Goal: Task Accomplishment & Management: Manage account settings

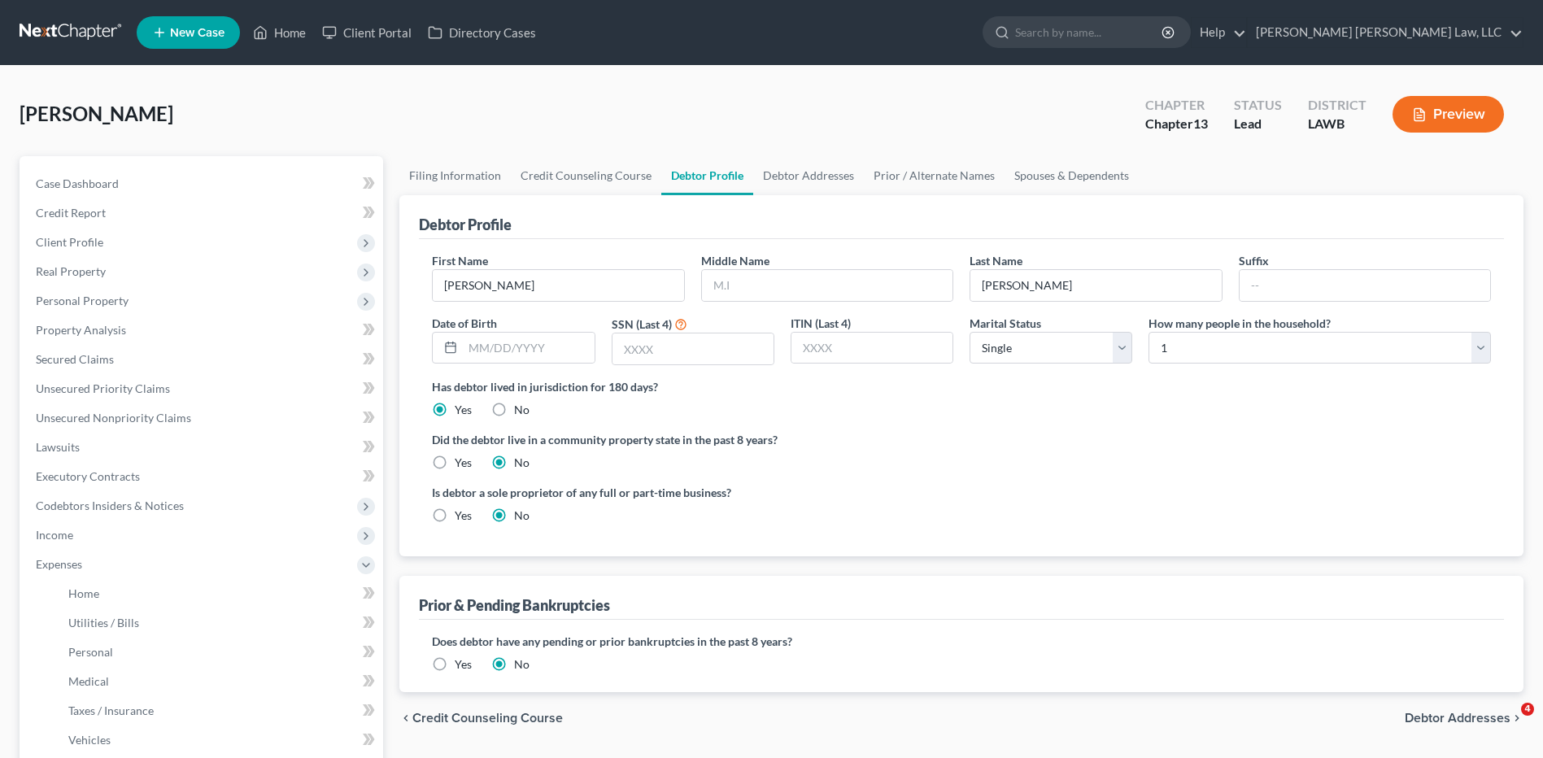
select select "0"
click at [43, 24] on link at bounding box center [72, 32] width 104 height 29
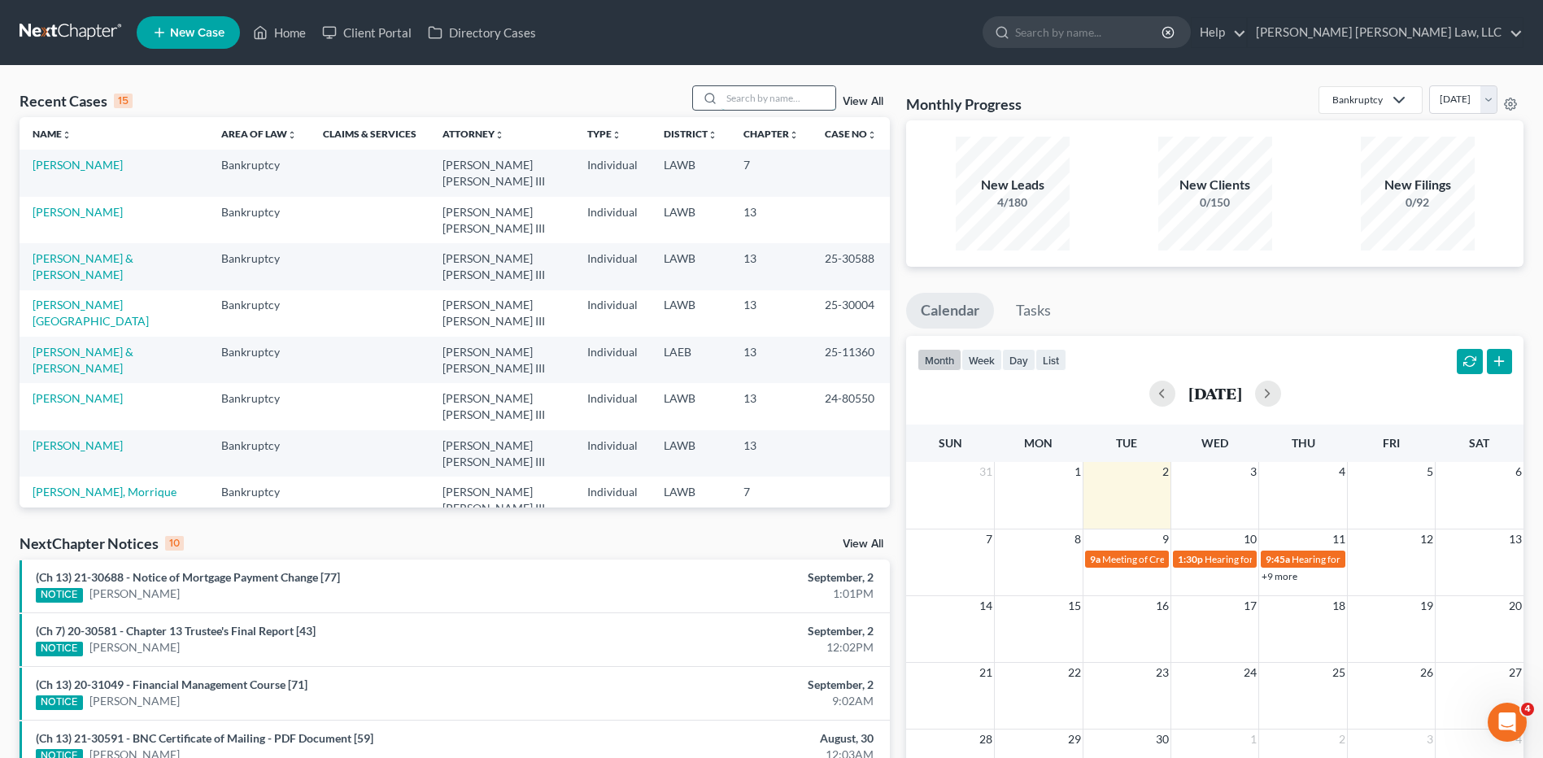
click at [747, 103] on input "search" at bounding box center [779, 98] width 114 height 24
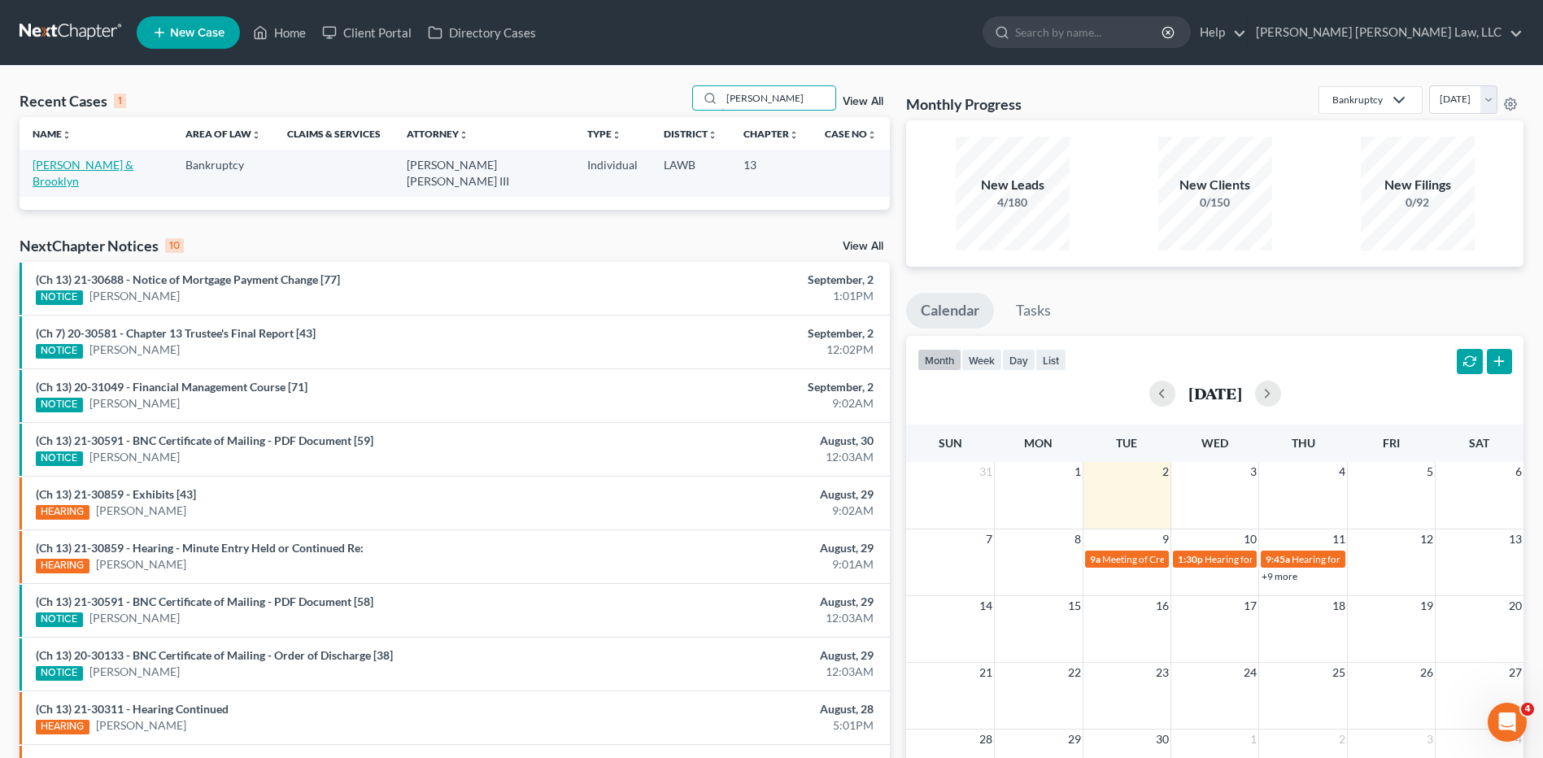
type input "cline"
click at [98, 171] on link "[PERSON_NAME] & Brooklyn" at bounding box center [83, 173] width 101 height 30
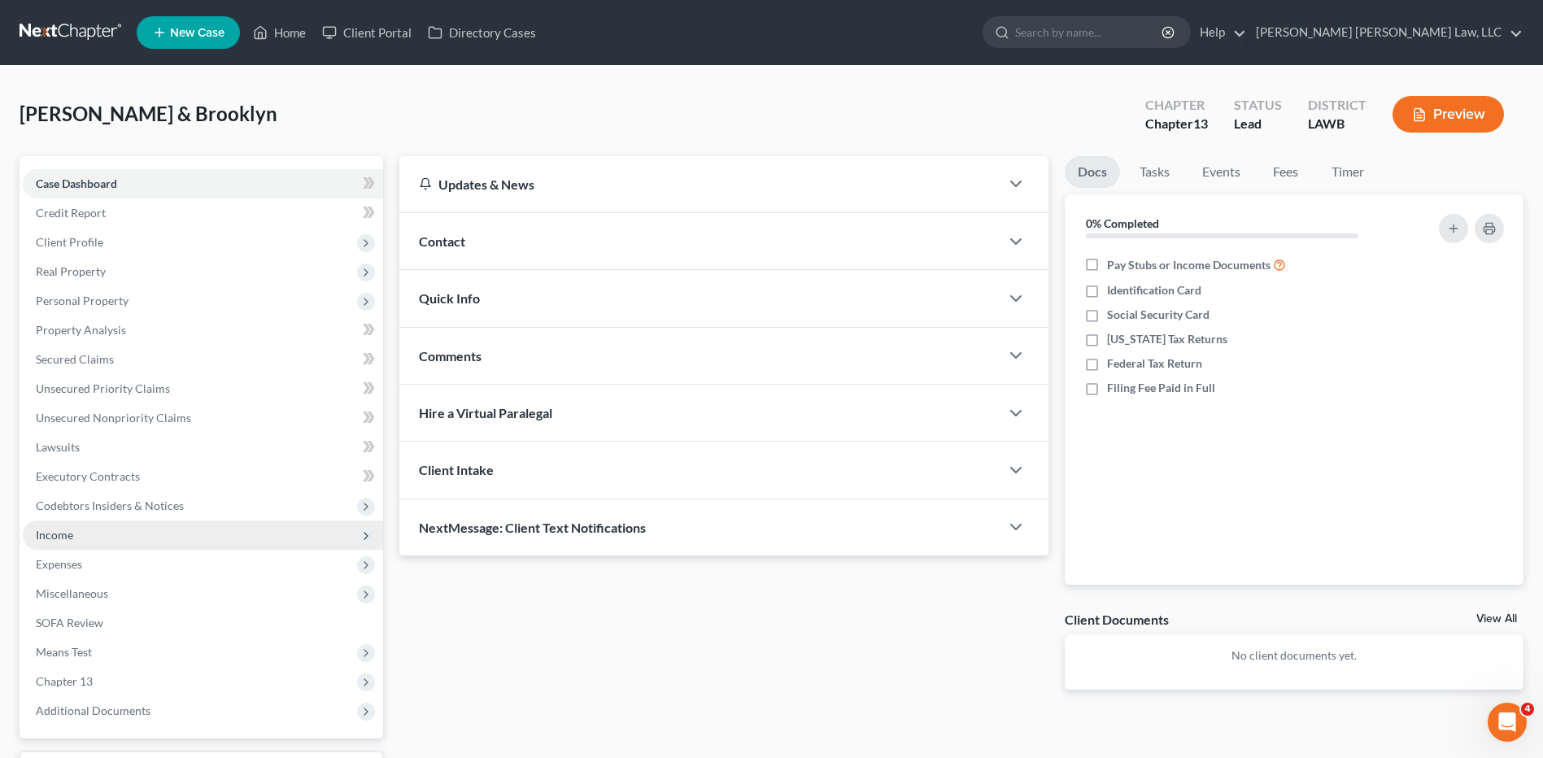
click at [50, 531] on span "Income" at bounding box center [54, 535] width 37 height 14
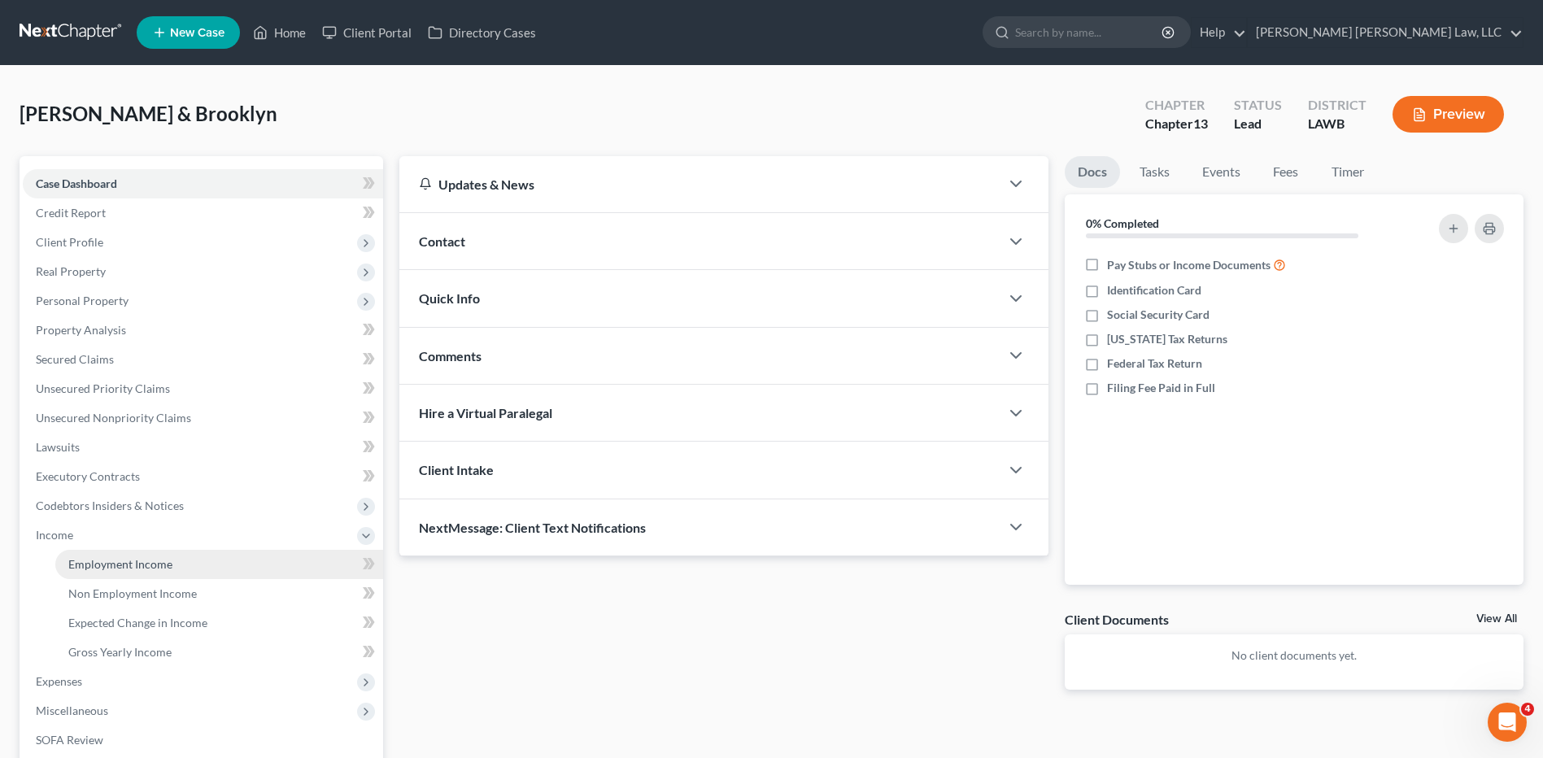
click at [133, 568] on span "Employment Income" at bounding box center [120, 564] width 104 height 14
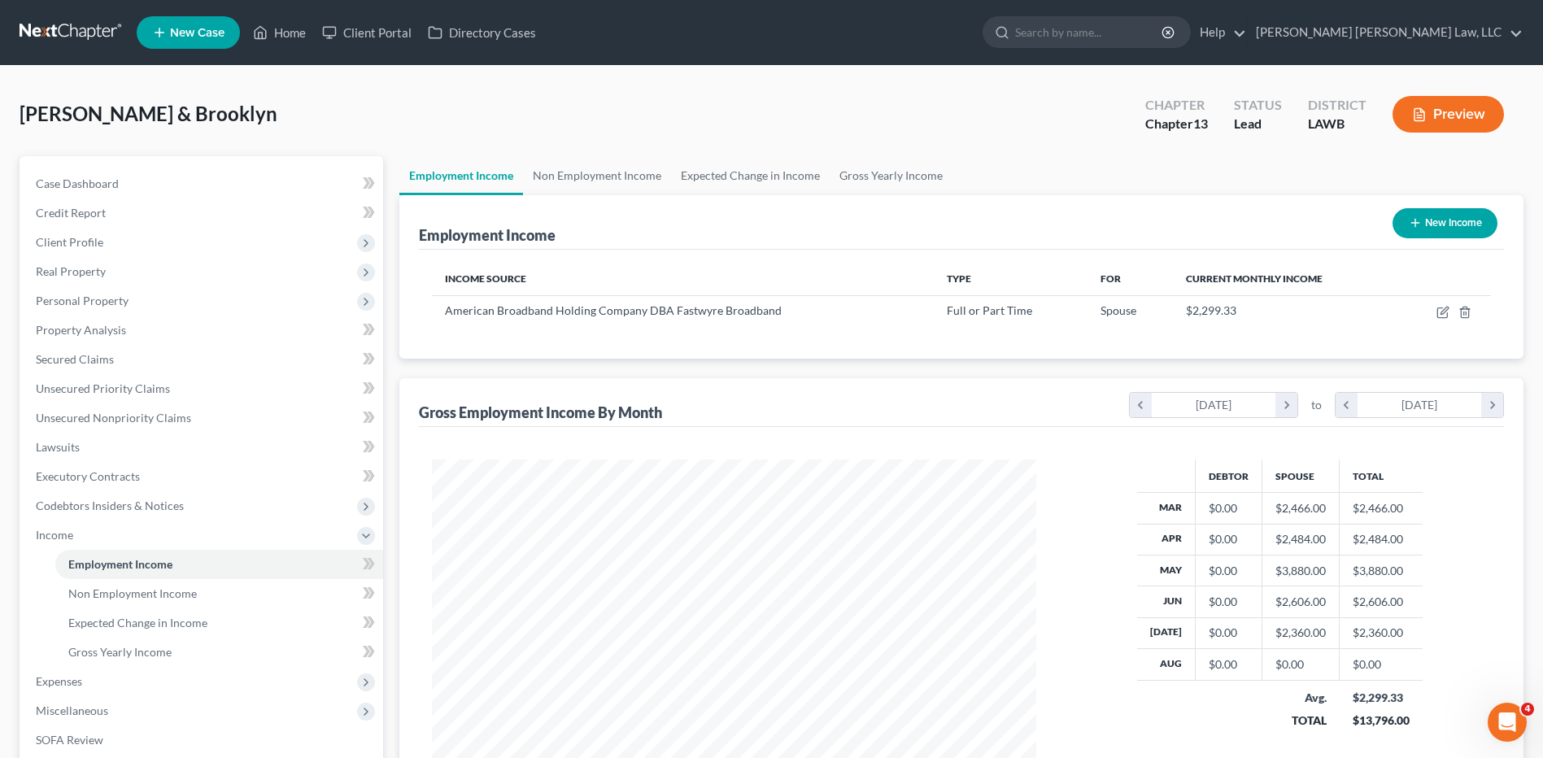
scroll to position [302, 636]
click at [74, 360] on span "Secured Claims" at bounding box center [75, 359] width 78 height 14
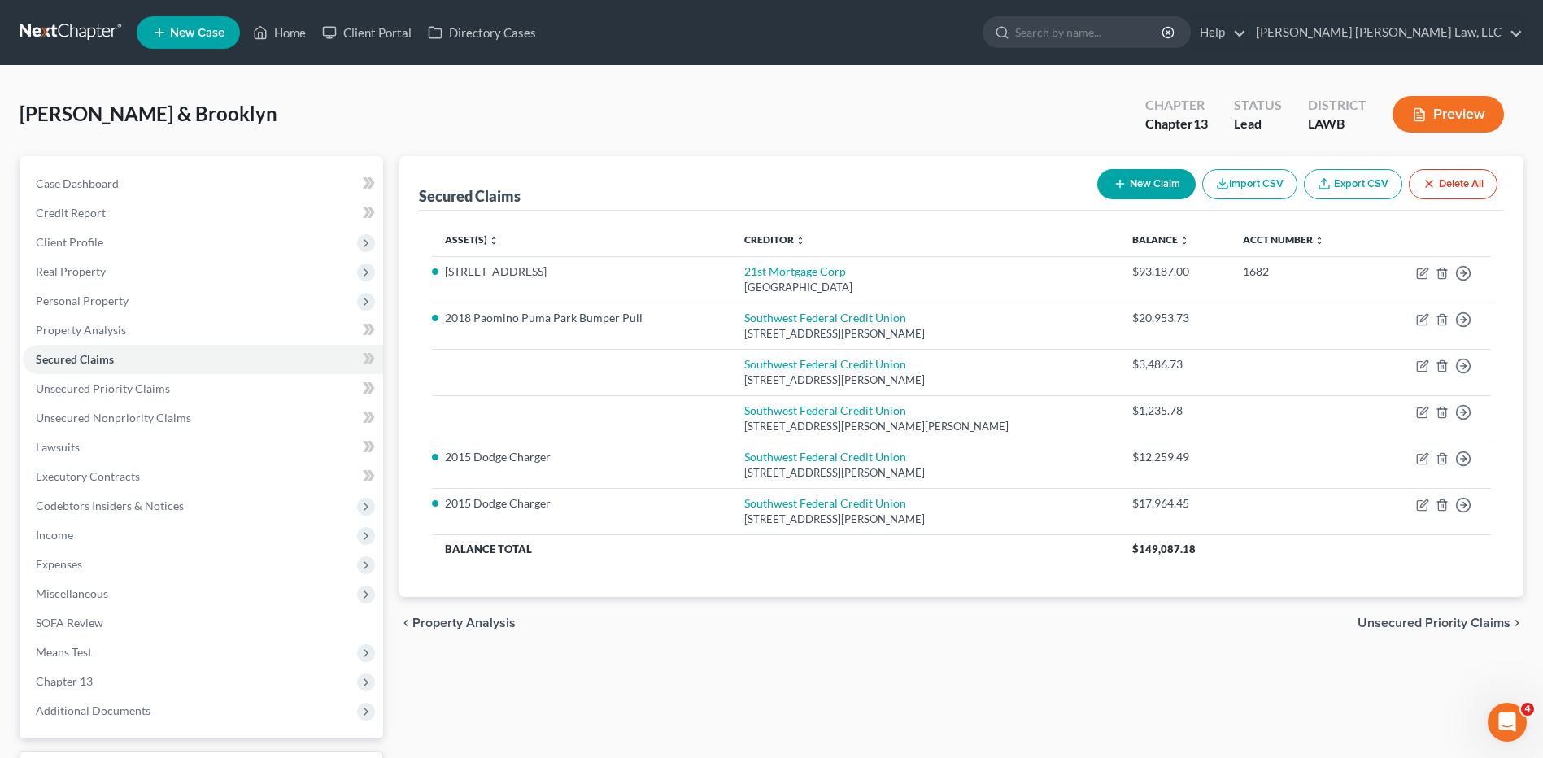
click at [53, 29] on link at bounding box center [72, 32] width 104 height 29
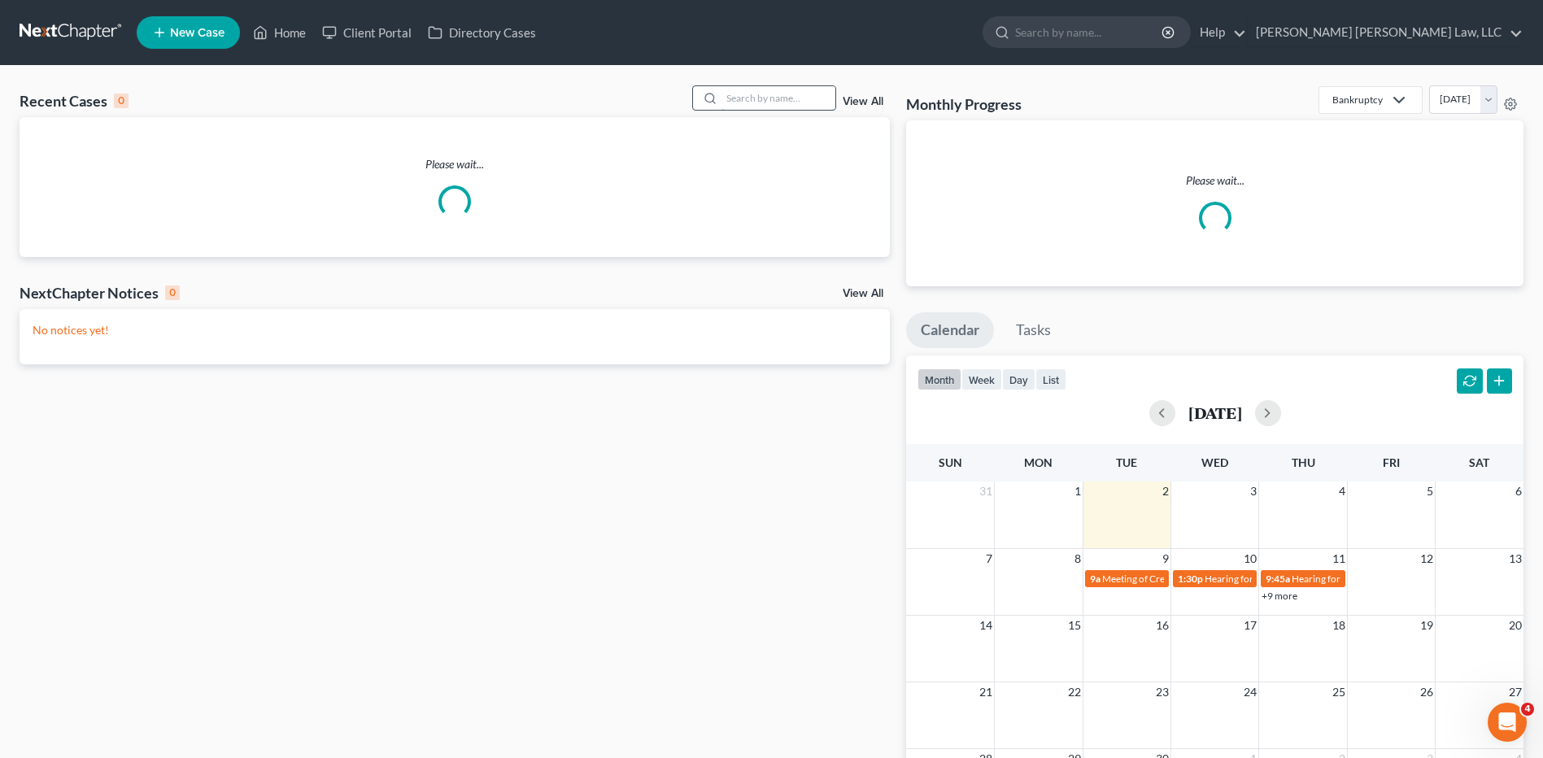
click at [742, 96] on input "search" at bounding box center [779, 98] width 114 height 24
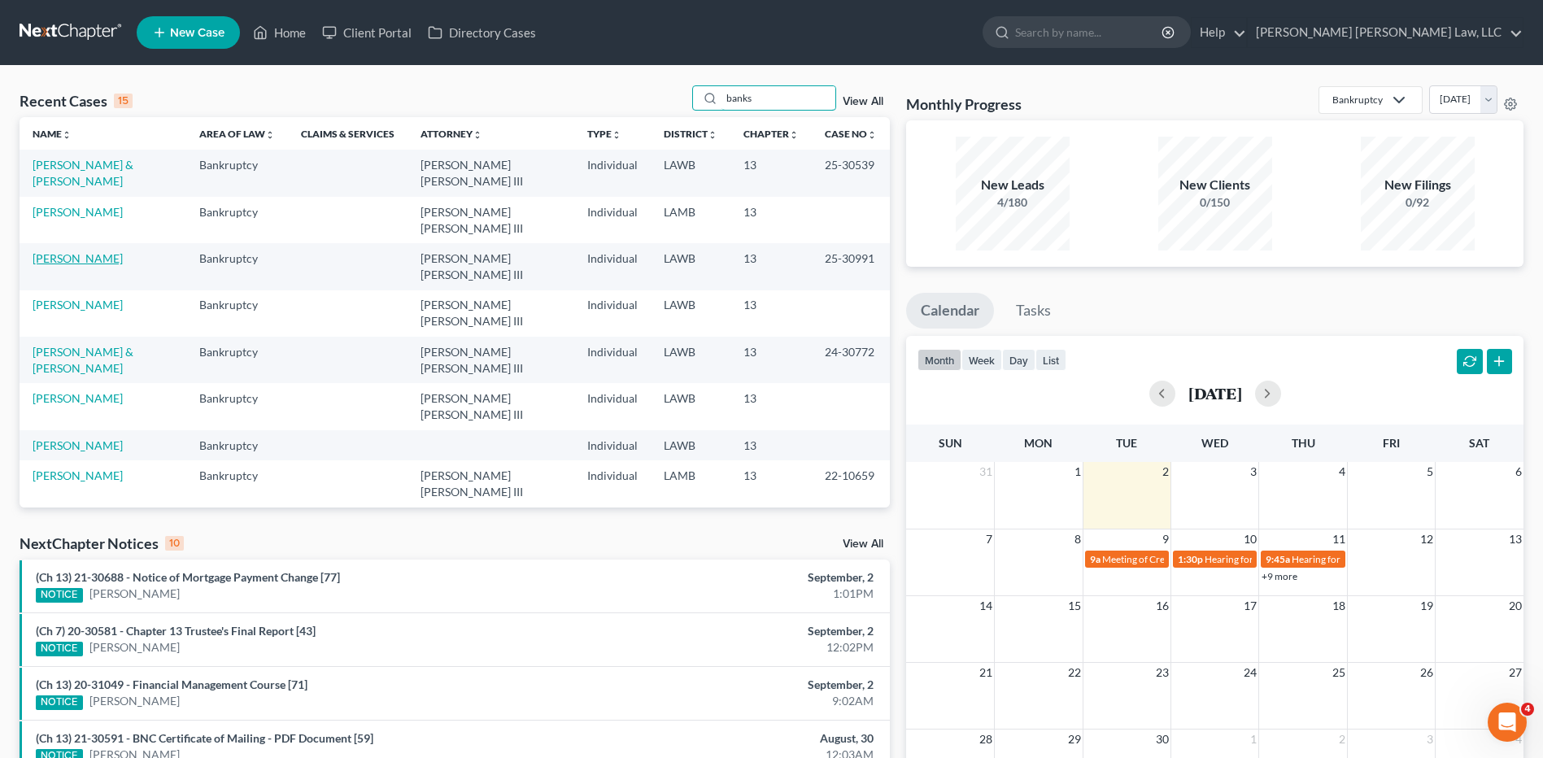
type input "banks"
click at [77, 260] on link "[PERSON_NAME]" at bounding box center [78, 258] width 90 height 14
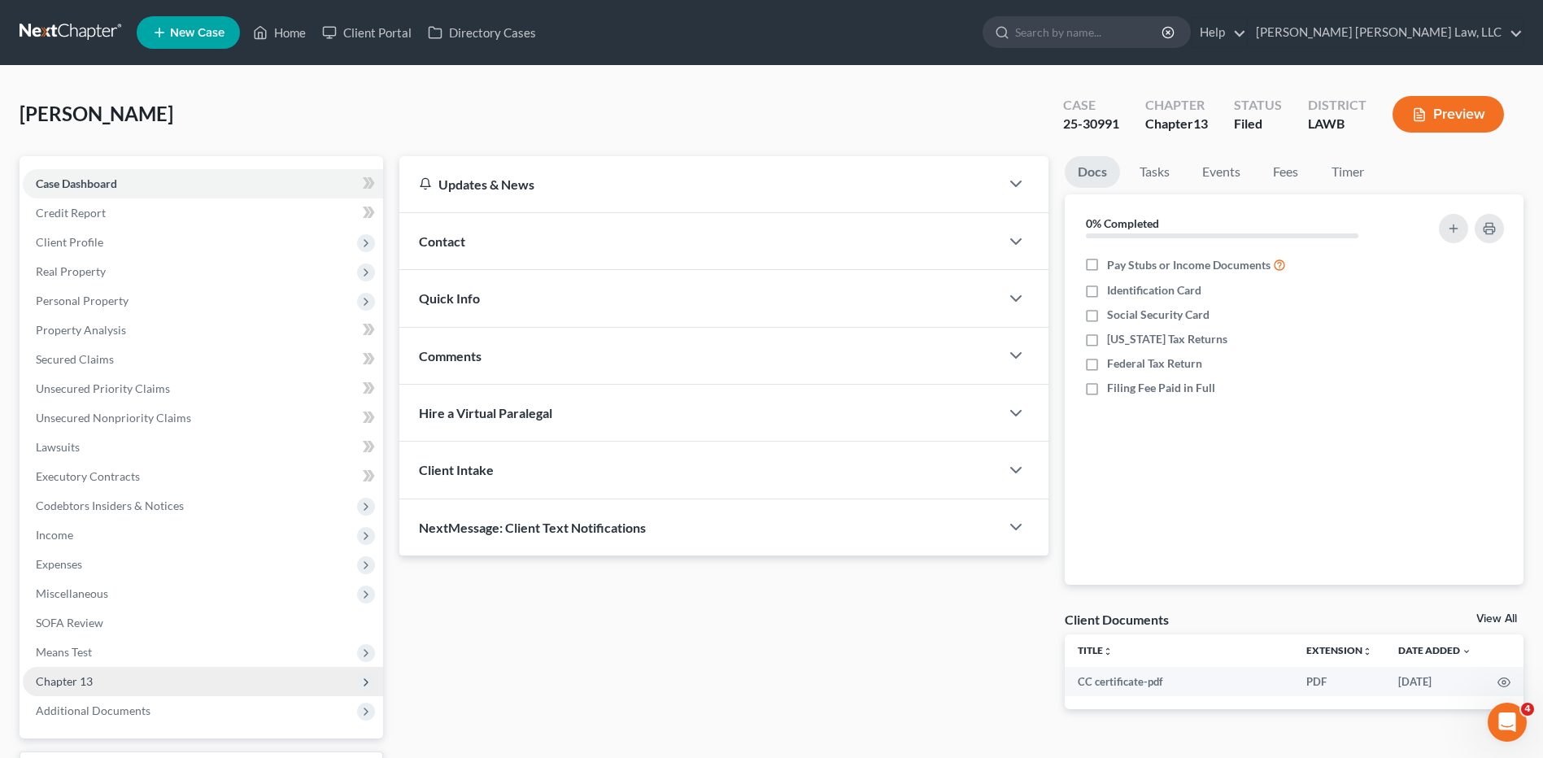
drag, startPoint x: 72, startPoint y: 673, endPoint x: 79, endPoint y: 678, distance: 8.8
click at [74, 674] on span "Chapter 13" at bounding box center [203, 681] width 360 height 29
drag, startPoint x: 129, startPoint y: 733, endPoint x: 1000, endPoint y: 504, distance: 900.3
click at [132, 734] on span "Chapter 13 Plan" at bounding box center [109, 740] width 82 height 14
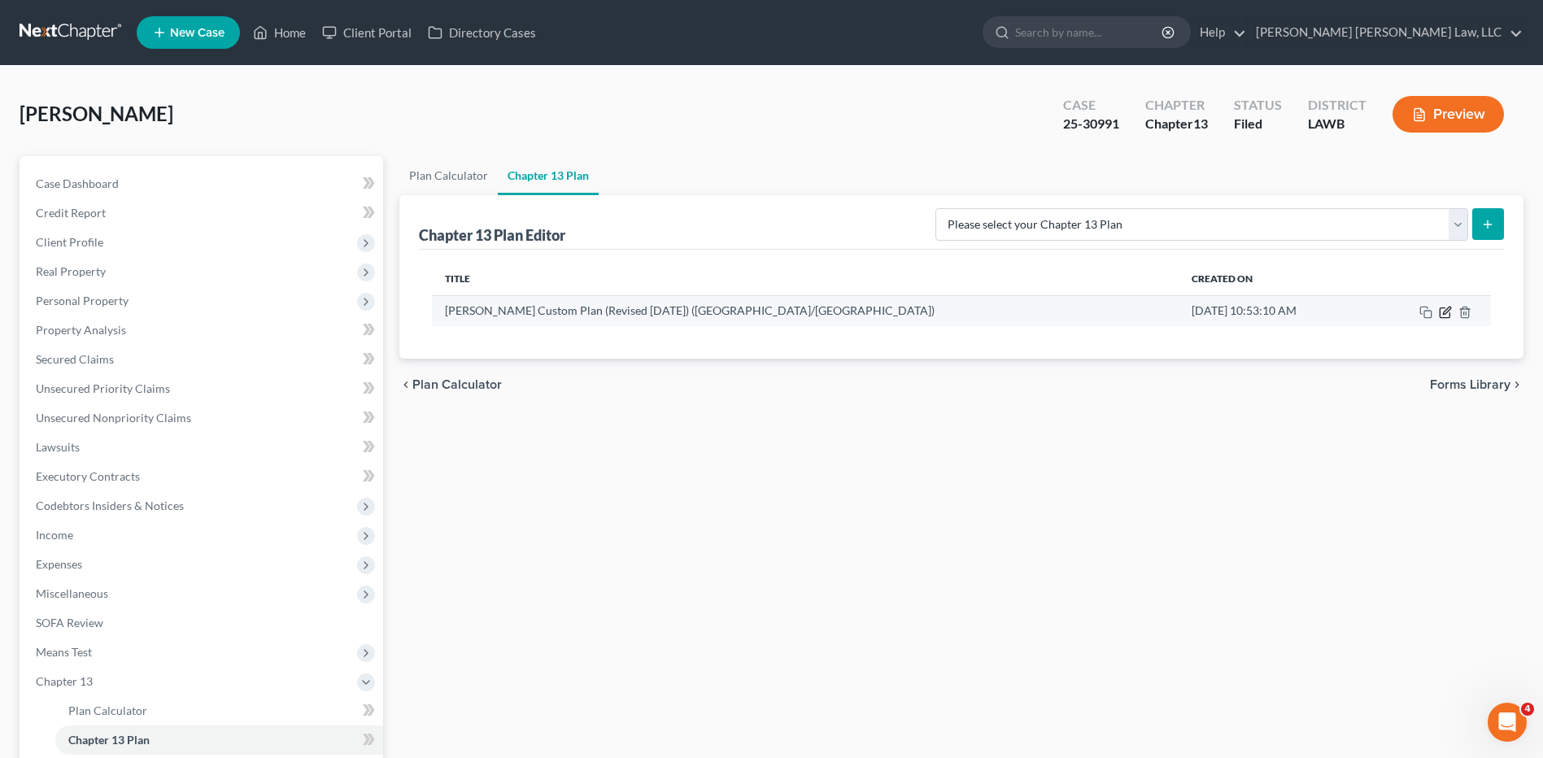
click at [1446, 310] on icon "button" at bounding box center [1446, 310] width 7 height 7
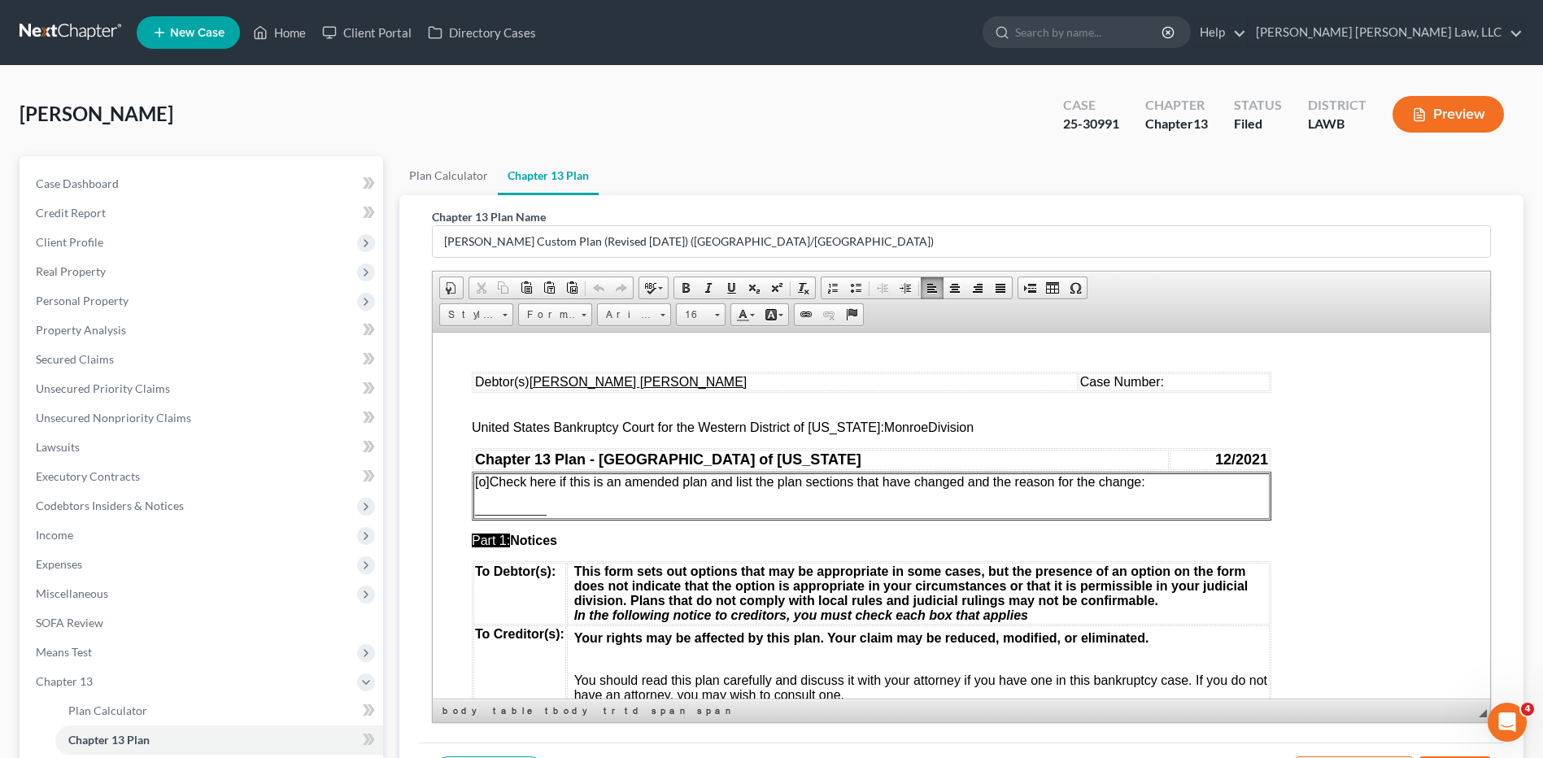
click at [1115, 382] on td "Case Number:" at bounding box center [1174, 382] width 191 height 18
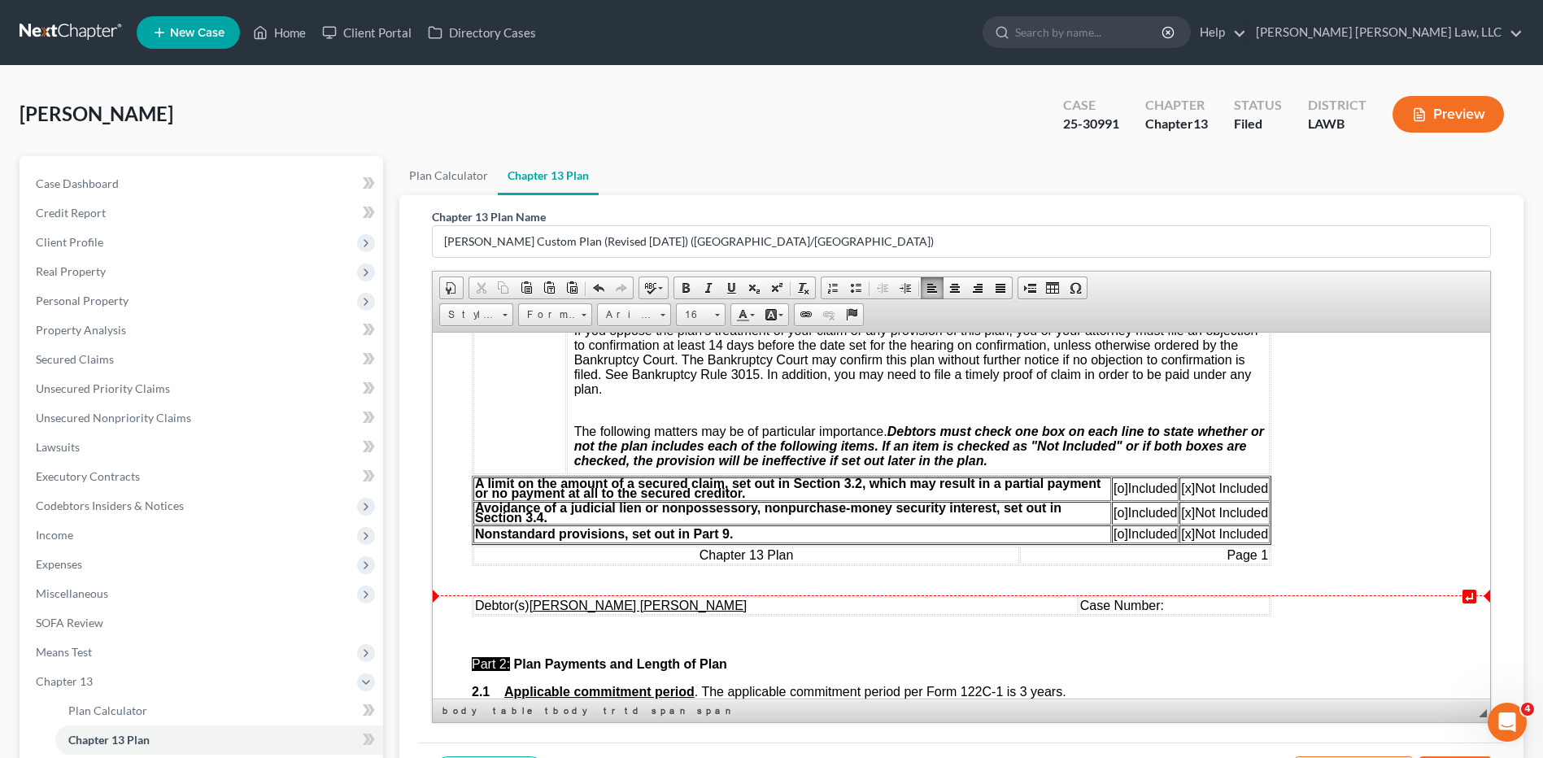
click at [1130, 602] on td "Case Number:" at bounding box center [1174, 605] width 191 height 18
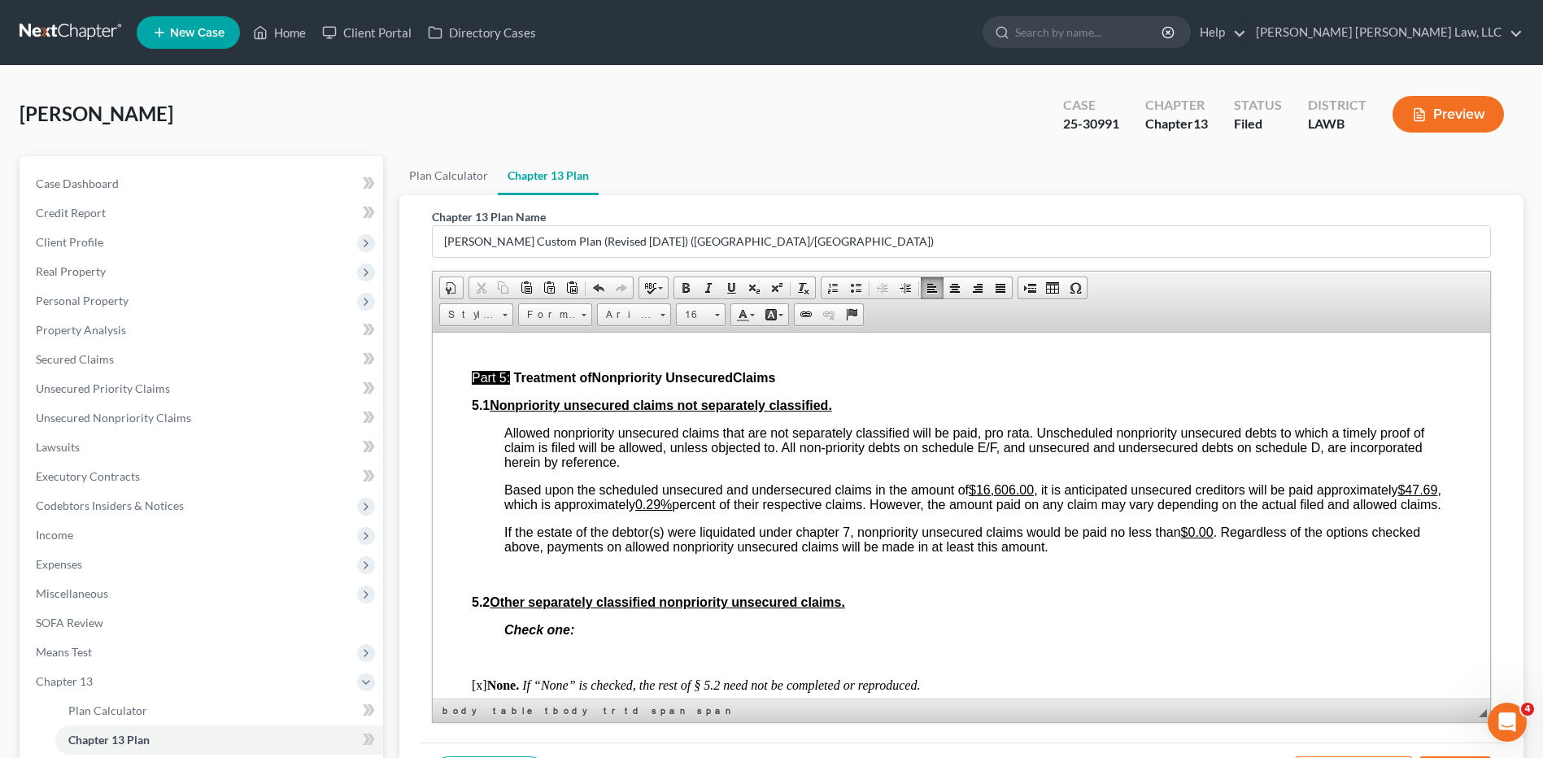
scroll to position [3824, 0]
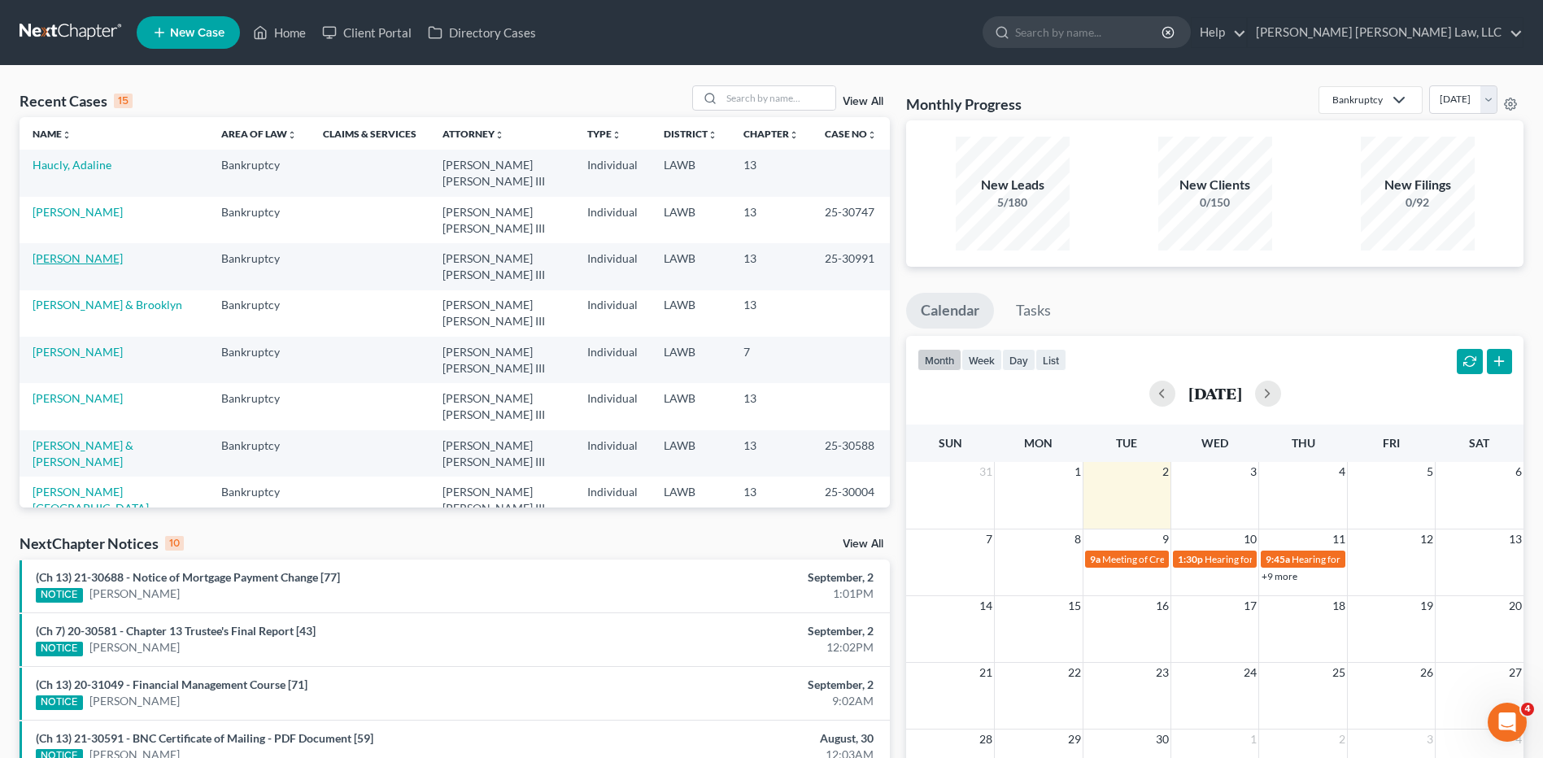
click at [70, 251] on link "[PERSON_NAME]" at bounding box center [78, 258] width 90 height 14
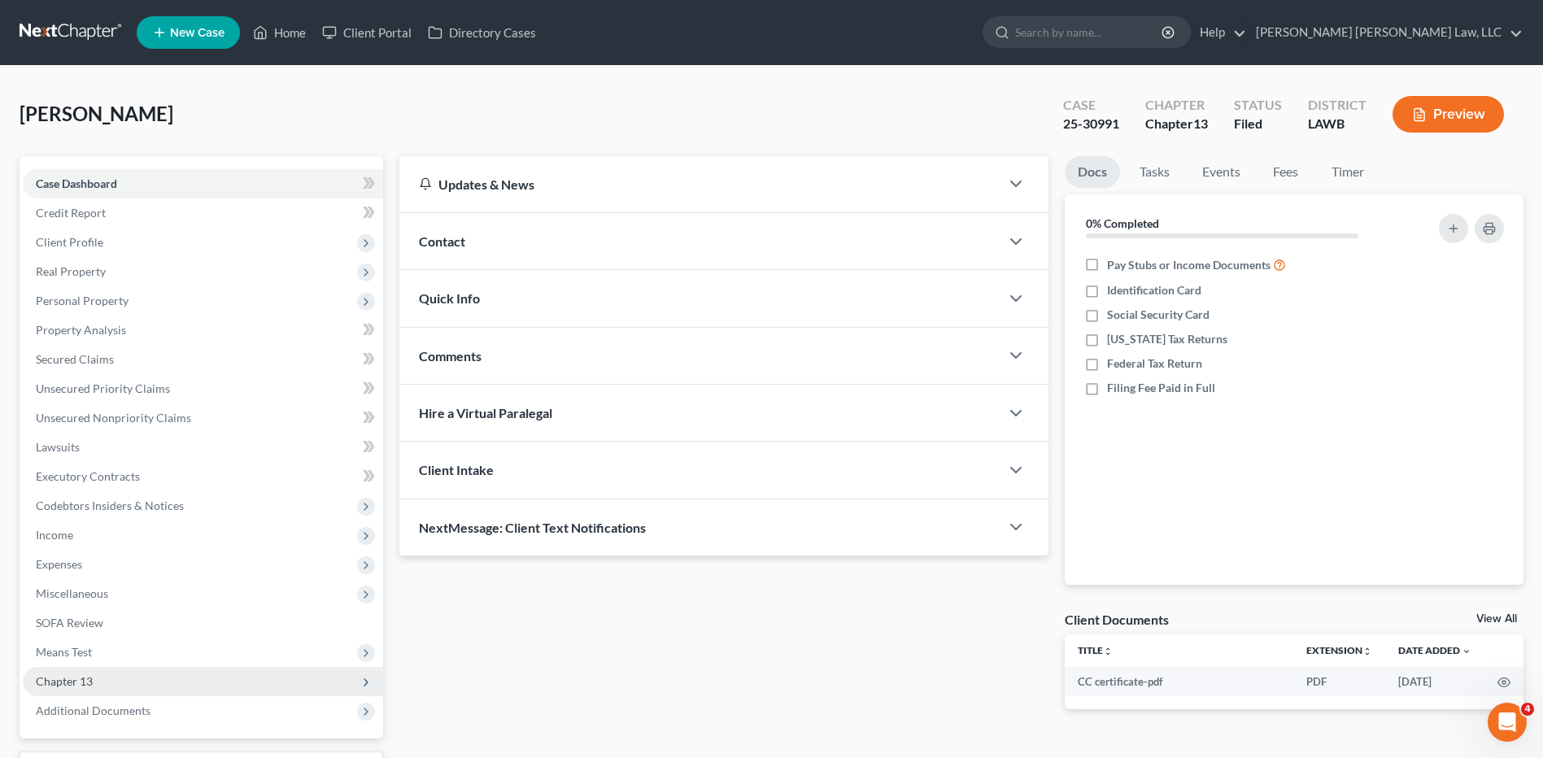
scroll to position [136, 0]
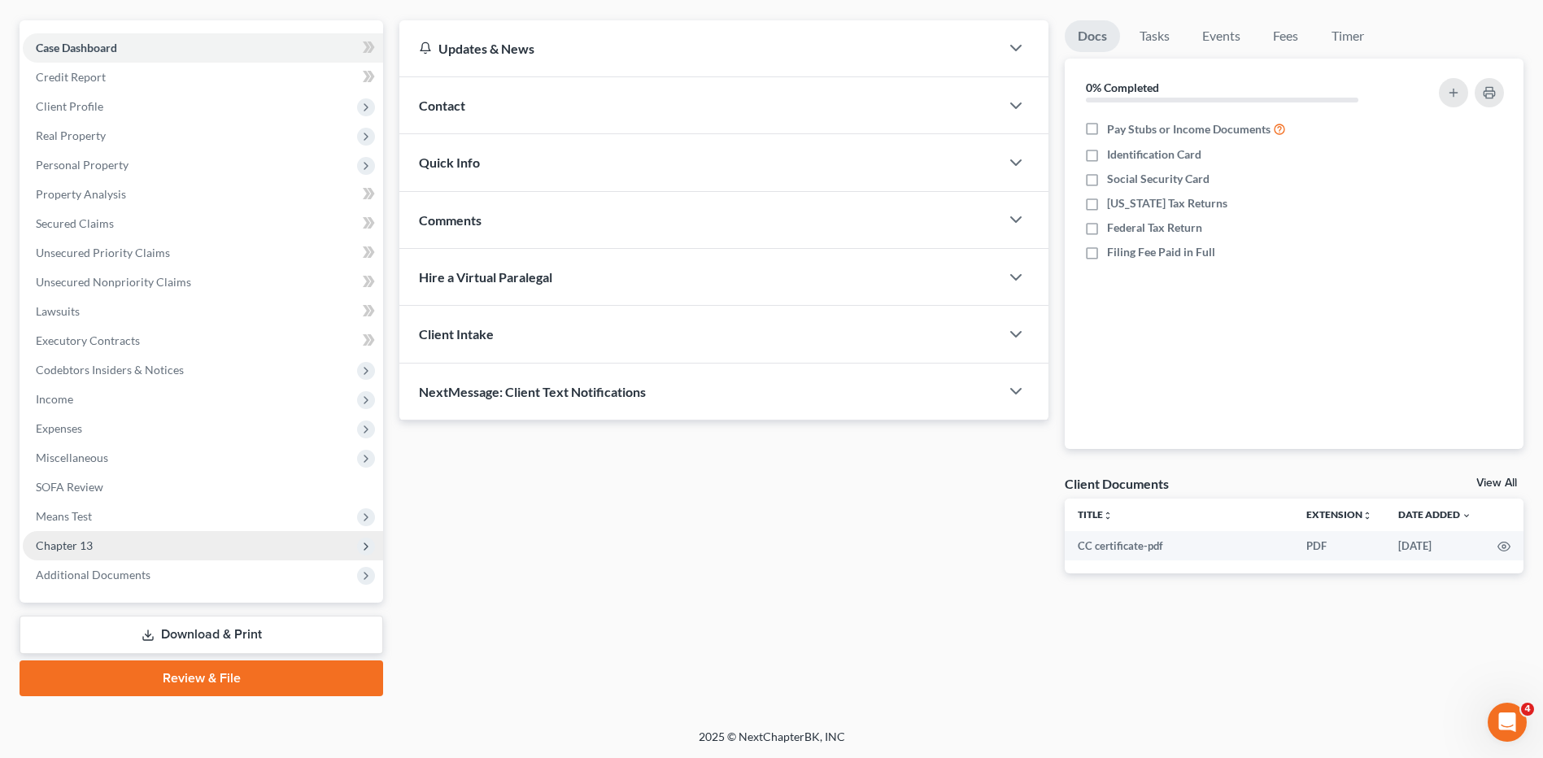
click at [97, 544] on span "Chapter 13" at bounding box center [203, 545] width 360 height 29
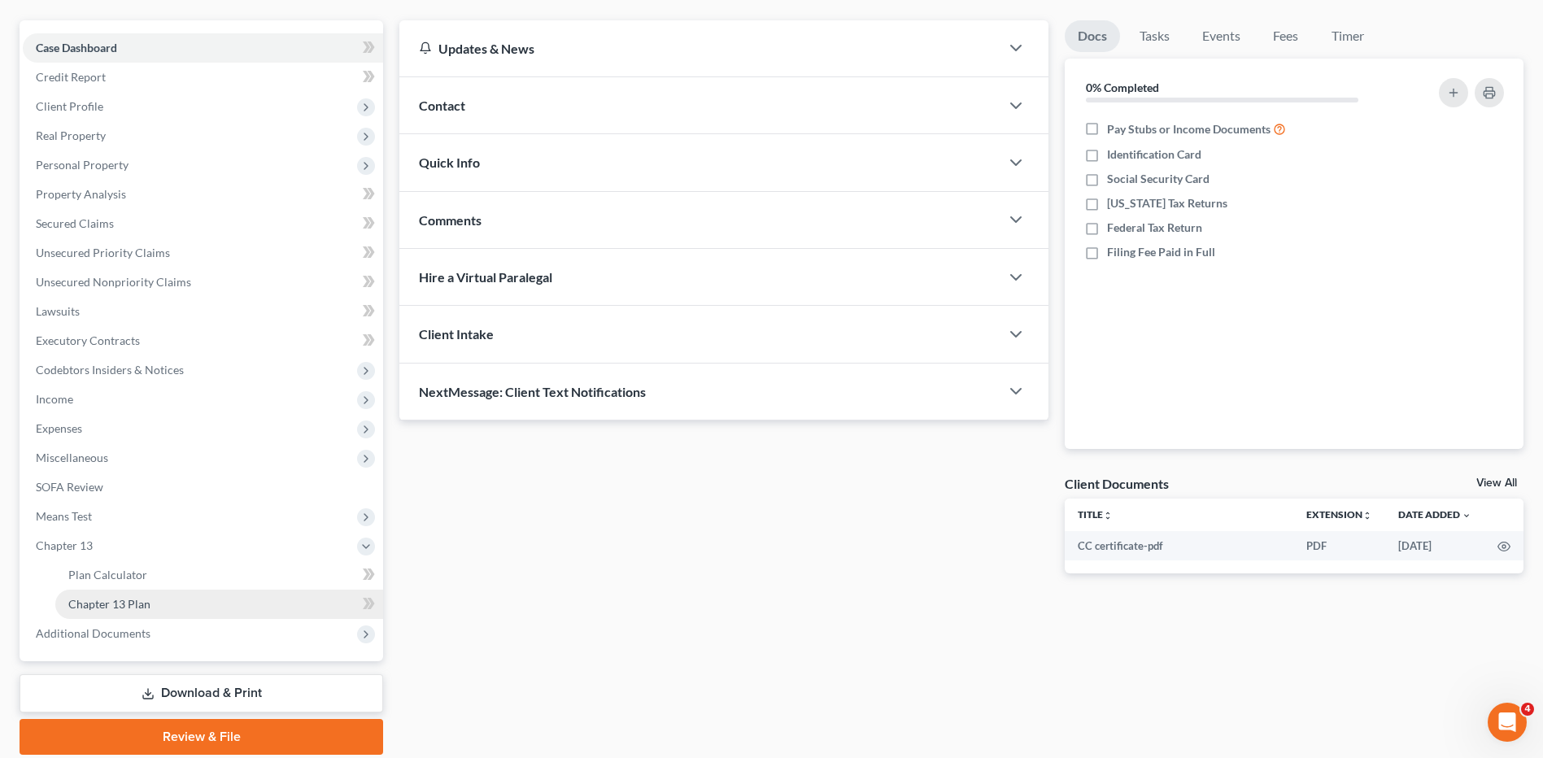
click at [145, 603] on span "Chapter 13 Plan" at bounding box center [109, 604] width 82 height 14
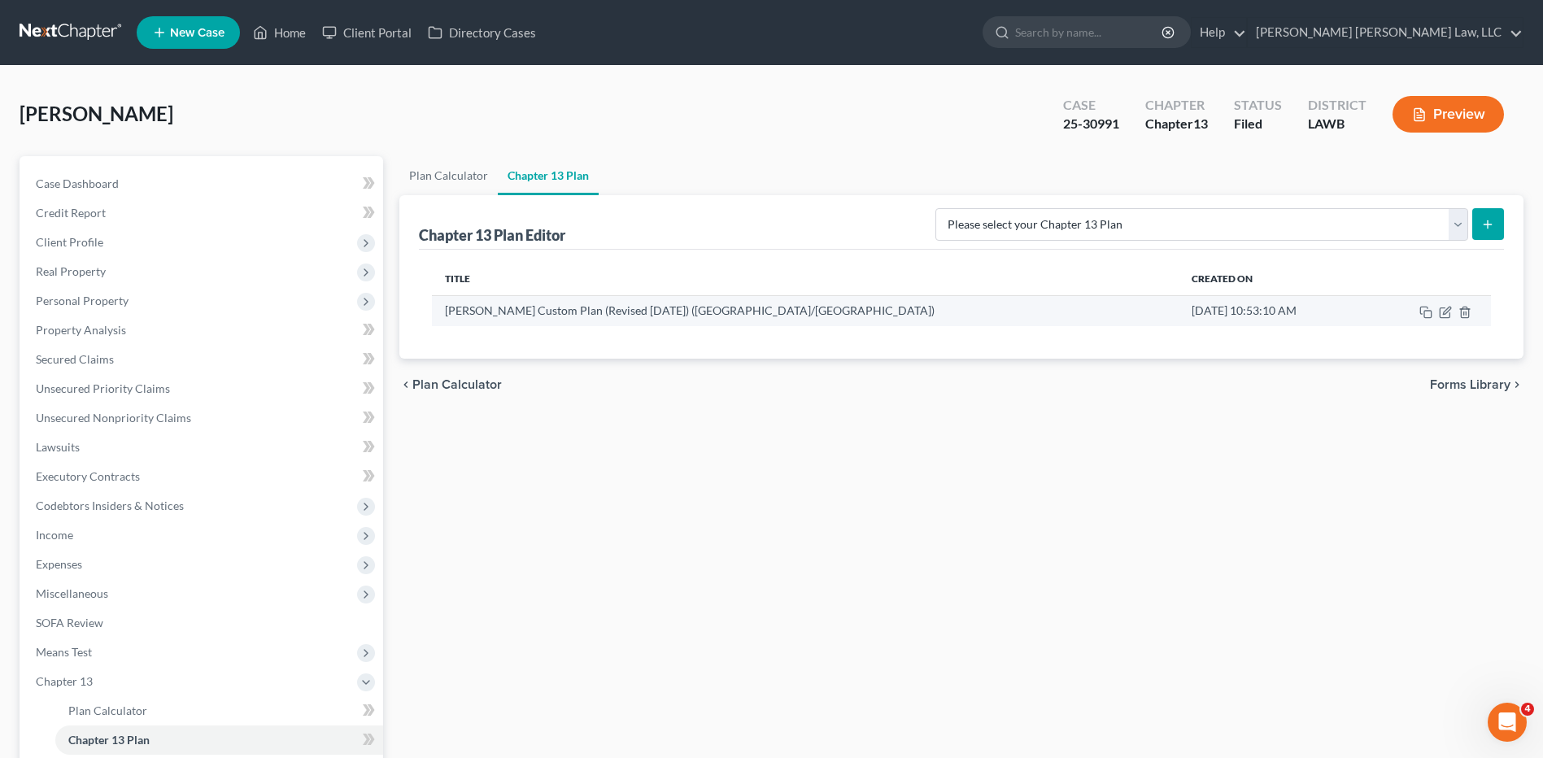
click at [1437, 312] on td at bounding box center [1430, 310] width 123 height 31
click at [1446, 306] on icon "button" at bounding box center [1445, 312] width 13 height 13
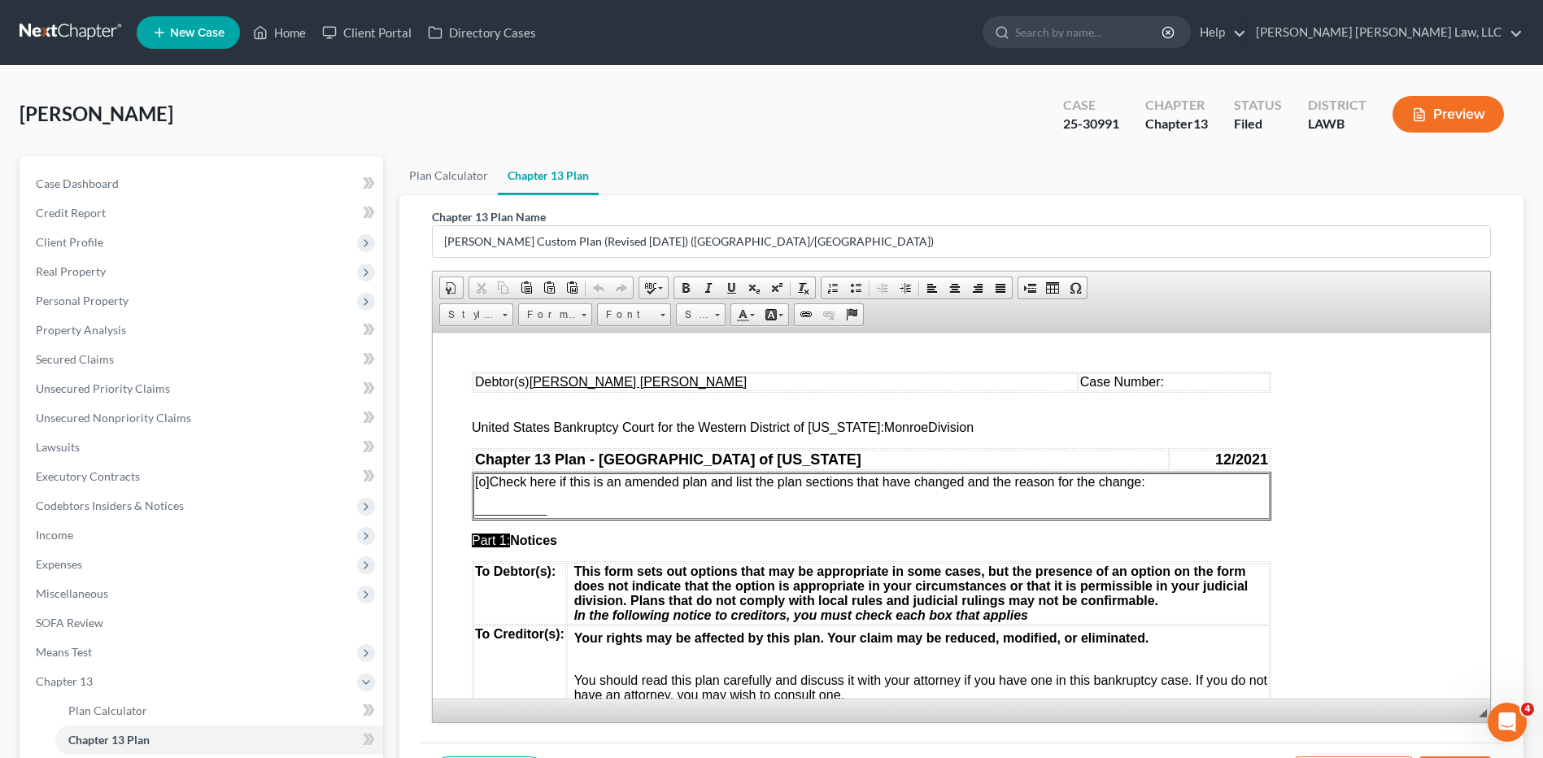
click at [1095, 385] on span "Case Number:" at bounding box center [1122, 381] width 84 height 14
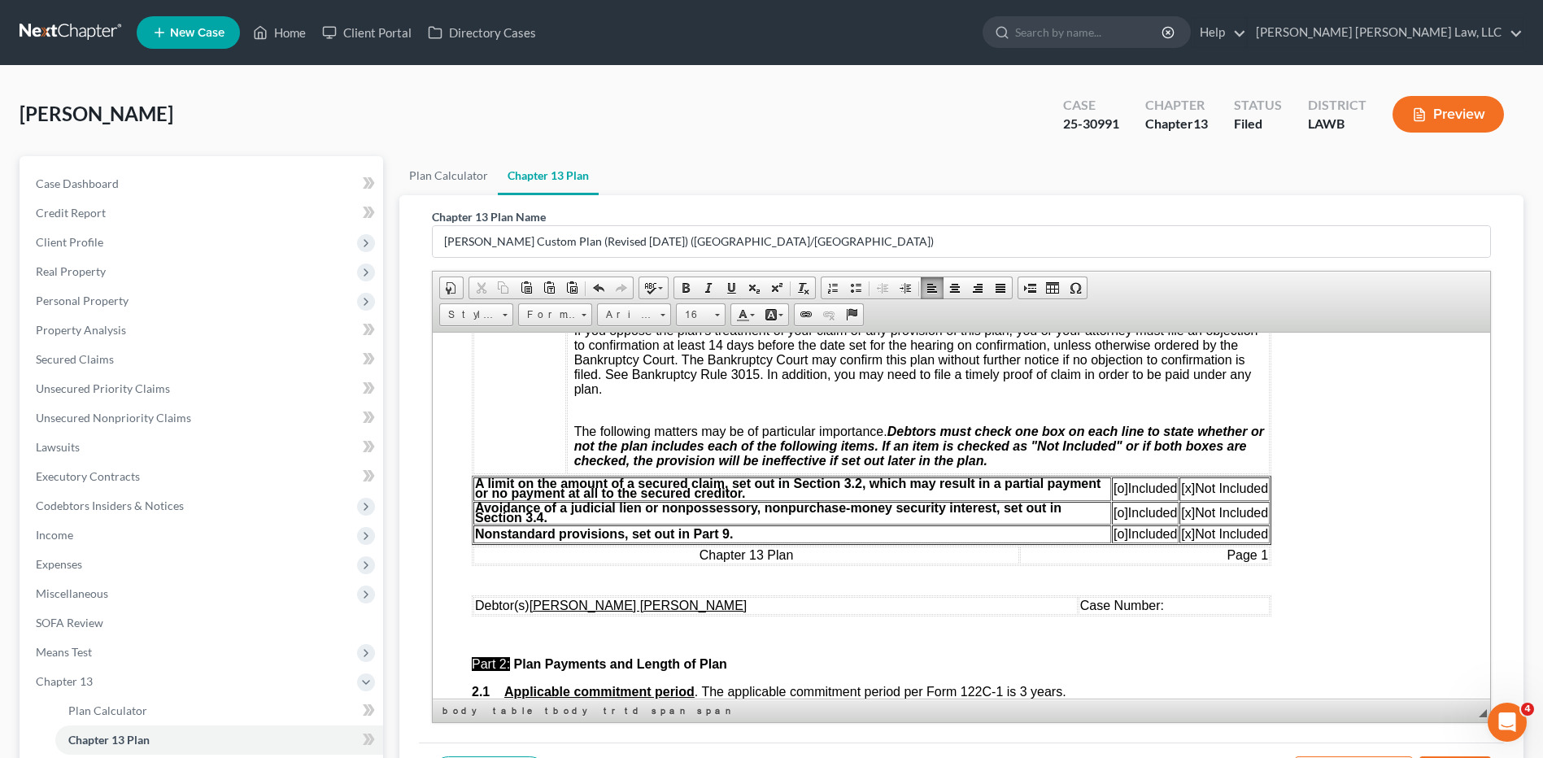
scroll to position [651, 0]
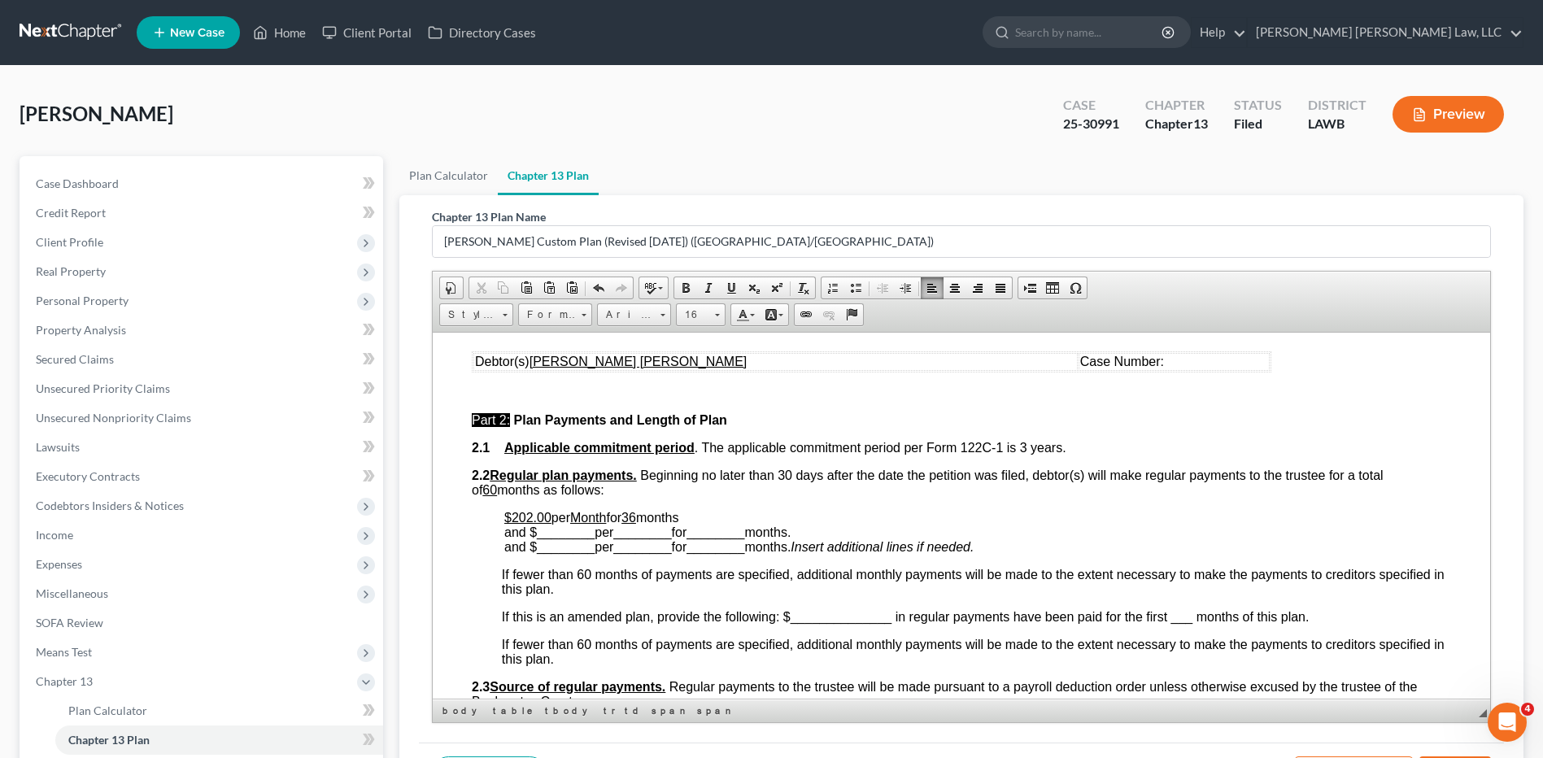
click at [1117, 369] on td "Case Number:" at bounding box center [1174, 361] width 191 height 18
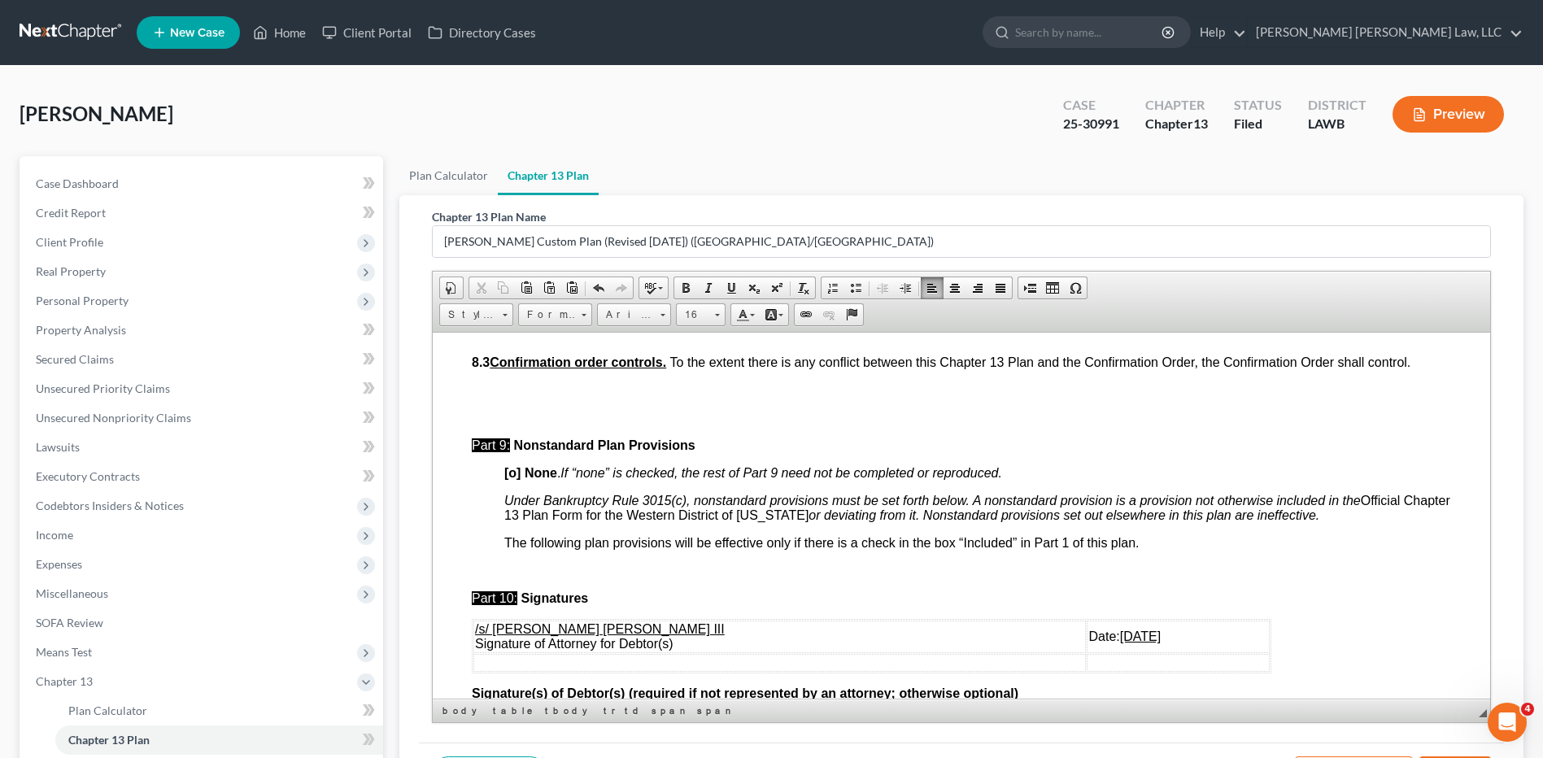
scroll to position [4891, 0]
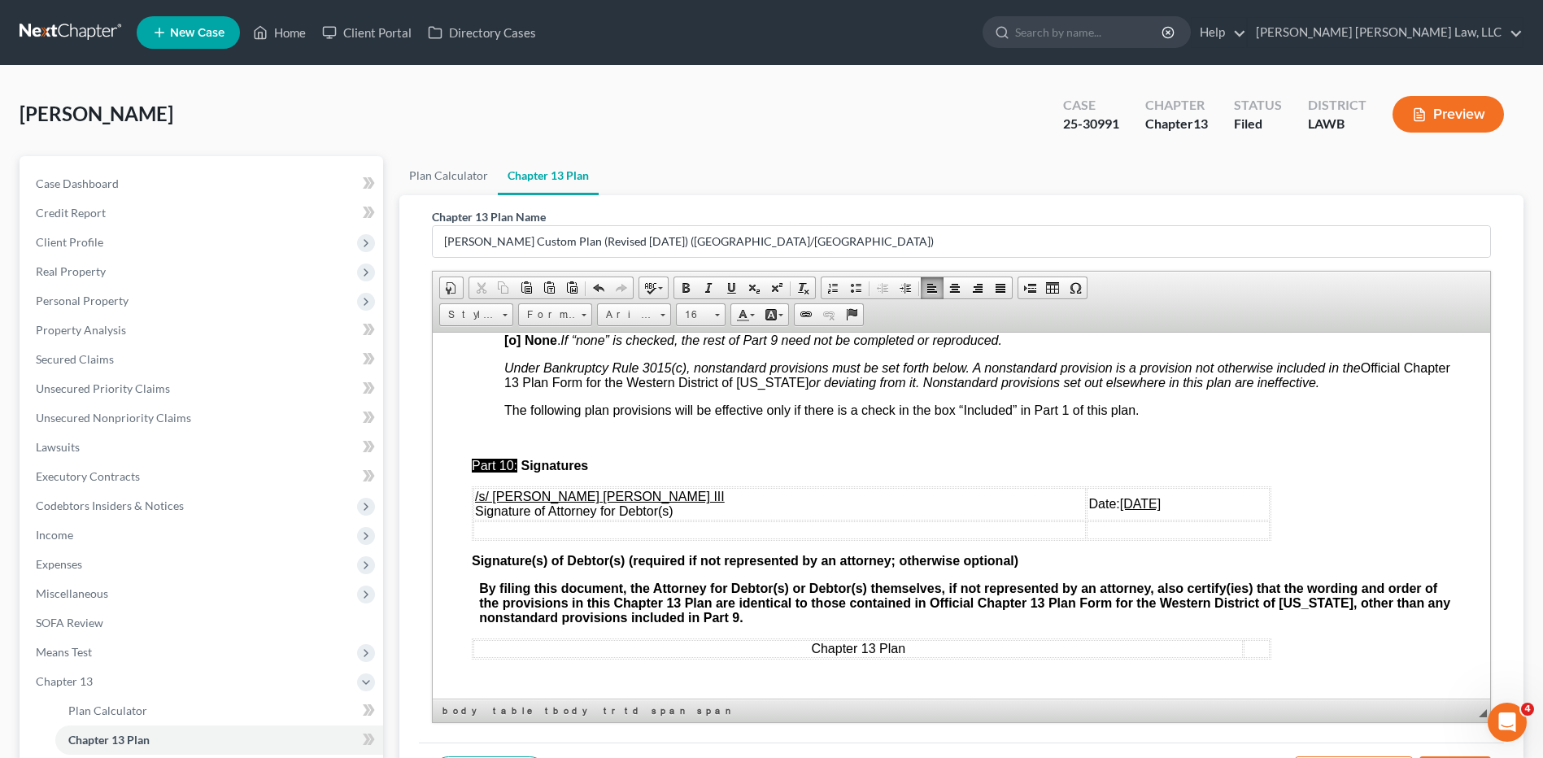
click at [1087, 510] on td "Date: 08/28/2025" at bounding box center [1178, 503] width 183 height 33
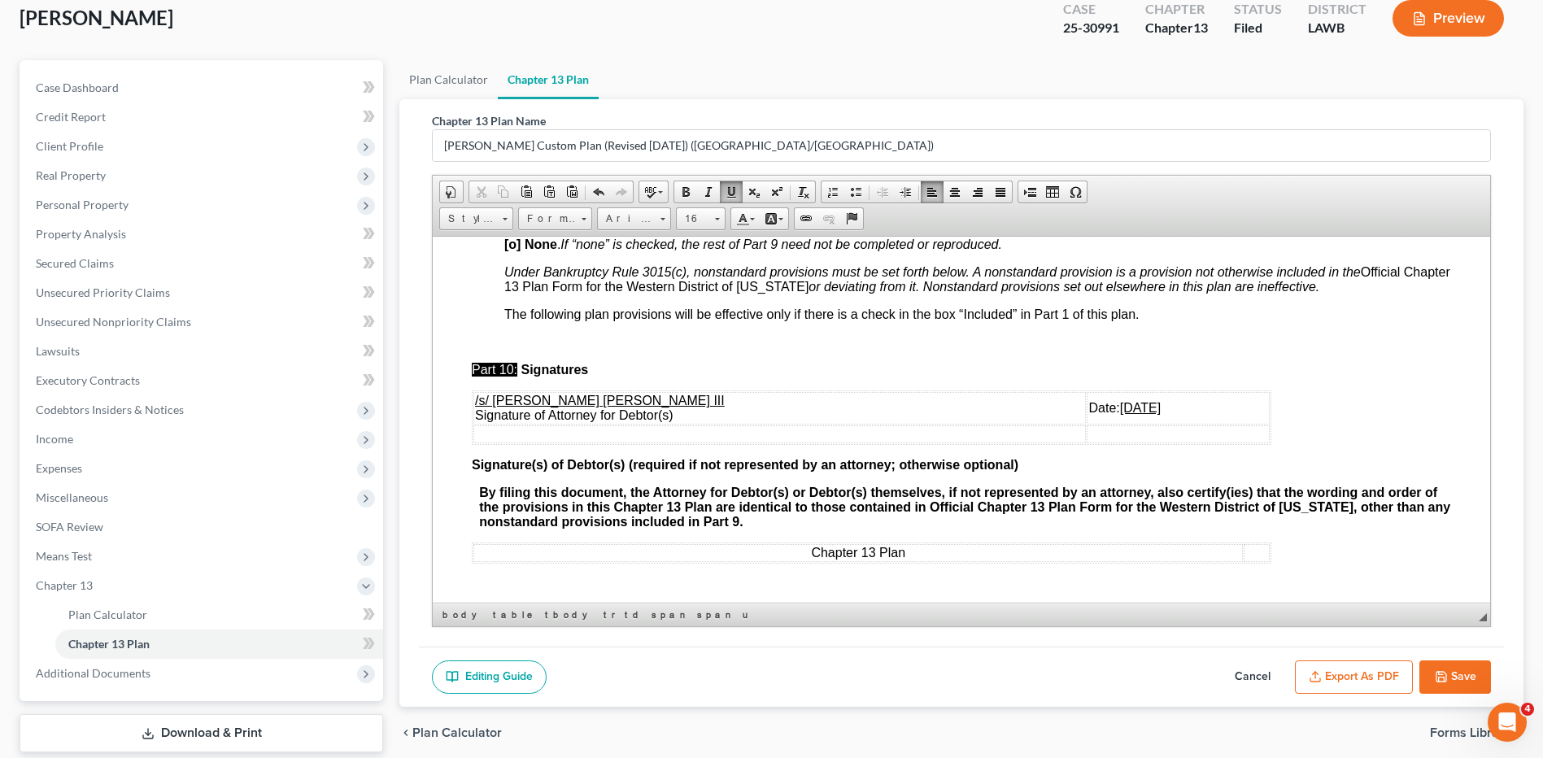
scroll to position [194, 0]
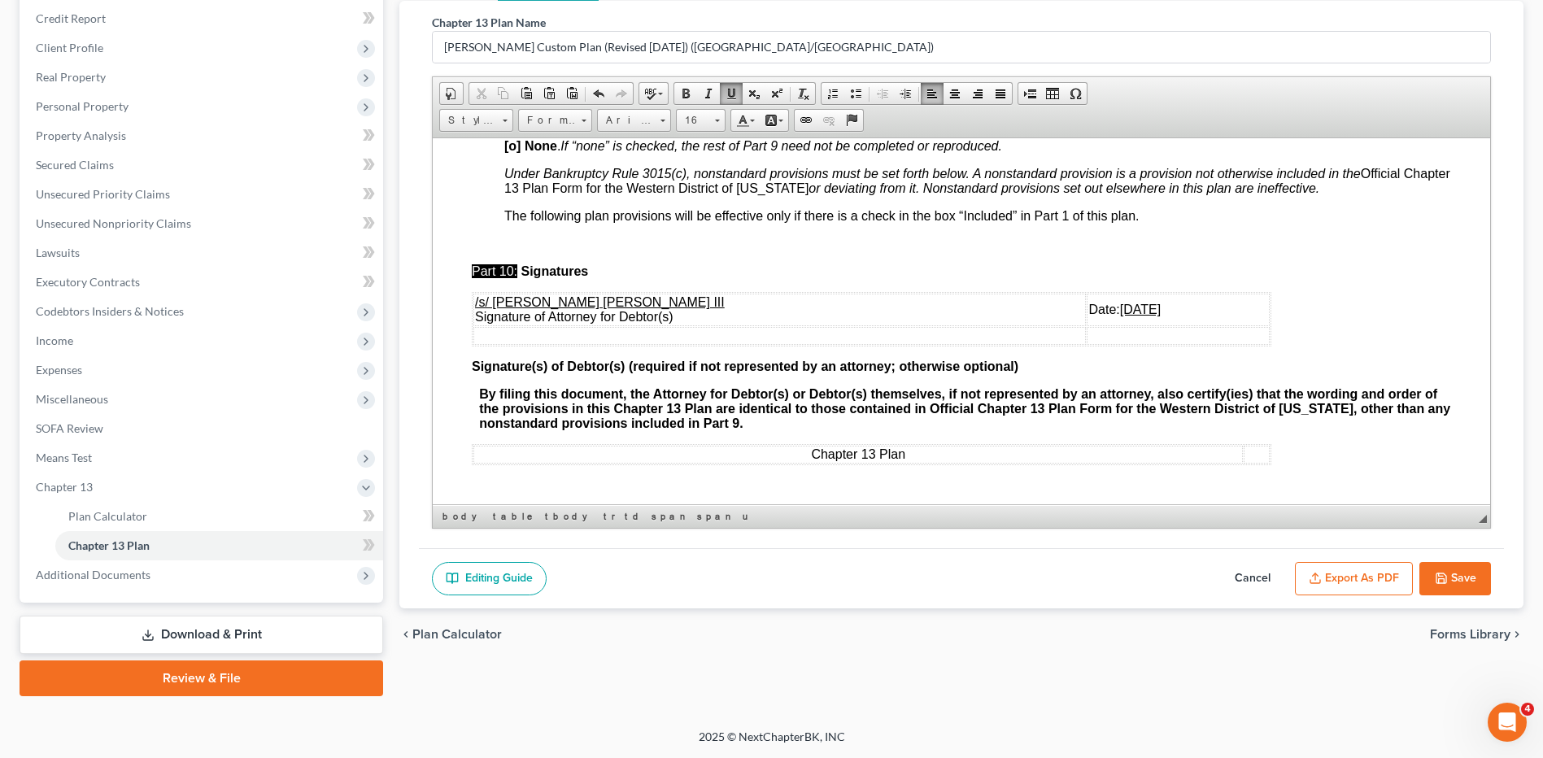
click at [1472, 580] on button "Save" at bounding box center [1456, 579] width 72 height 34
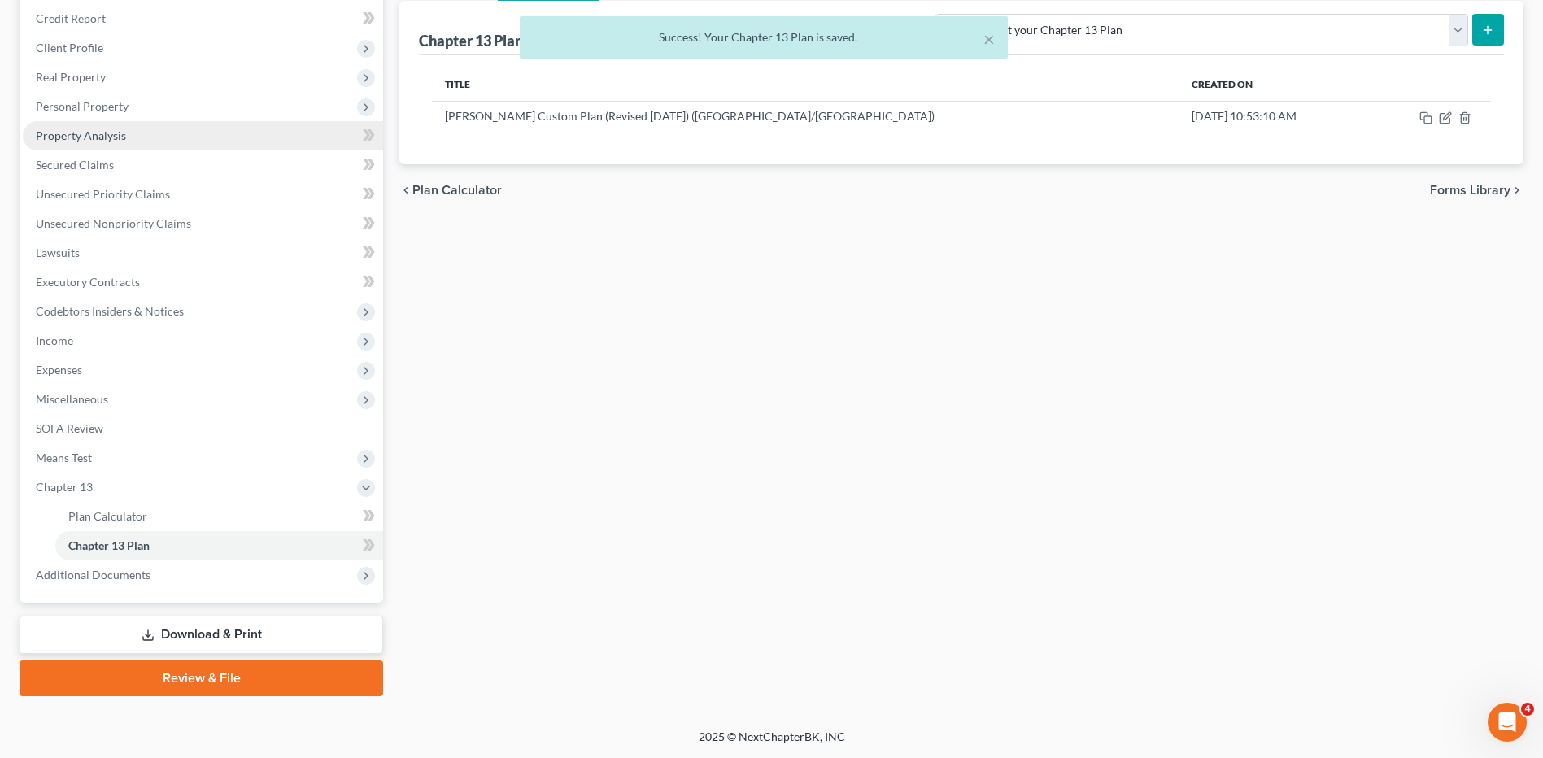
click at [46, 148] on link "Property Analysis" at bounding box center [203, 135] width 360 height 29
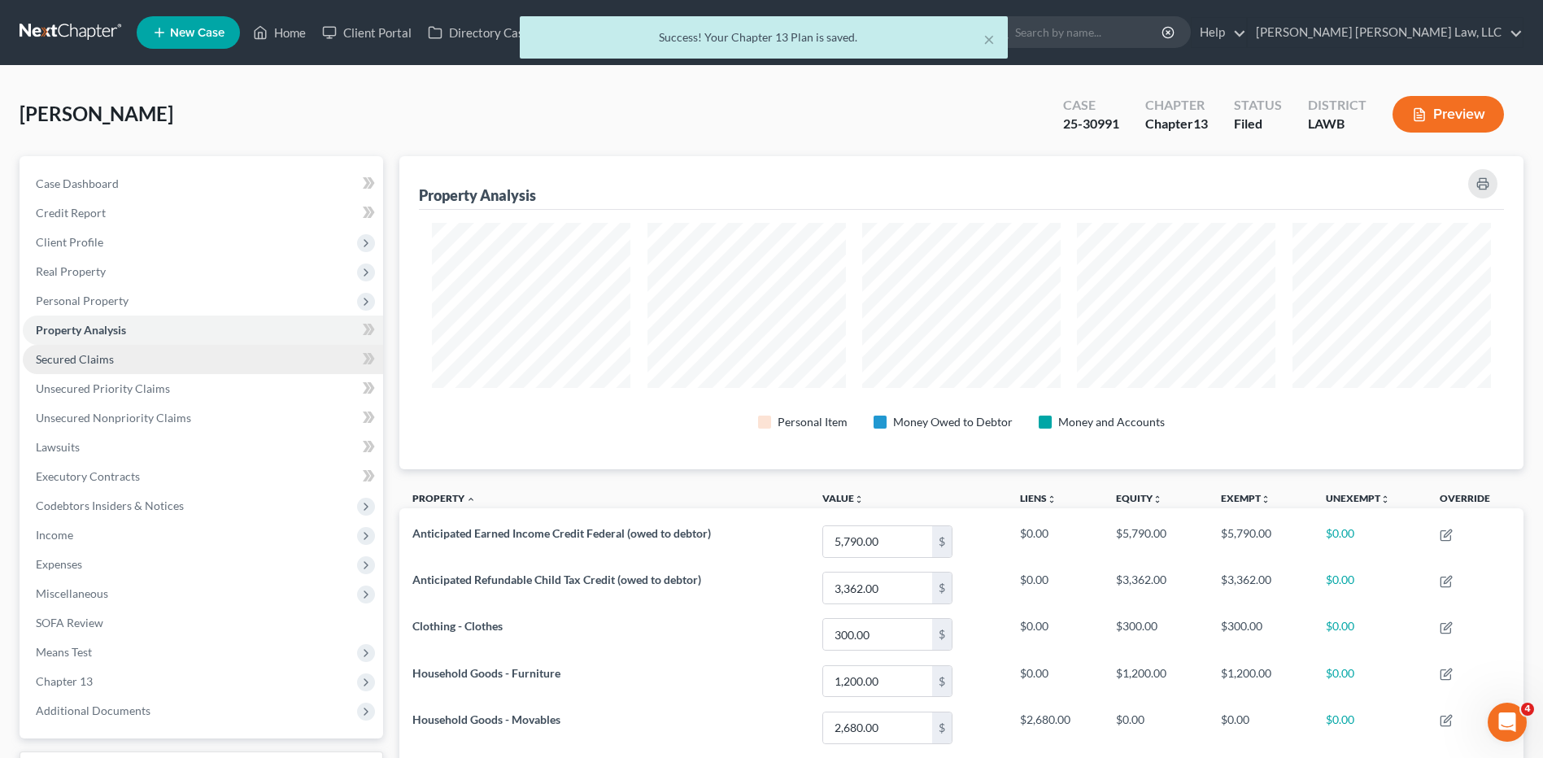
click at [70, 352] on span "Secured Claims" at bounding box center [75, 359] width 78 height 14
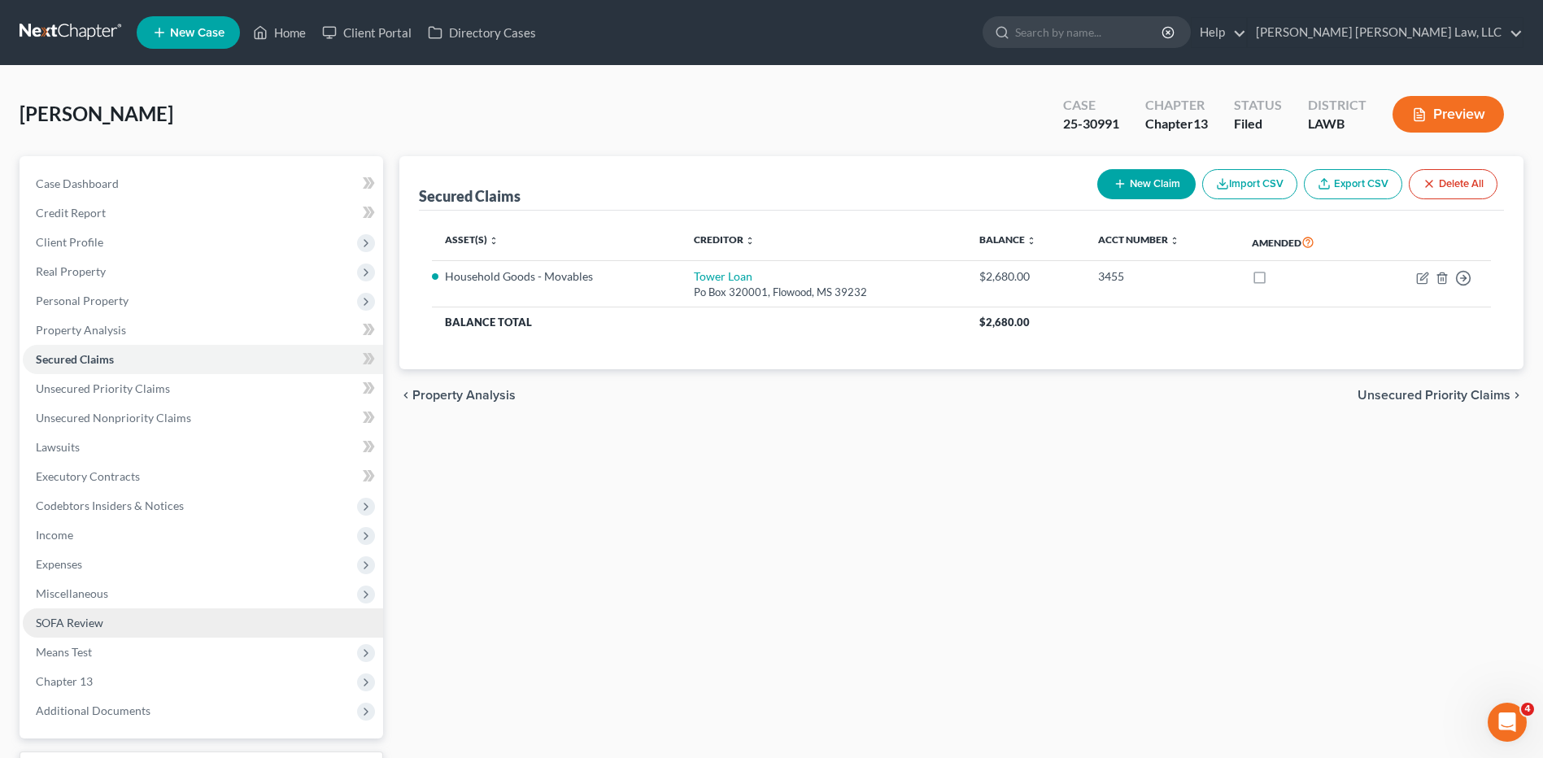
scroll to position [136, 0]
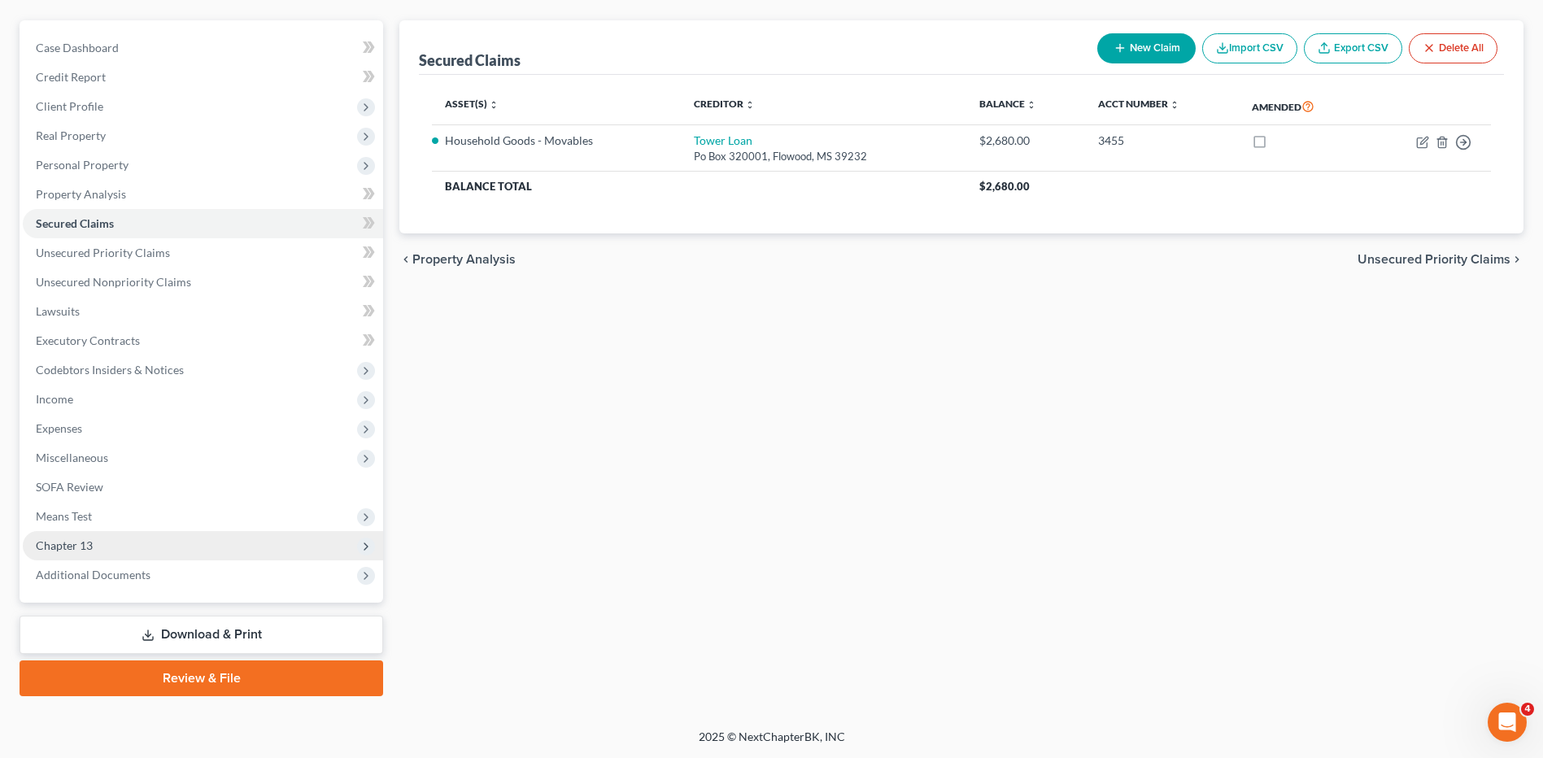
click at [76, 544] on span "Chapter 13" at bounding box center [64, 546] width 57 height 14
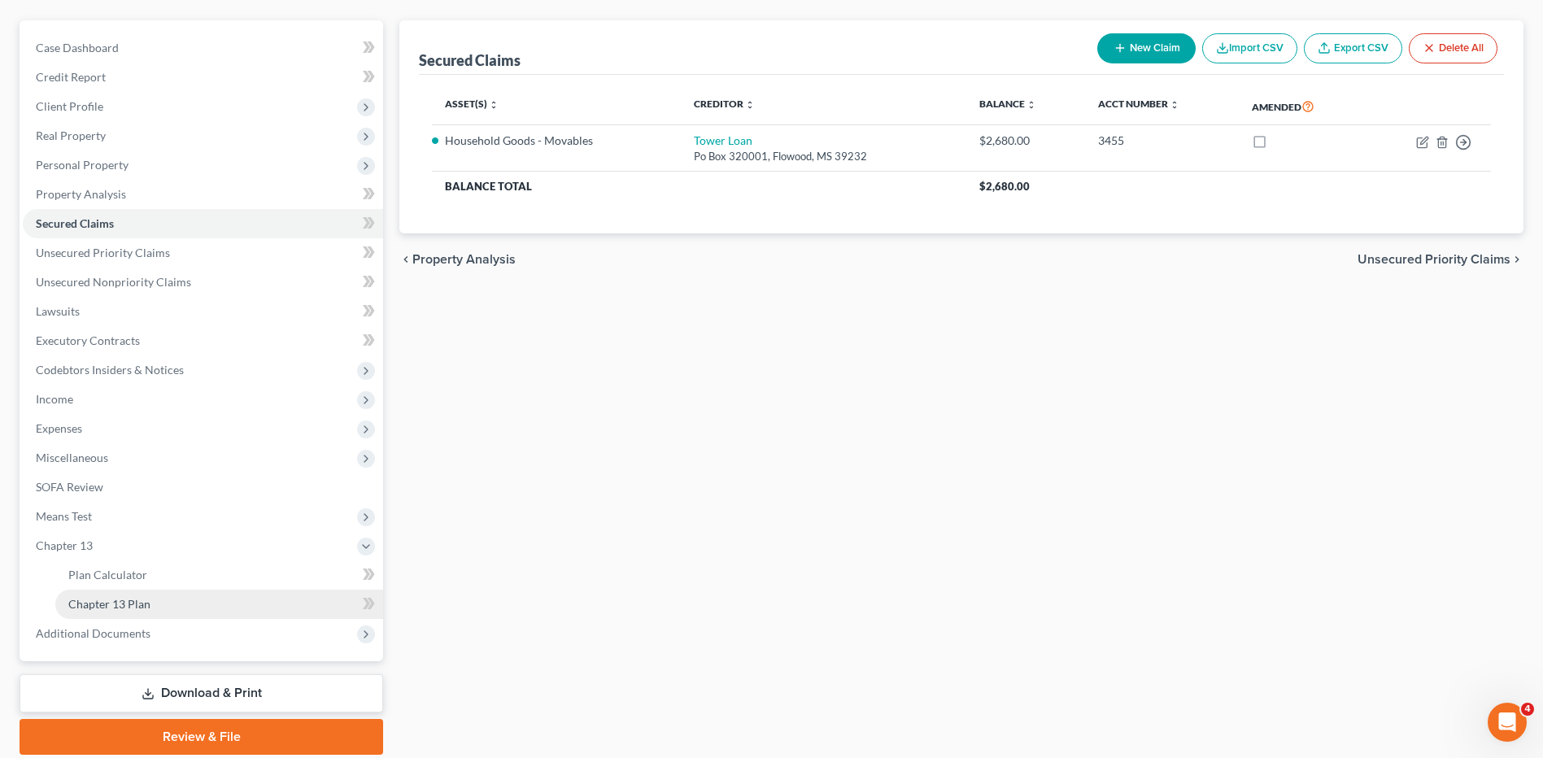
click at [142, 607] on span "Chapter 13 Plan" at bounding box center [109, 604] width 82 height 14
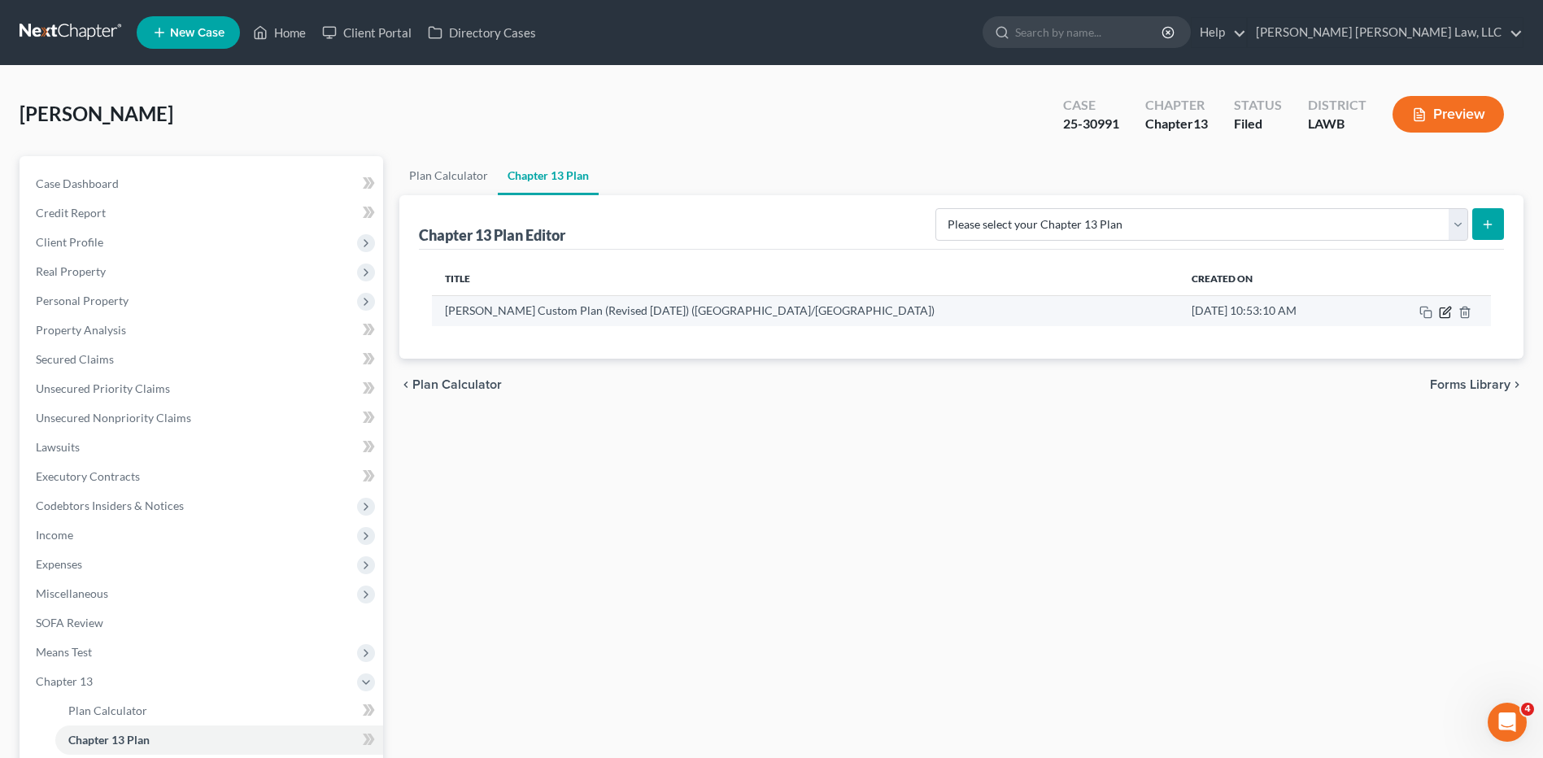
click at [1444, 312] on icon "button" at bounding box center [1446, 310] width 7 height 7
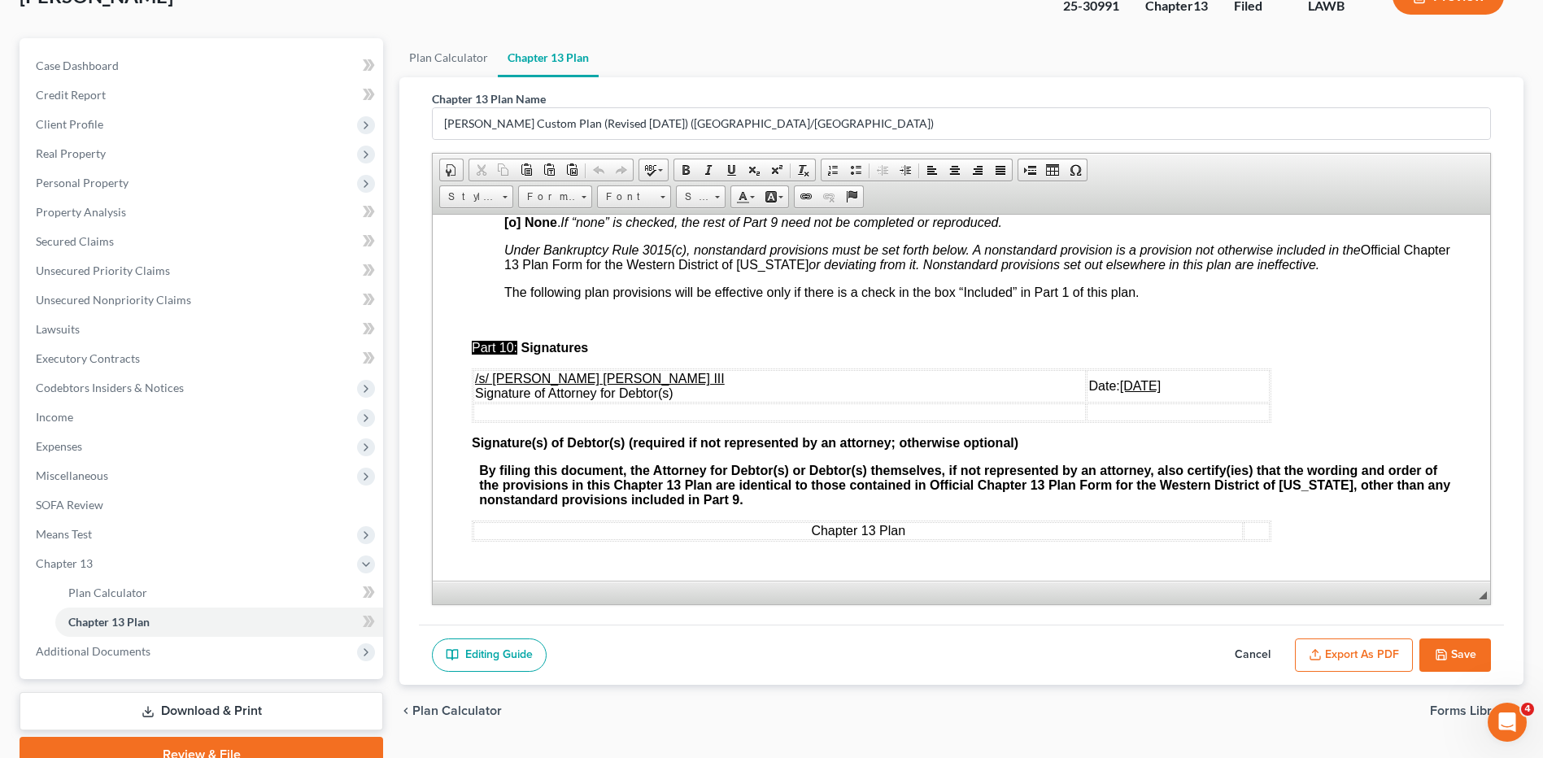
scroll to position [194, 0]
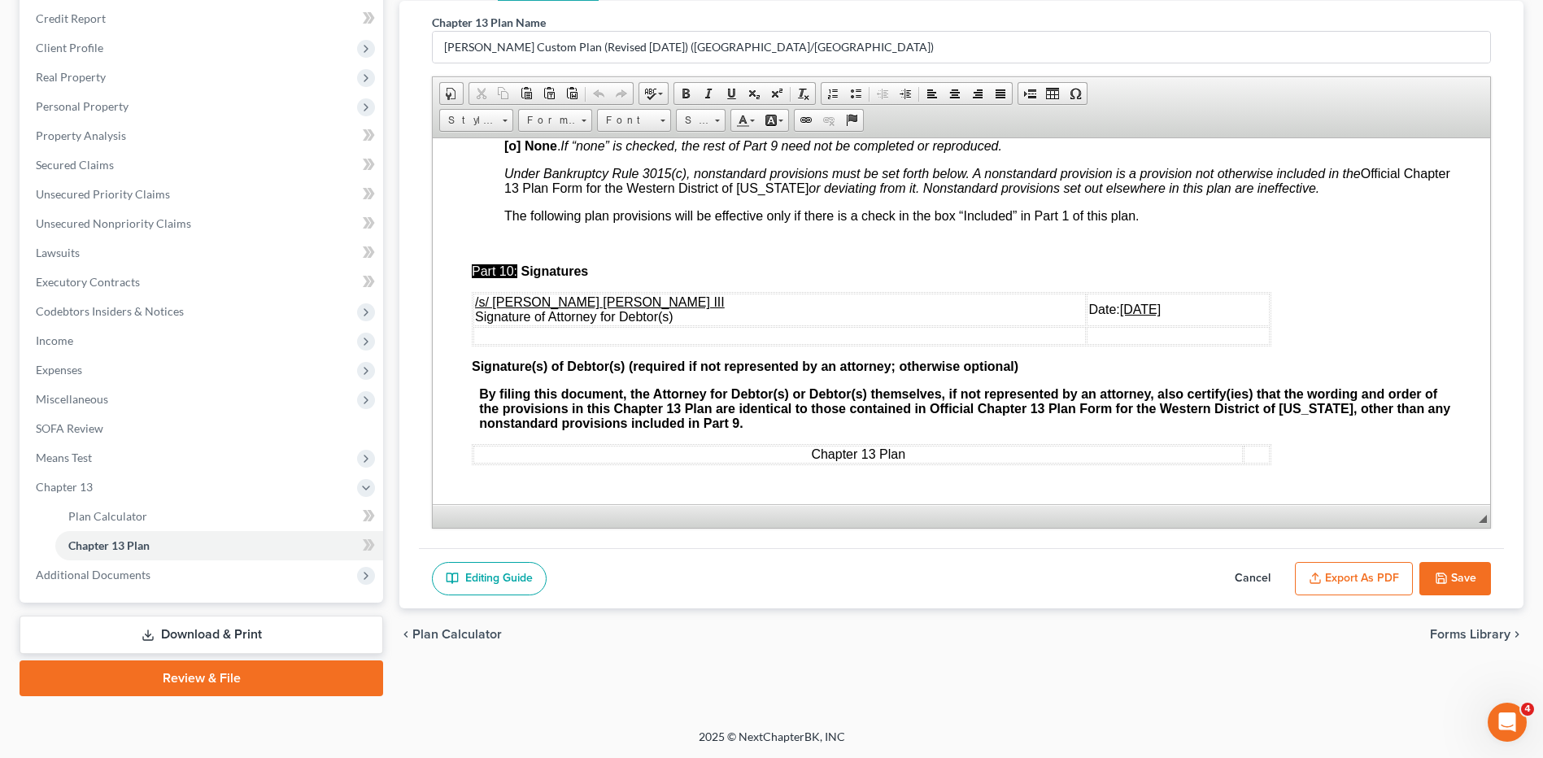
click at [1347, 582] on button "Export as PDF" at bounding box center [1354, 579] width 118 height 34
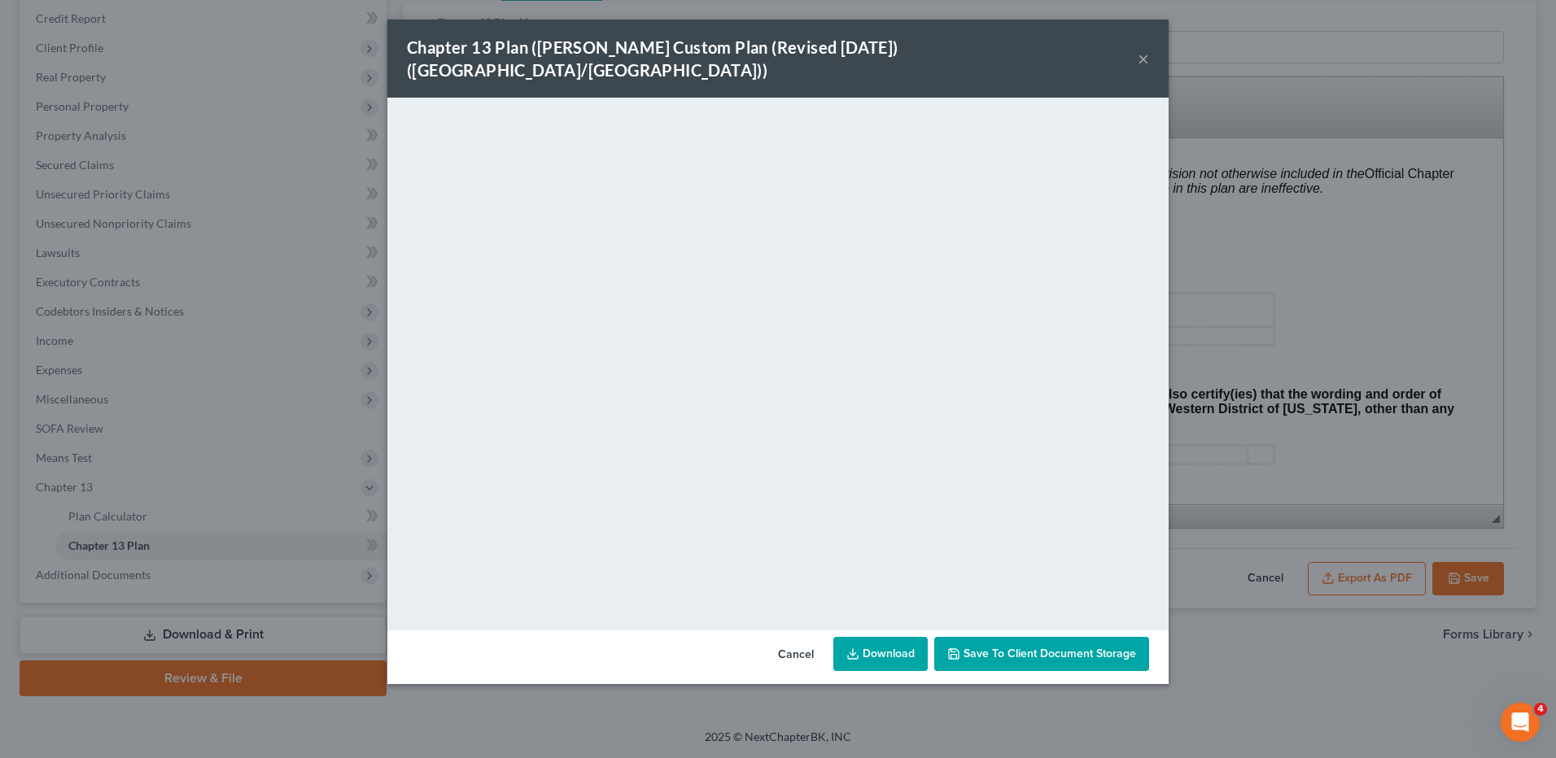
click at [882, 642] on link "Download" at bounding box center [880, 654] width 94 height 34
click at [794, 639] on button "Cancel" at bounding box center [796, 655] width 62 height 33
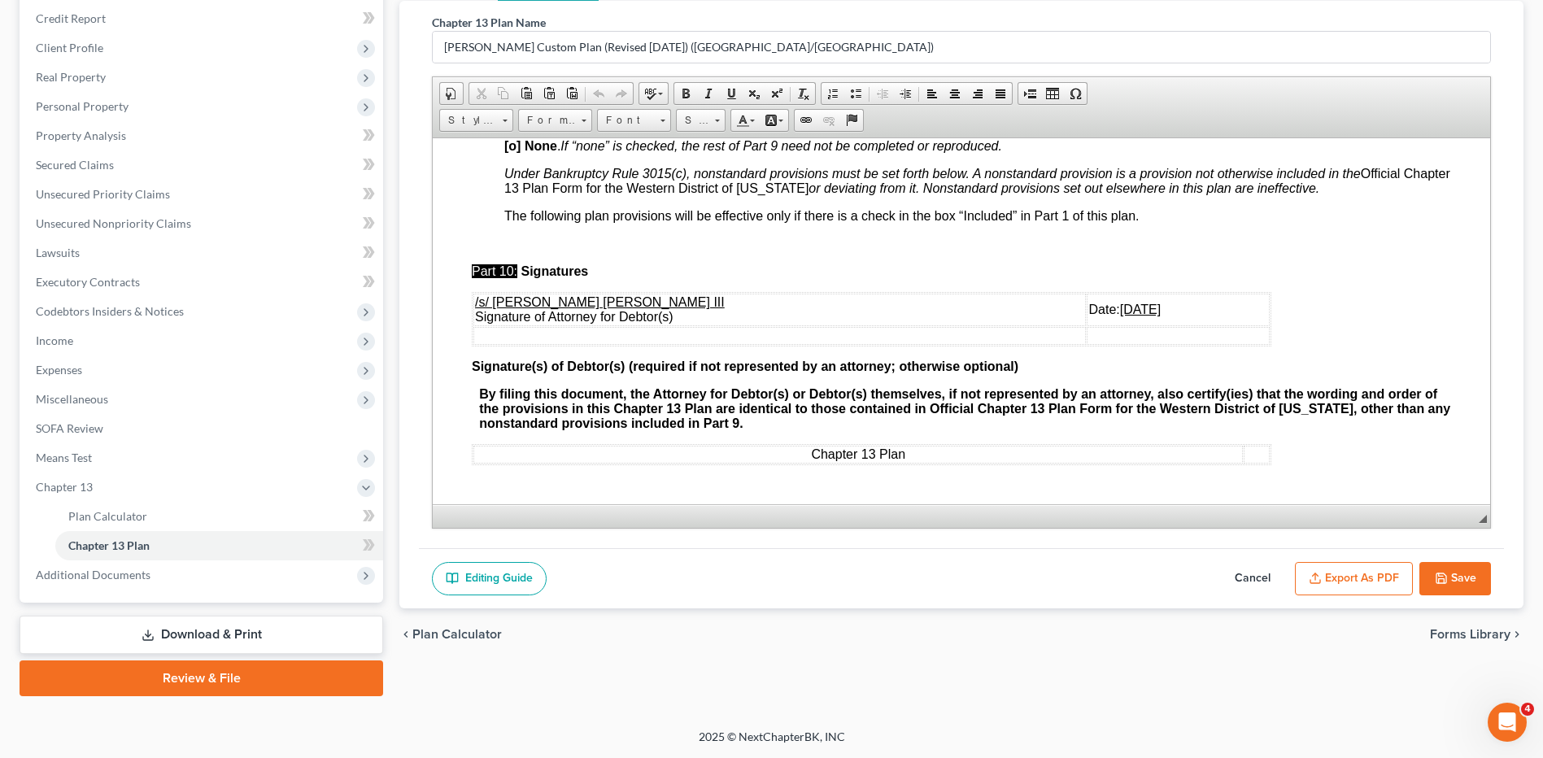
click at [1477, 578] on button "Save" at bounding box center [1456, 579] width 72 height 34
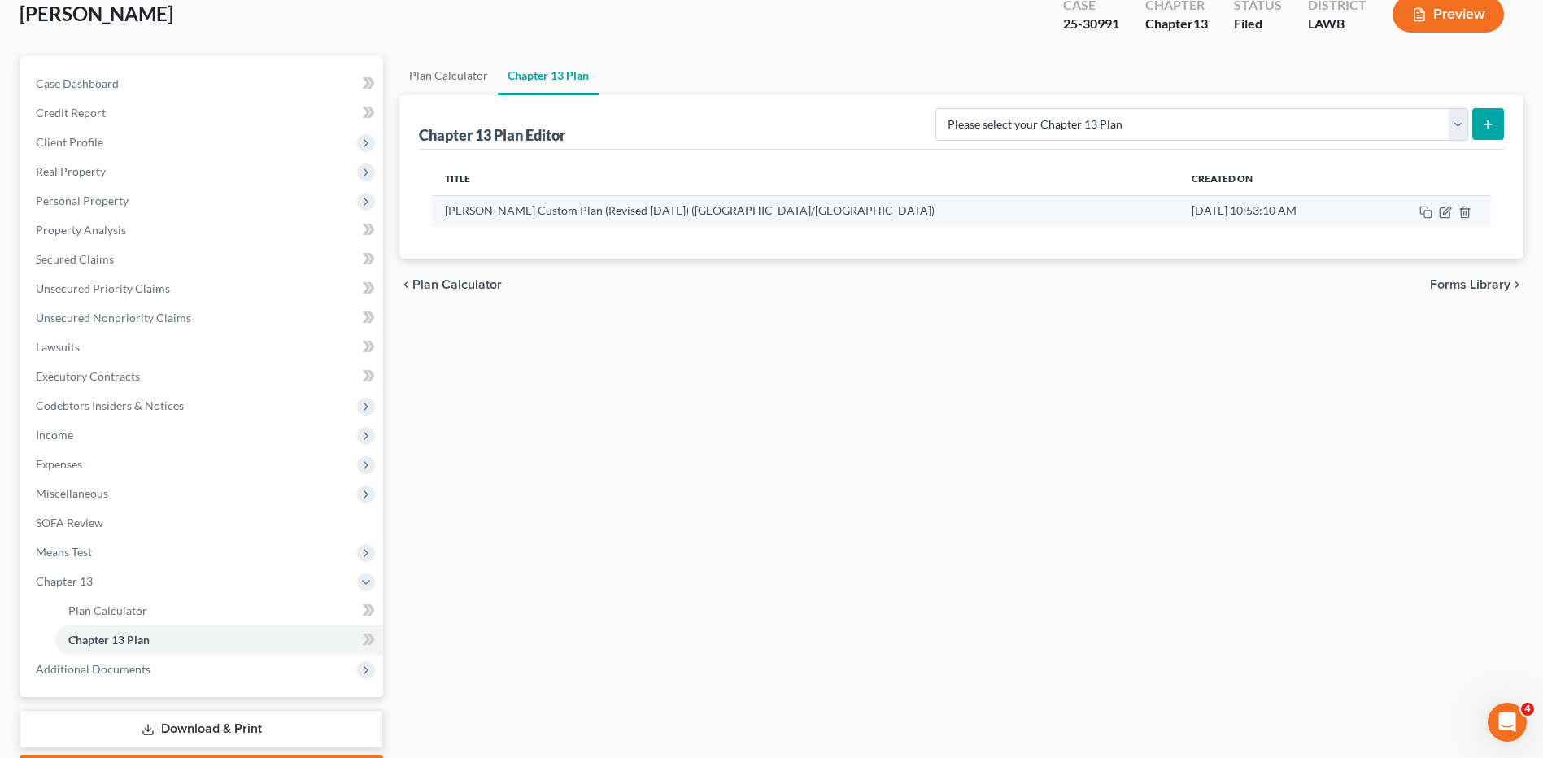
scroll to position [0, 0]
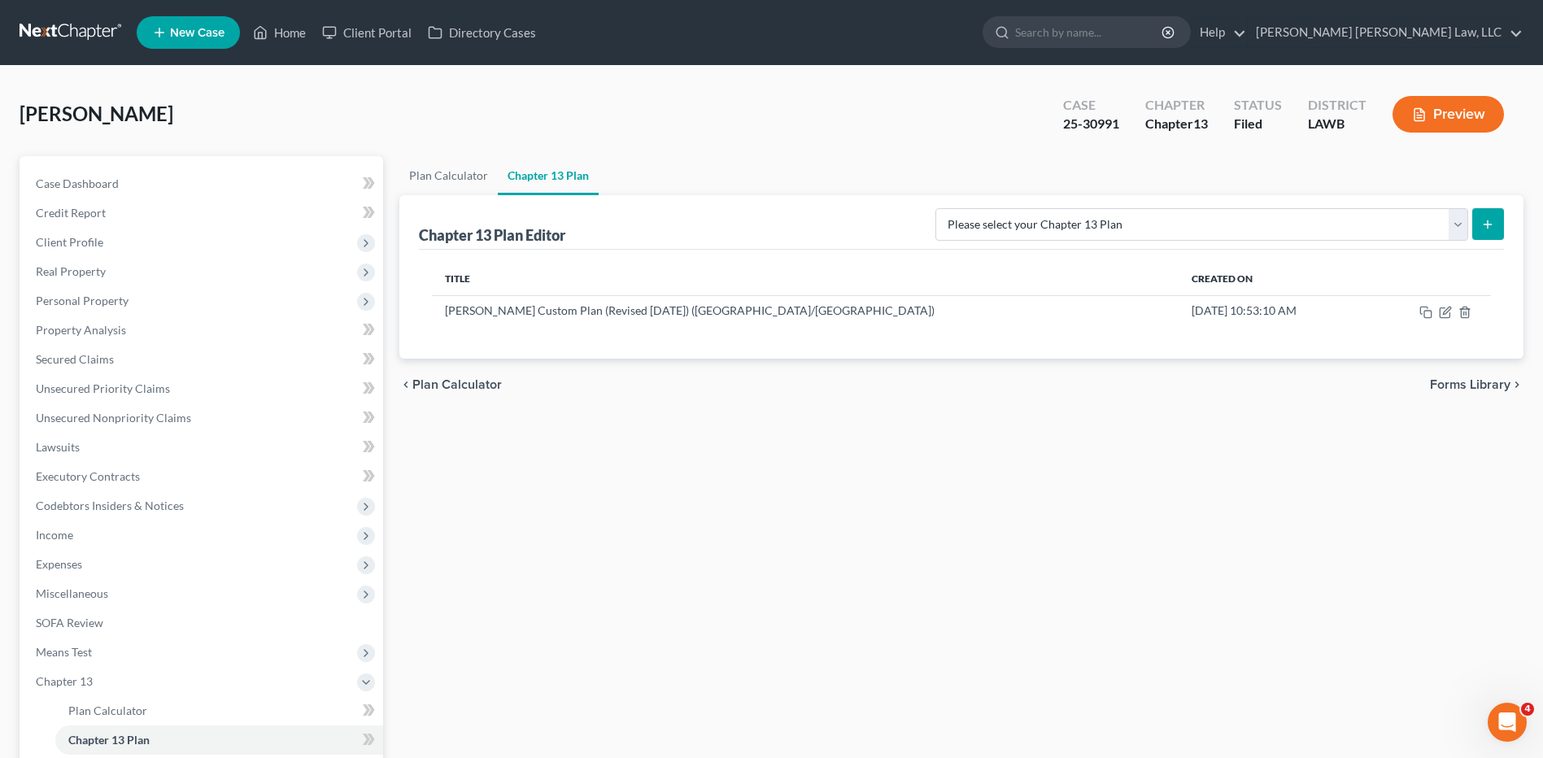
click at [69, 27] on link at bounding box center [72, 32] width 104 height 29
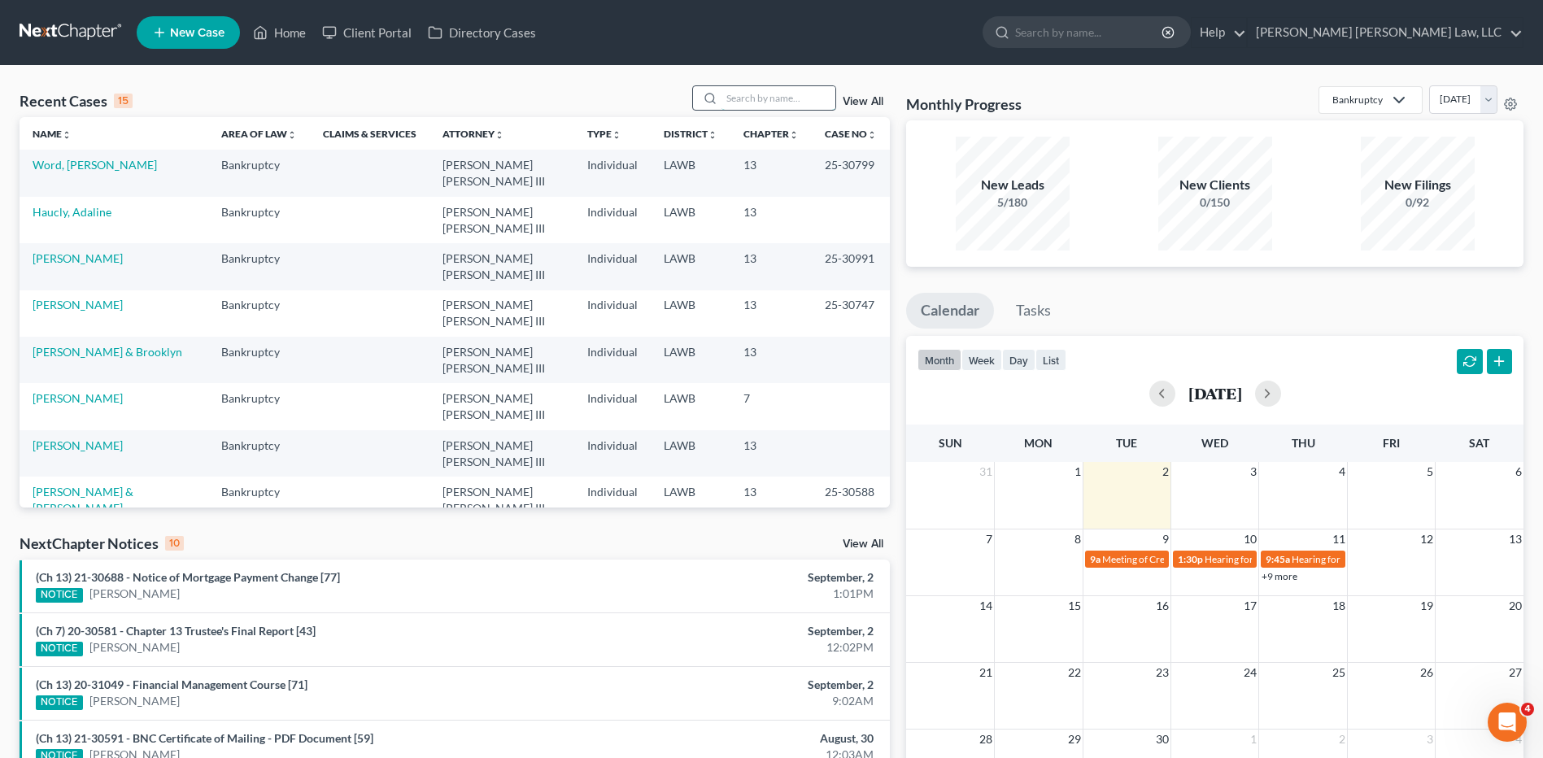
click at [757, 103] on input "search" at bounding box center [779, 98] width 114 height 24
click at [791, 90] on input "search" at bounding box center [779, 98] width 114 height 24
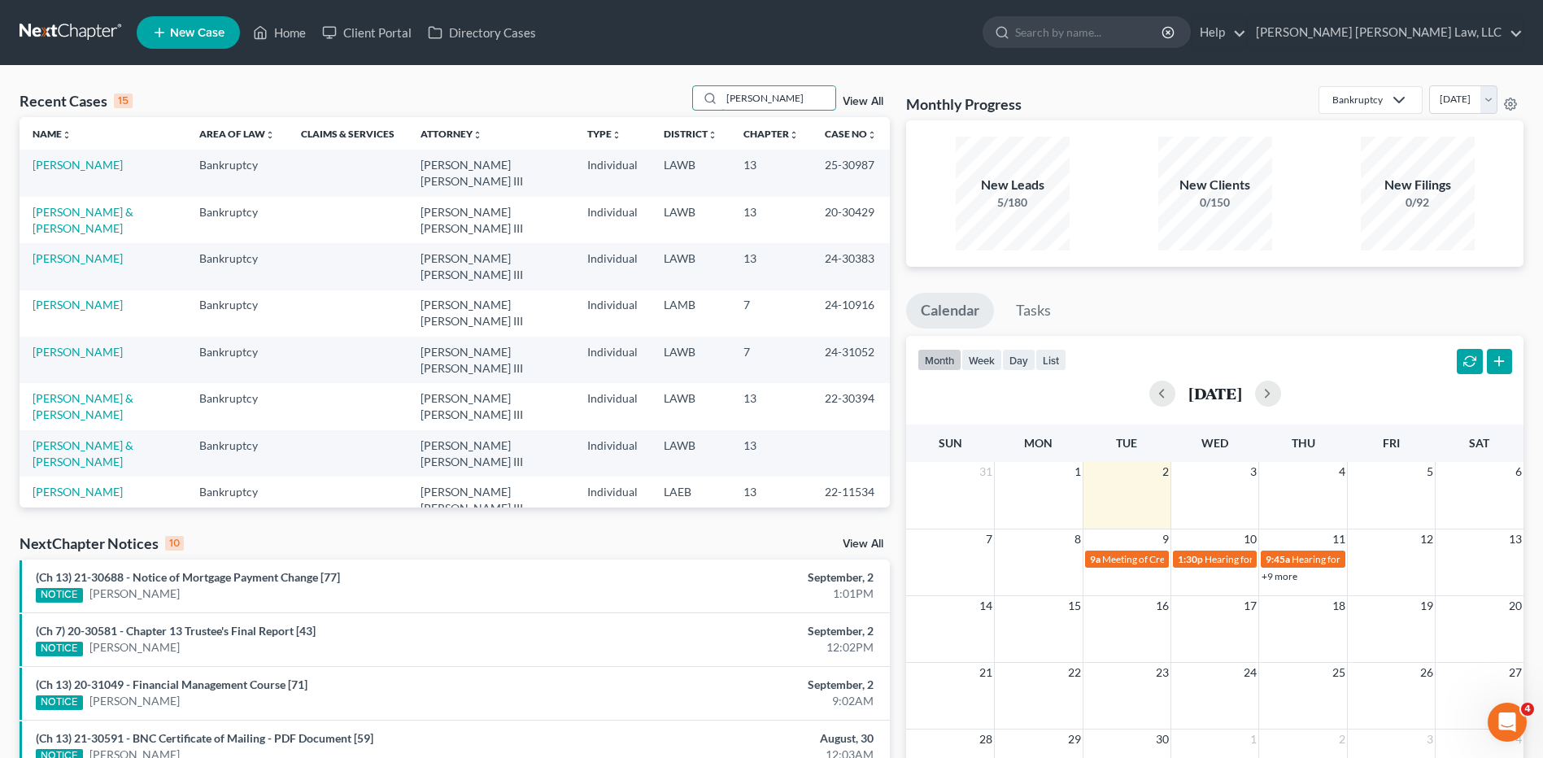
type input "[PERSON_NAME]"
click at [62, 164] on link "[PERSON_NAME]" at bounding box center [78, 165] width 90 height 14
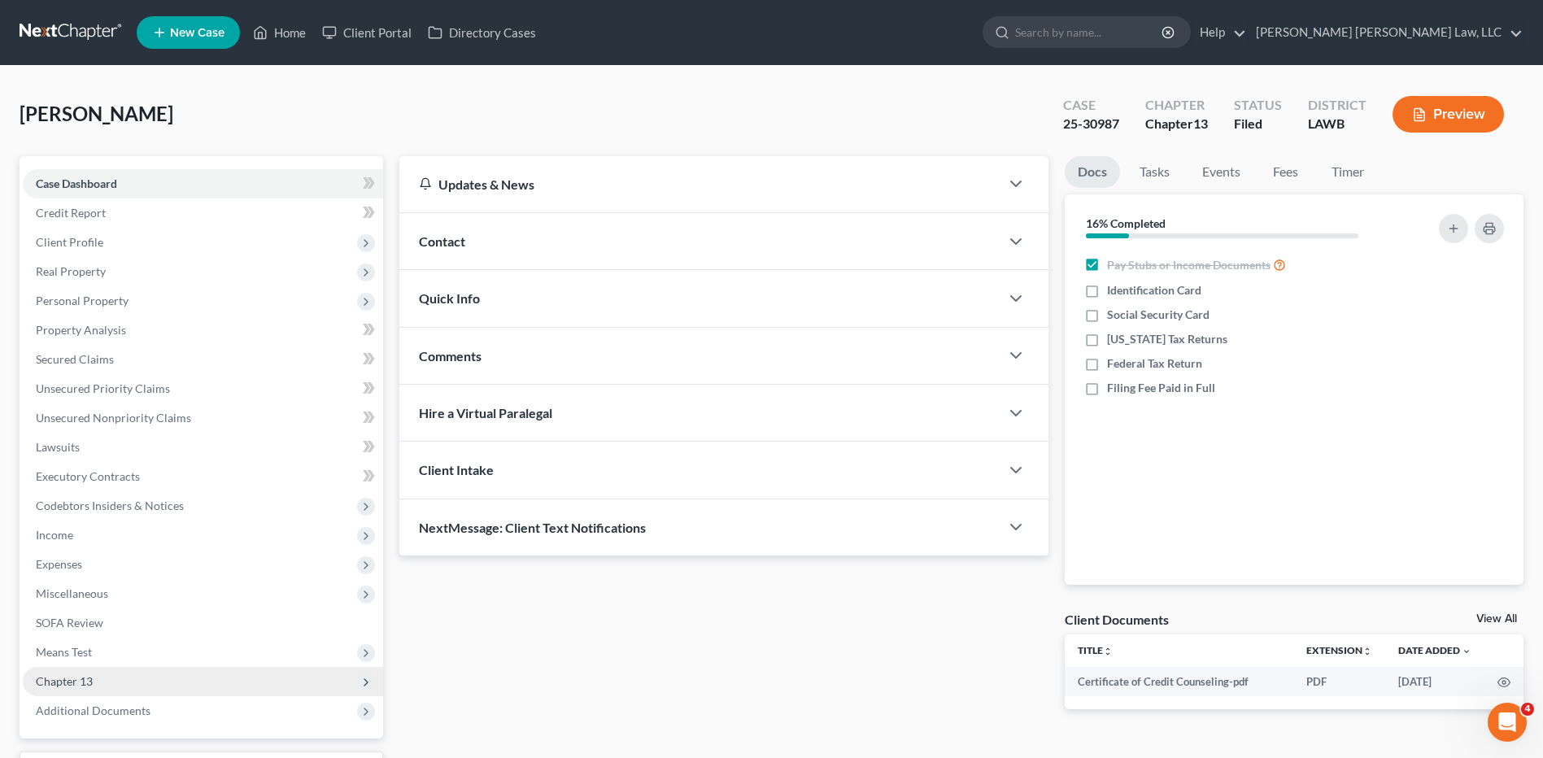
click at [71, 675] on span "Chapter 13" at bounding box center [64, 681] width 57 height 14
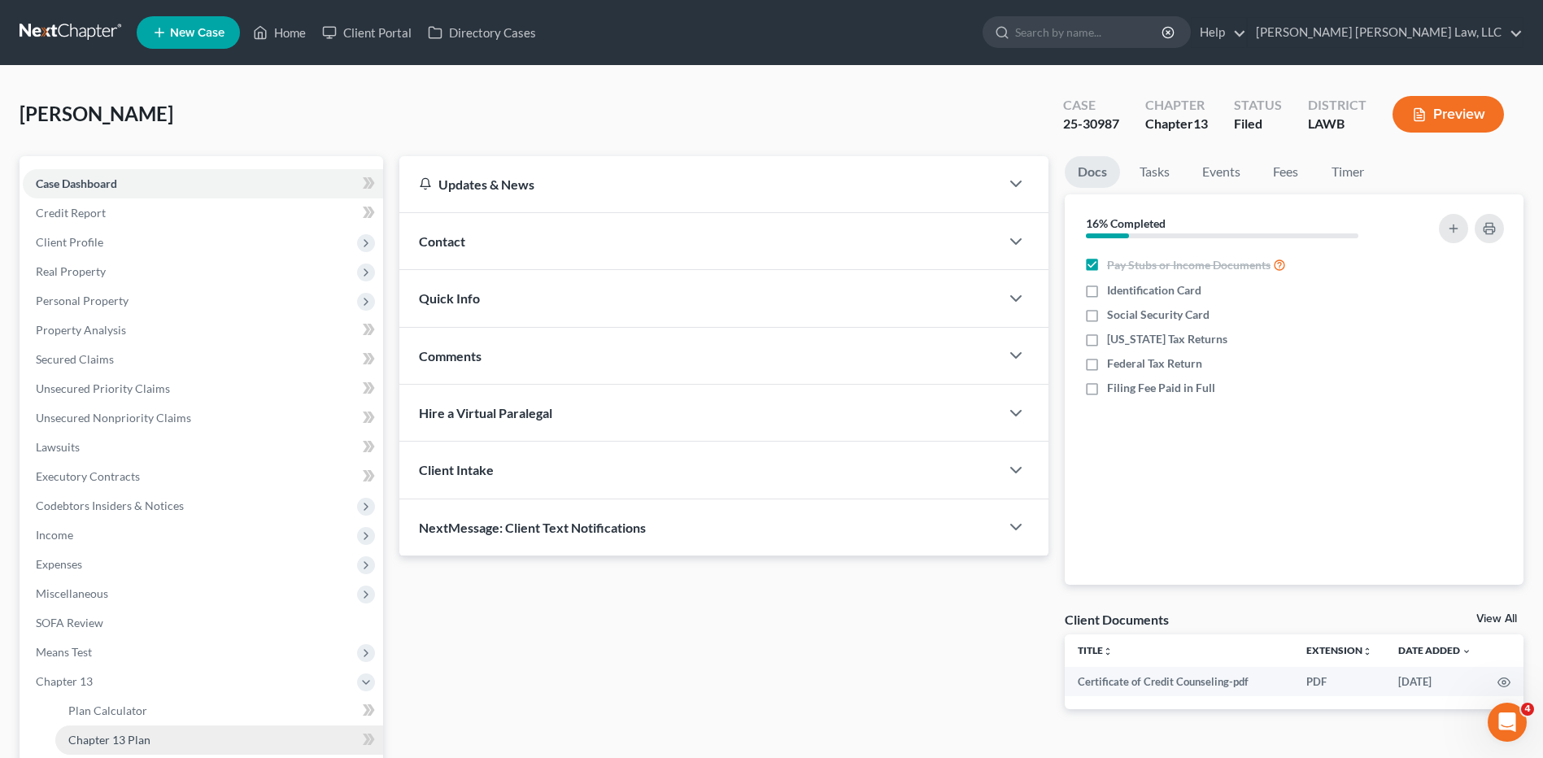
click at [108, 729] on link "Chapter 13 Plan" at bounding box center [219, 740] width 328 height 29
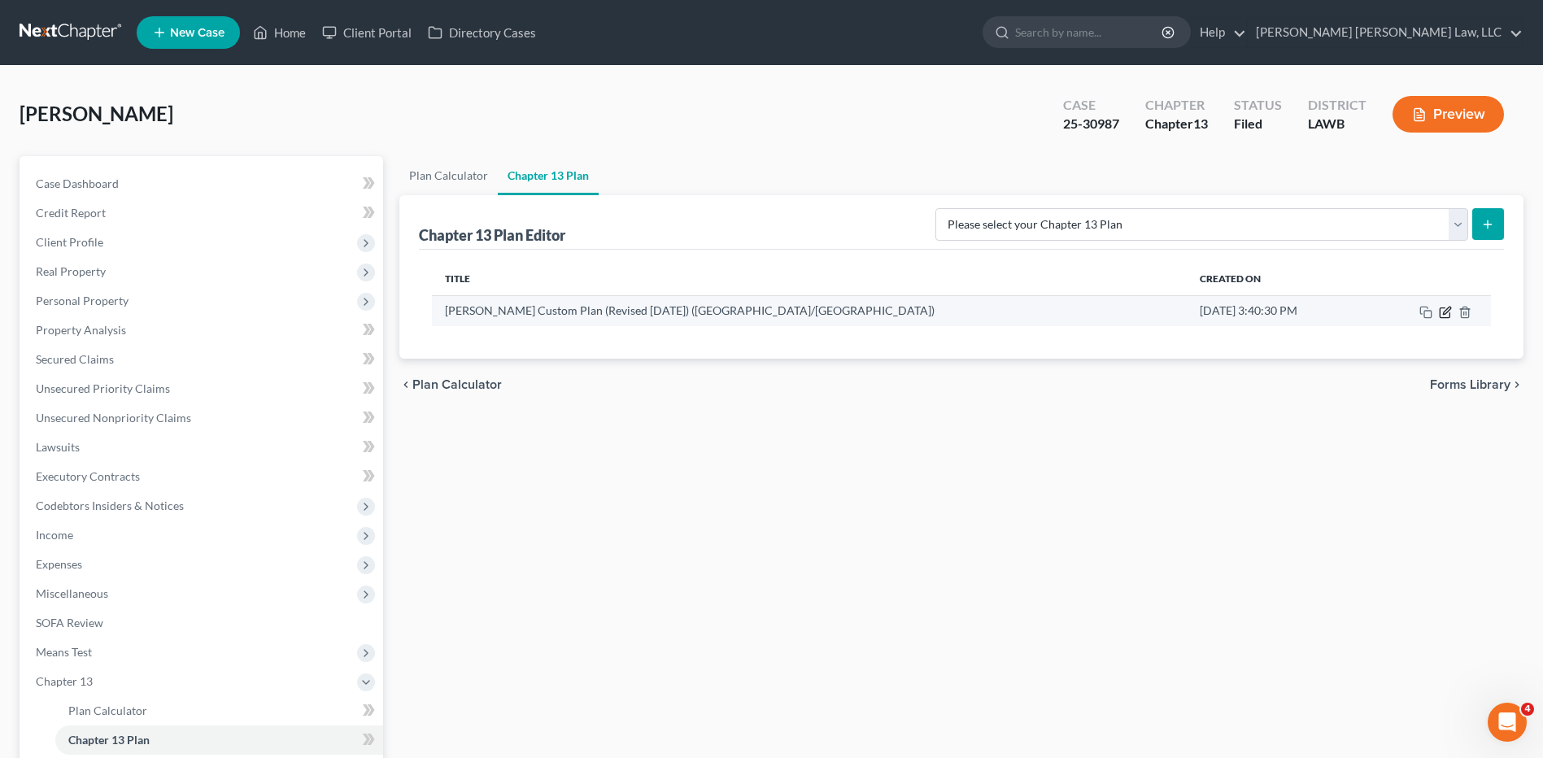
click at [1443, 309] on icon "button" at bounding box center [1445, 312] width 13 height 13
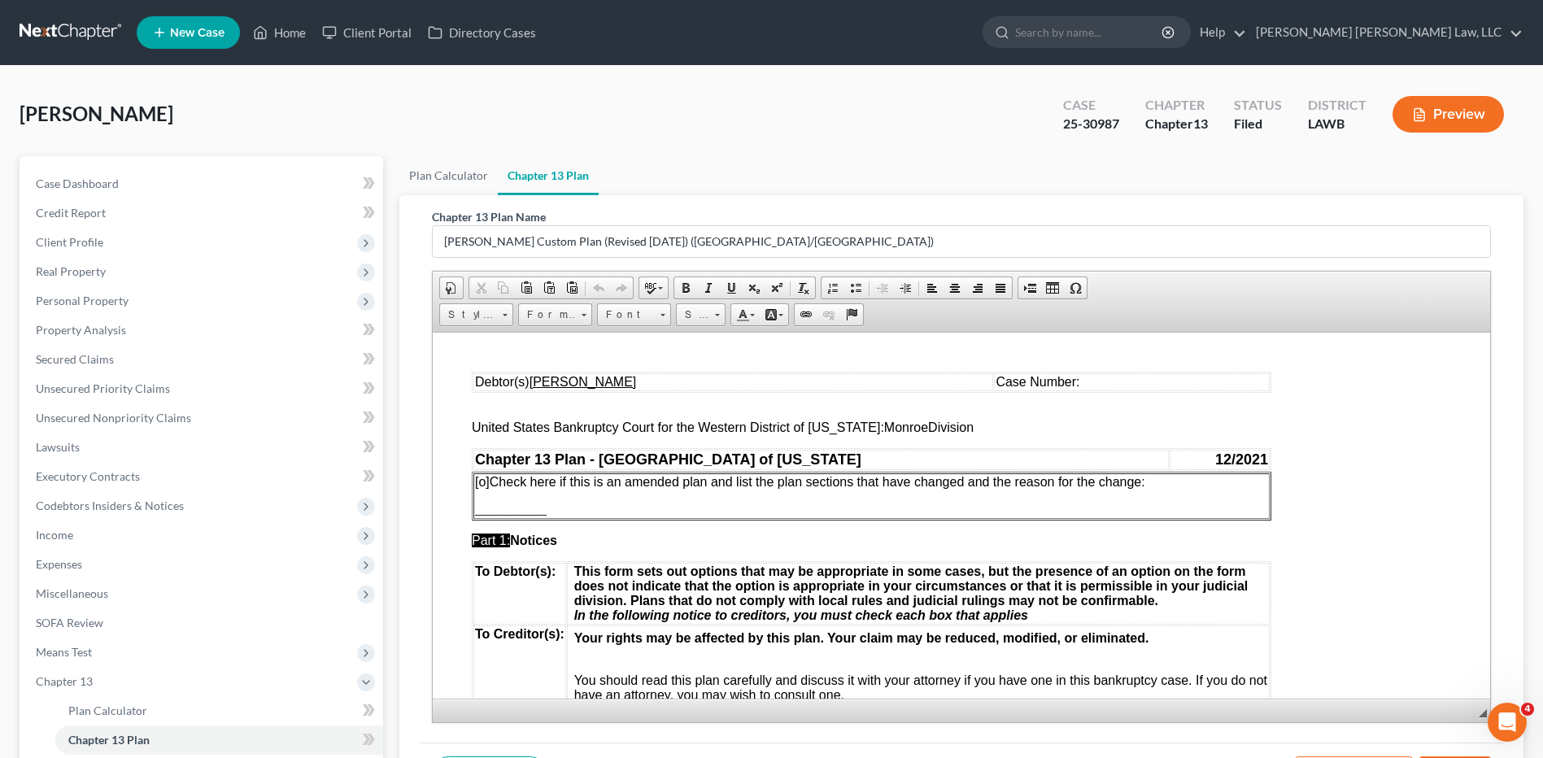
click at [1054, 382] on span "Case Number:" at bounding box center [1038, 381] width 84 height 14
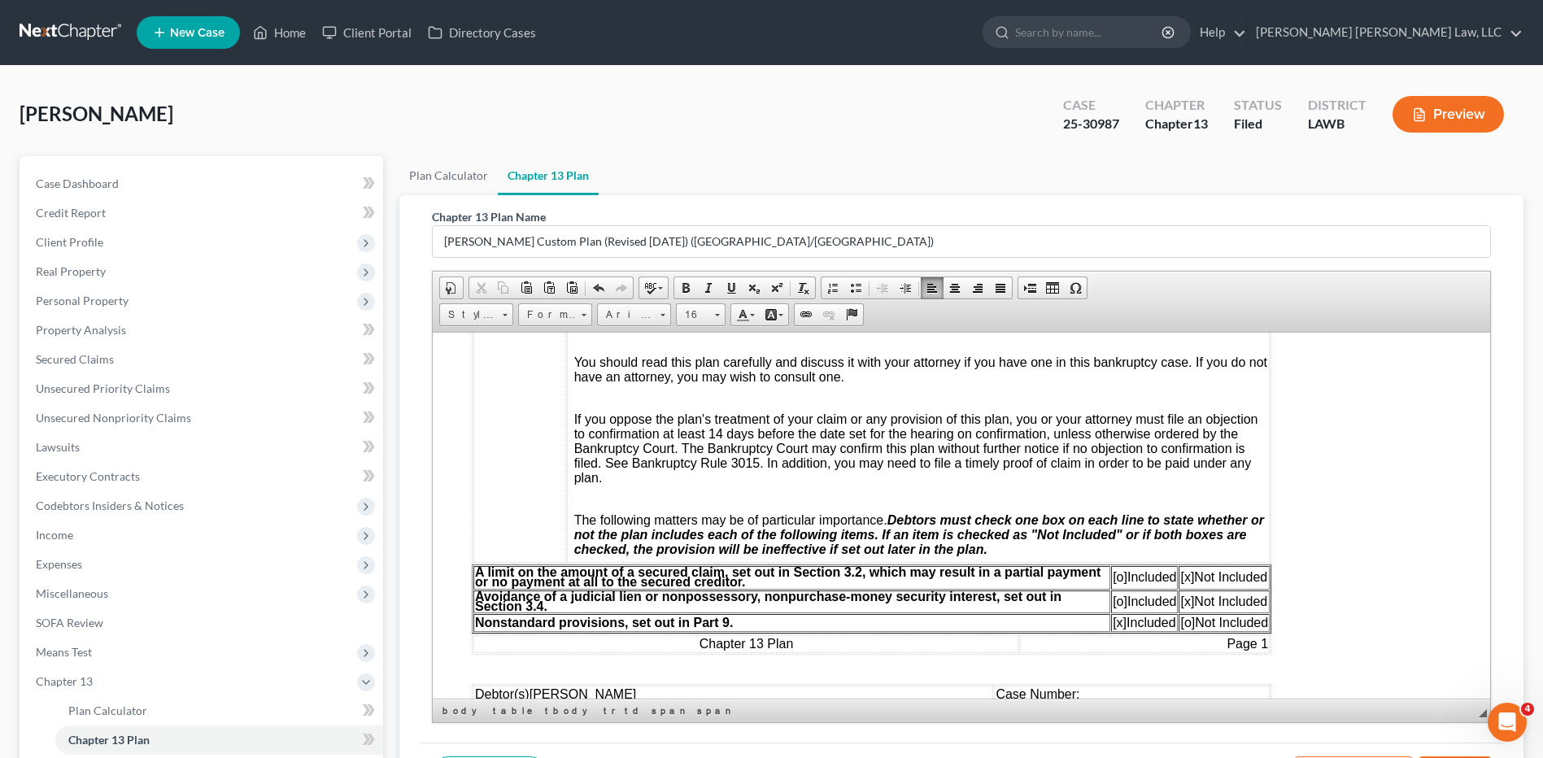
scroll to position [488, 0]
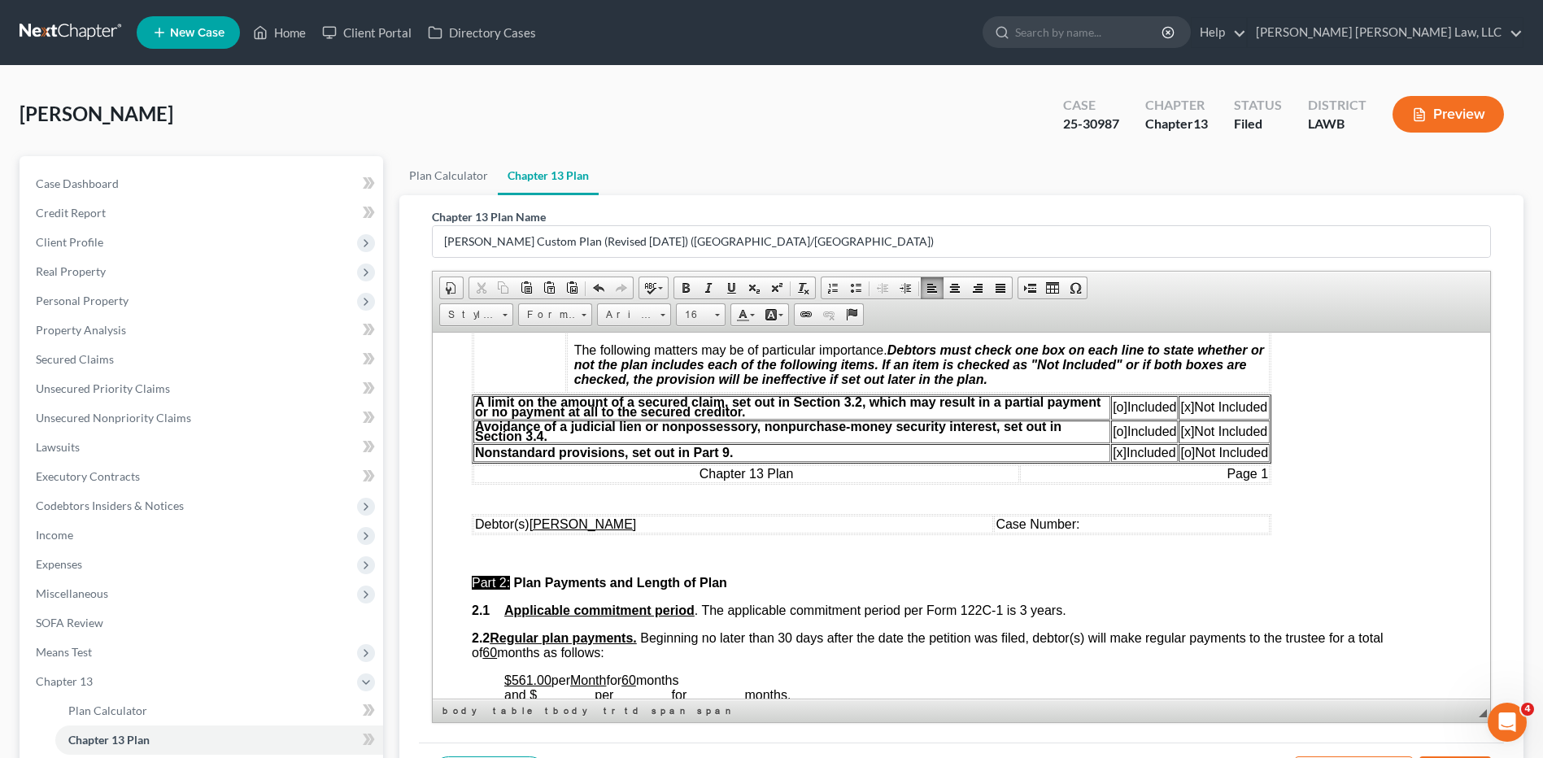
click at [1066, 523] on td "Case Number:" at bounding box center [1132, 524] width 276 height 18
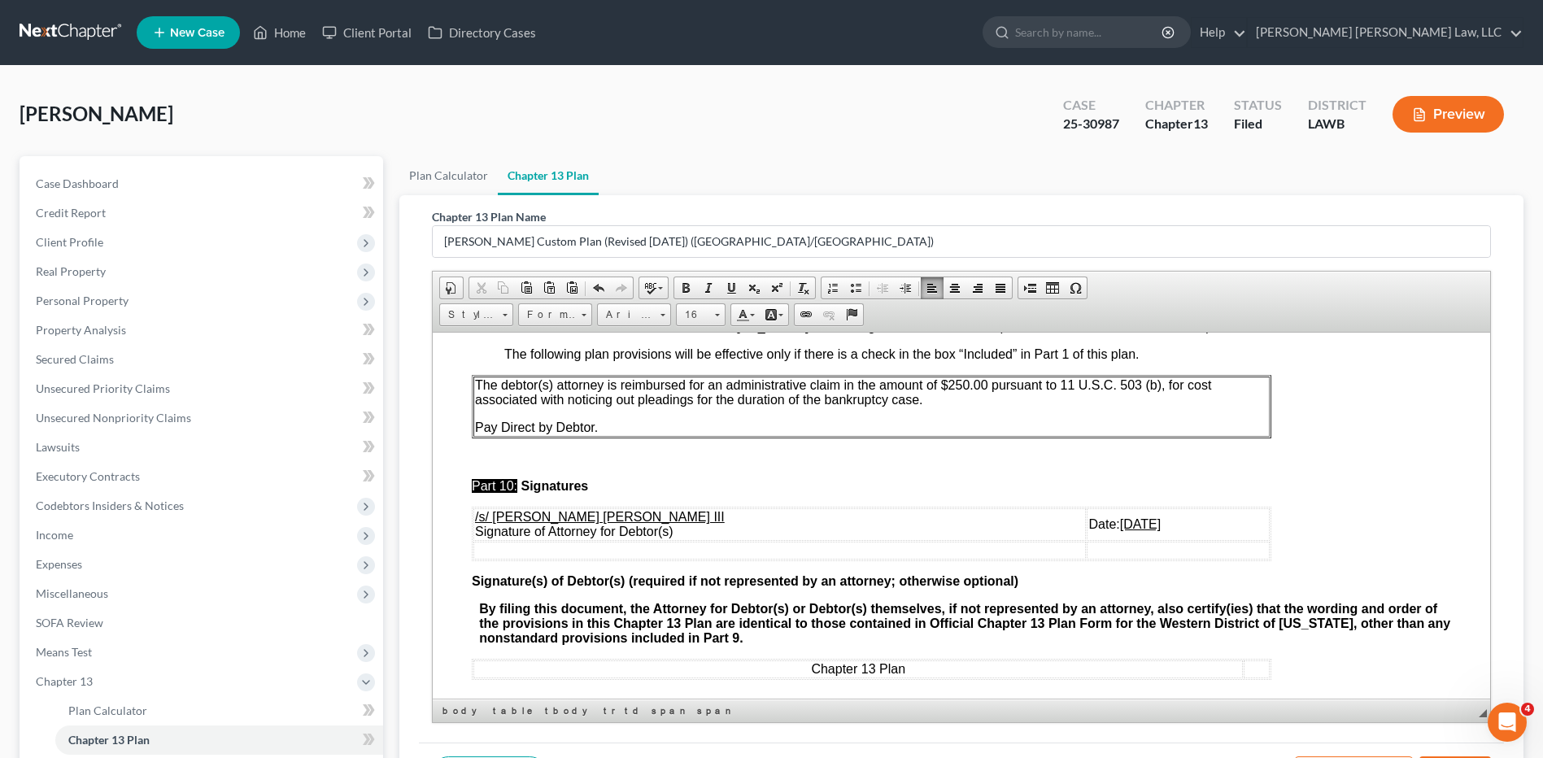
scroll to position [4959, 0]
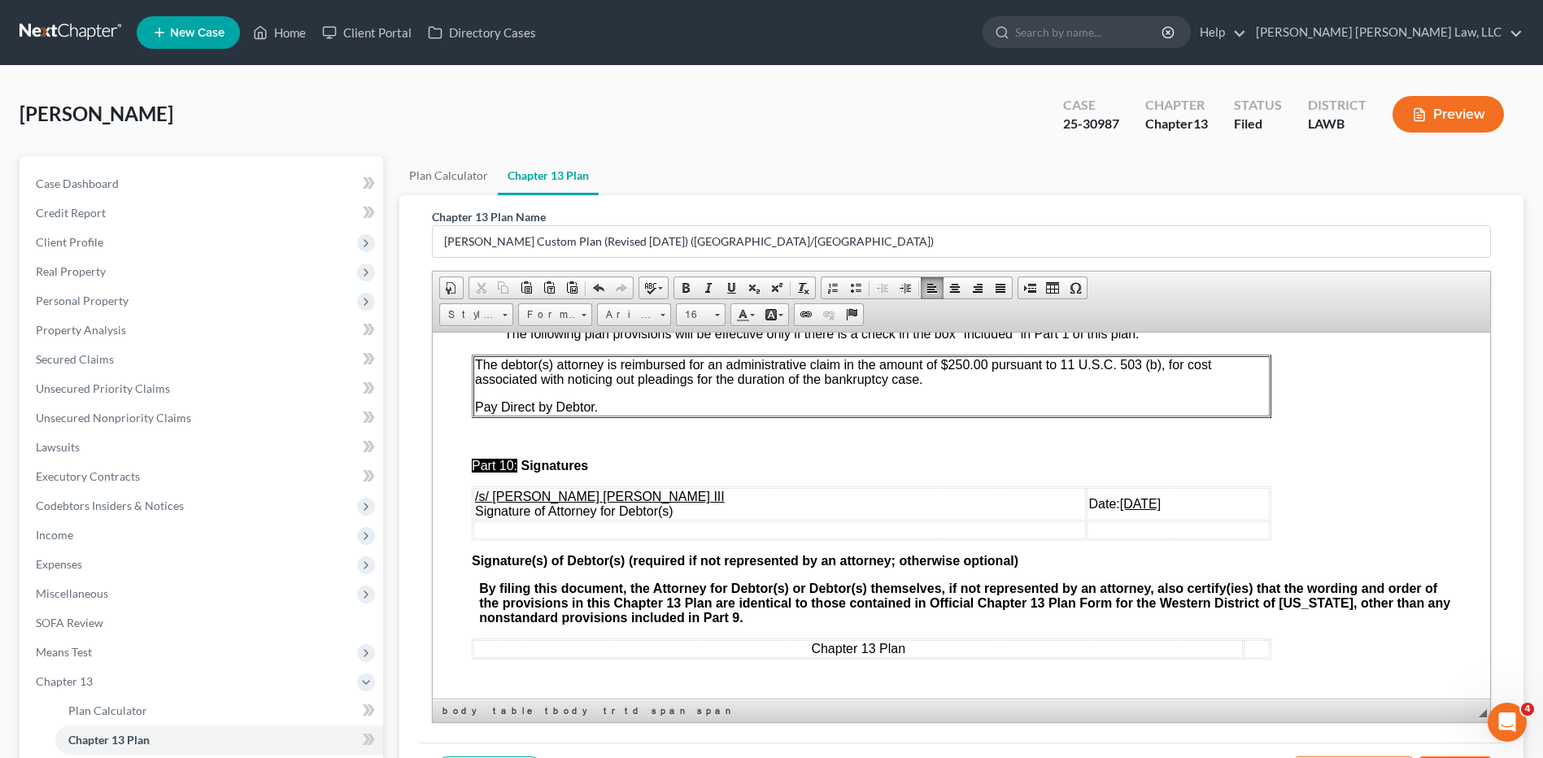
click at [1087, 512] on td "Date: 08/28/2025" at bounding box center [1178, 503] width 183 height 33
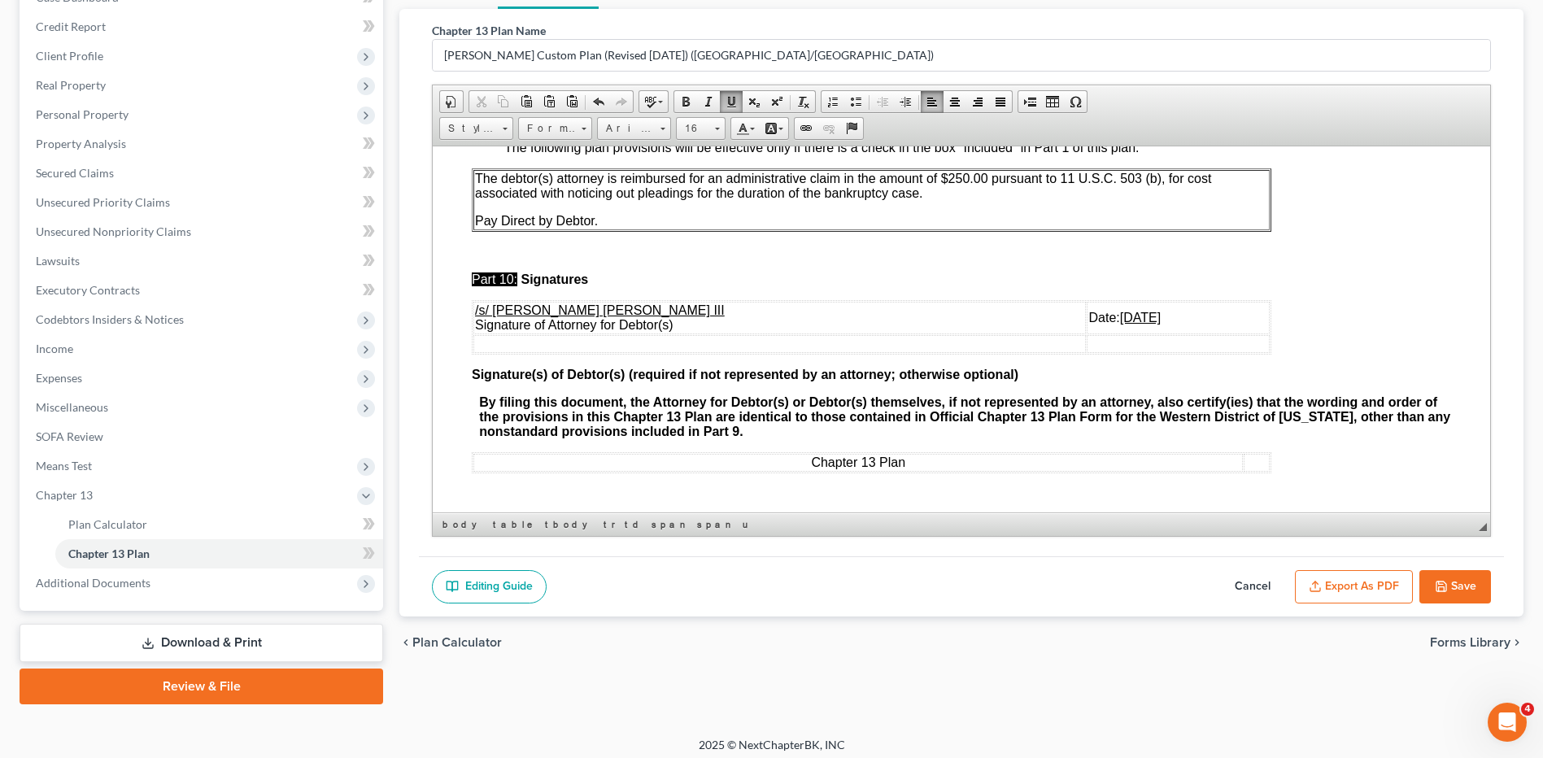
scroll to position [194, 0]
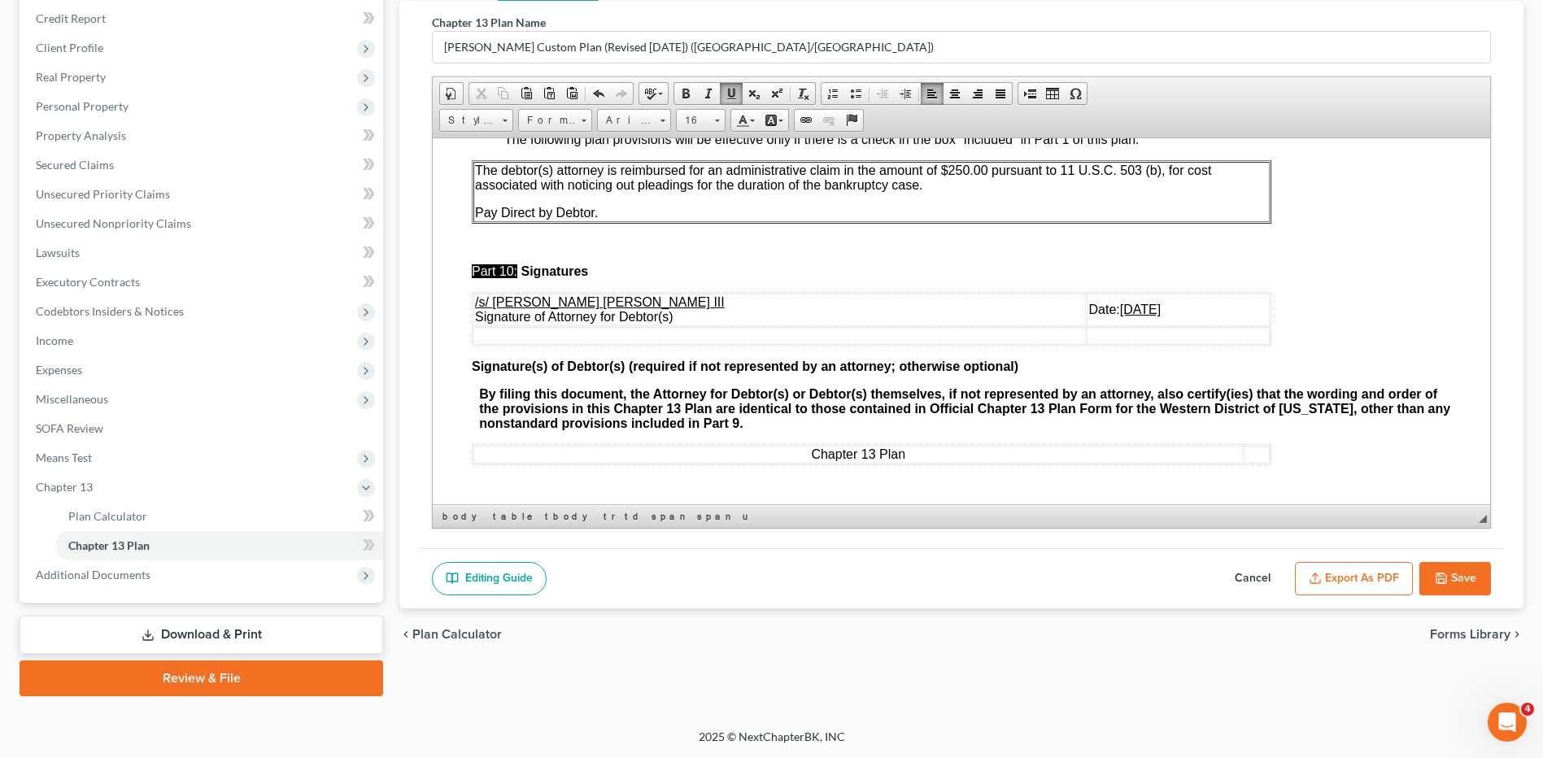
click at [1367, 576] on button "Export as PDF" at bounding box center [1354, 579] width 118 height 34
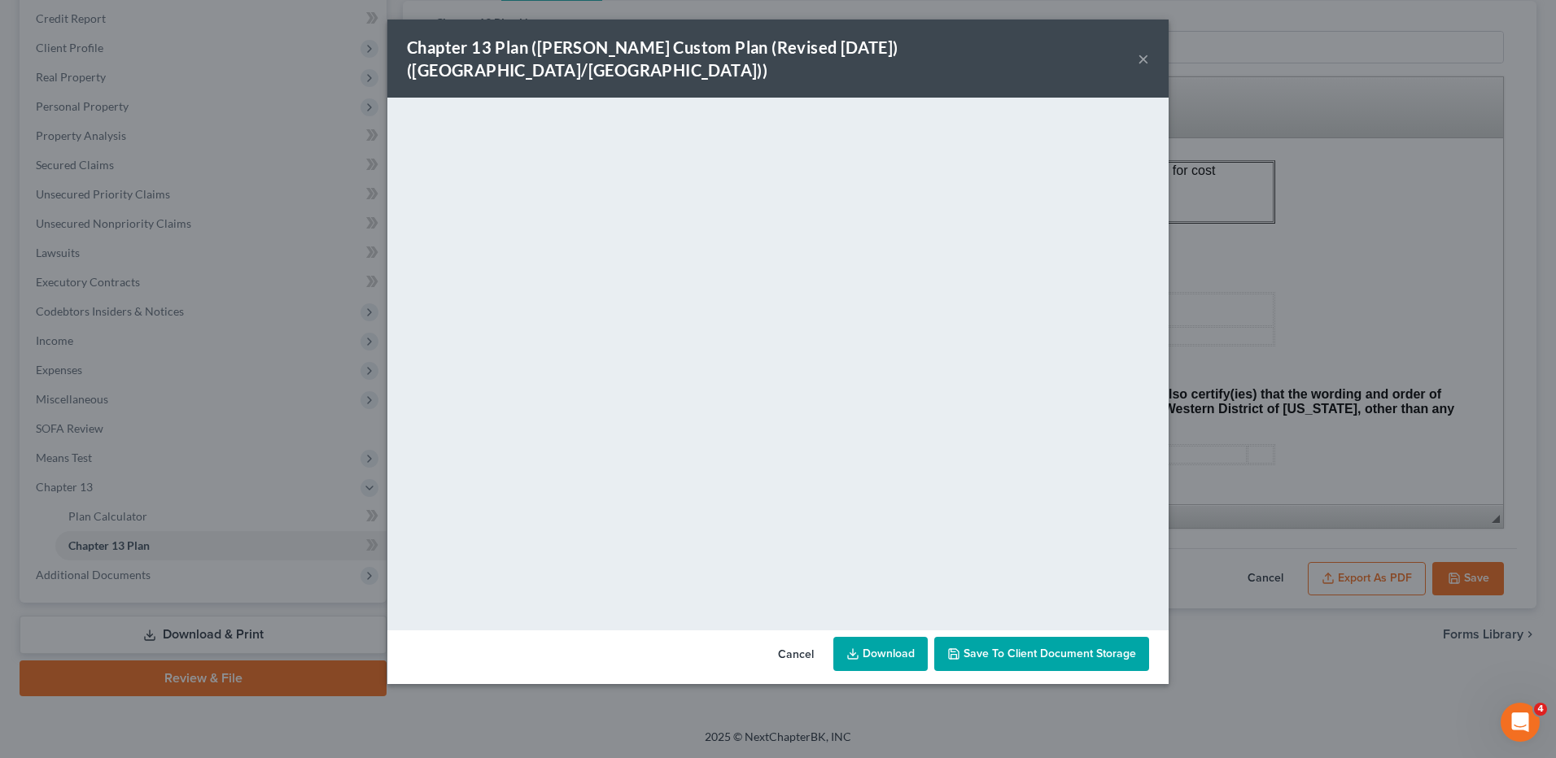
click at [874, 637] on link "Download" at bounding box center [880, 654] width 94 height 34
click at [786, 639] on button "Cancel" at bounding box center [796, 655] width 62 height 33
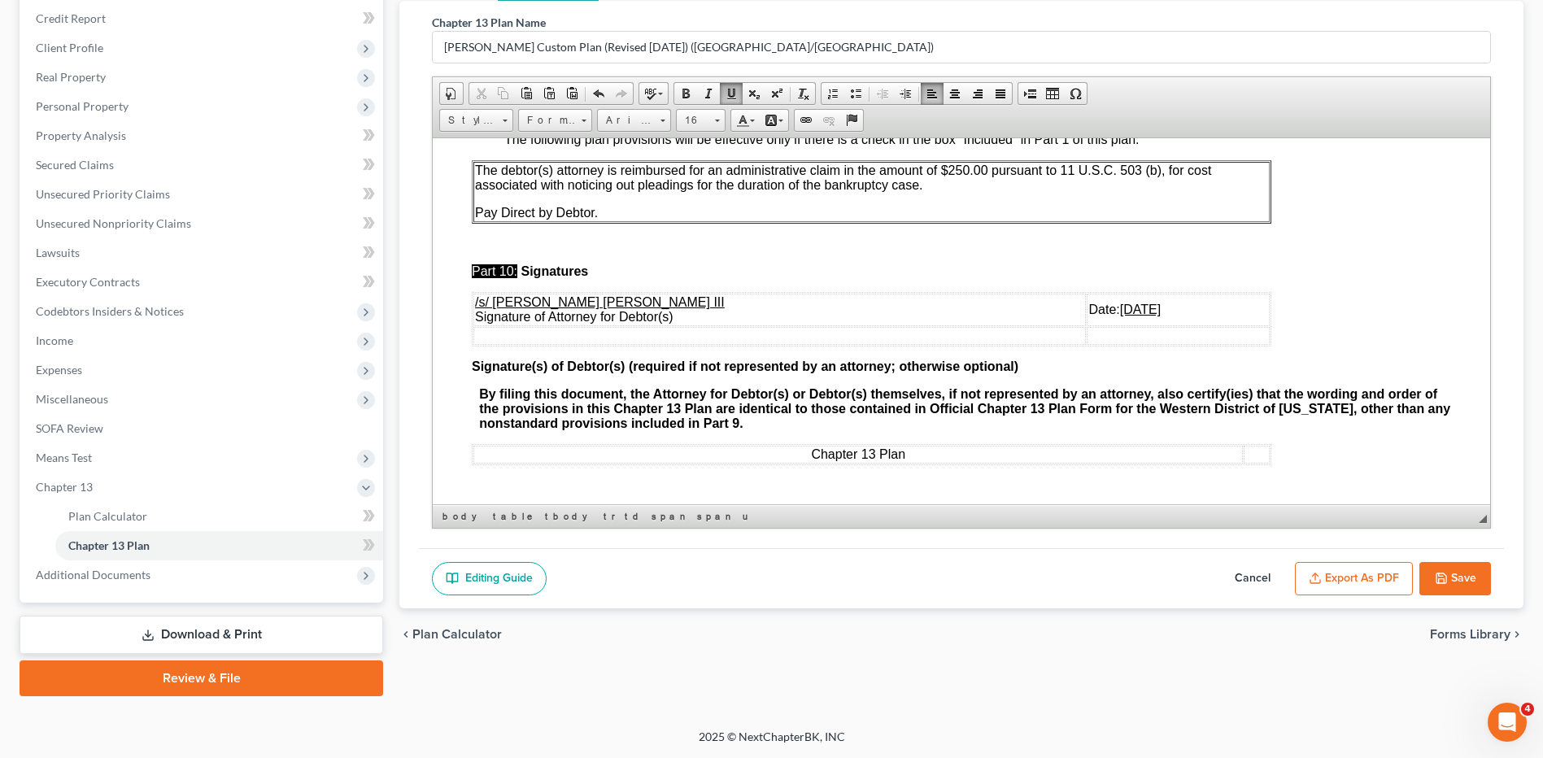
click at [1452, 574] on button "Save" at bounding box center [1456, 579] width 72 height 34
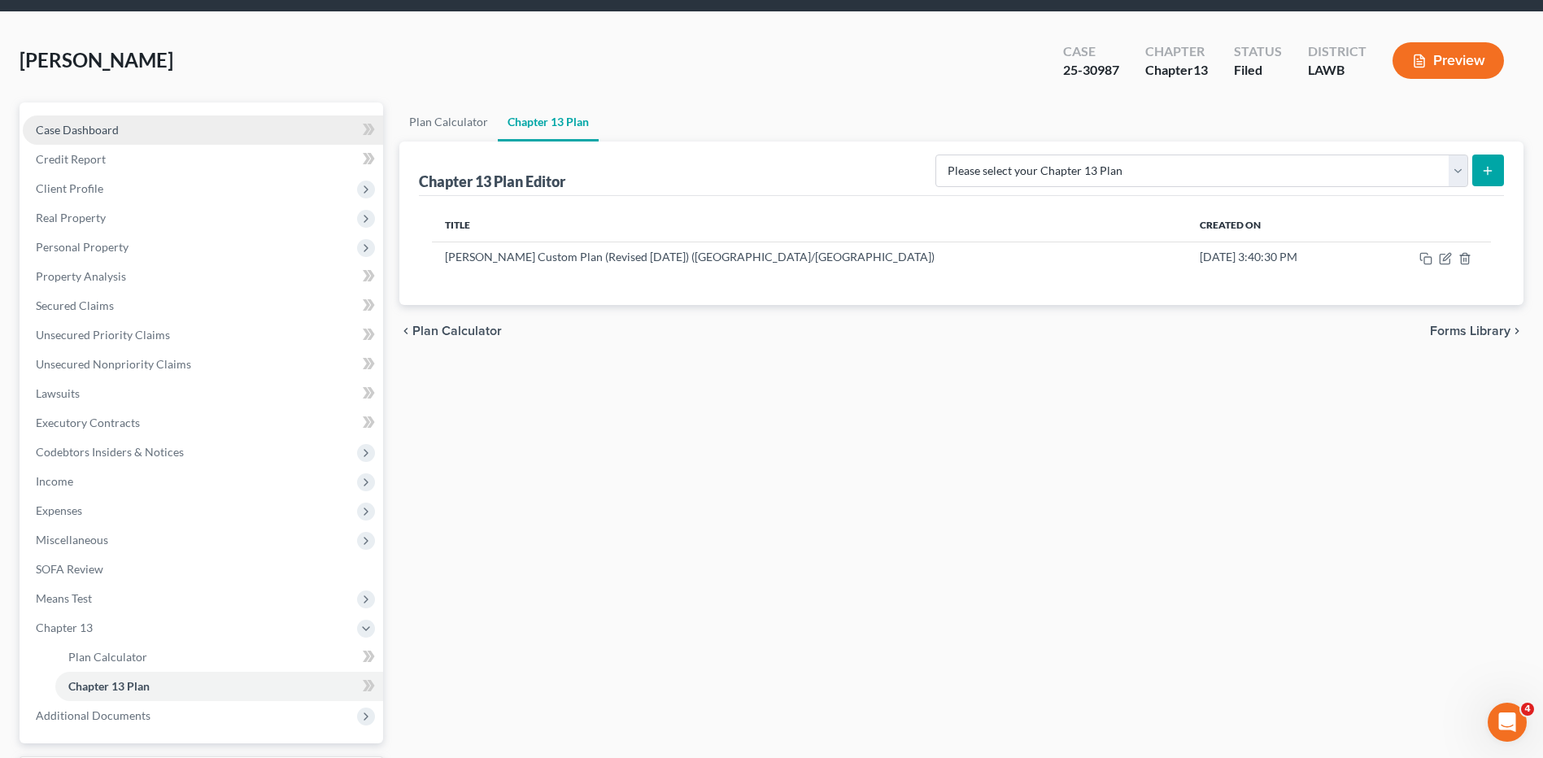
scroll to position [0, 0]
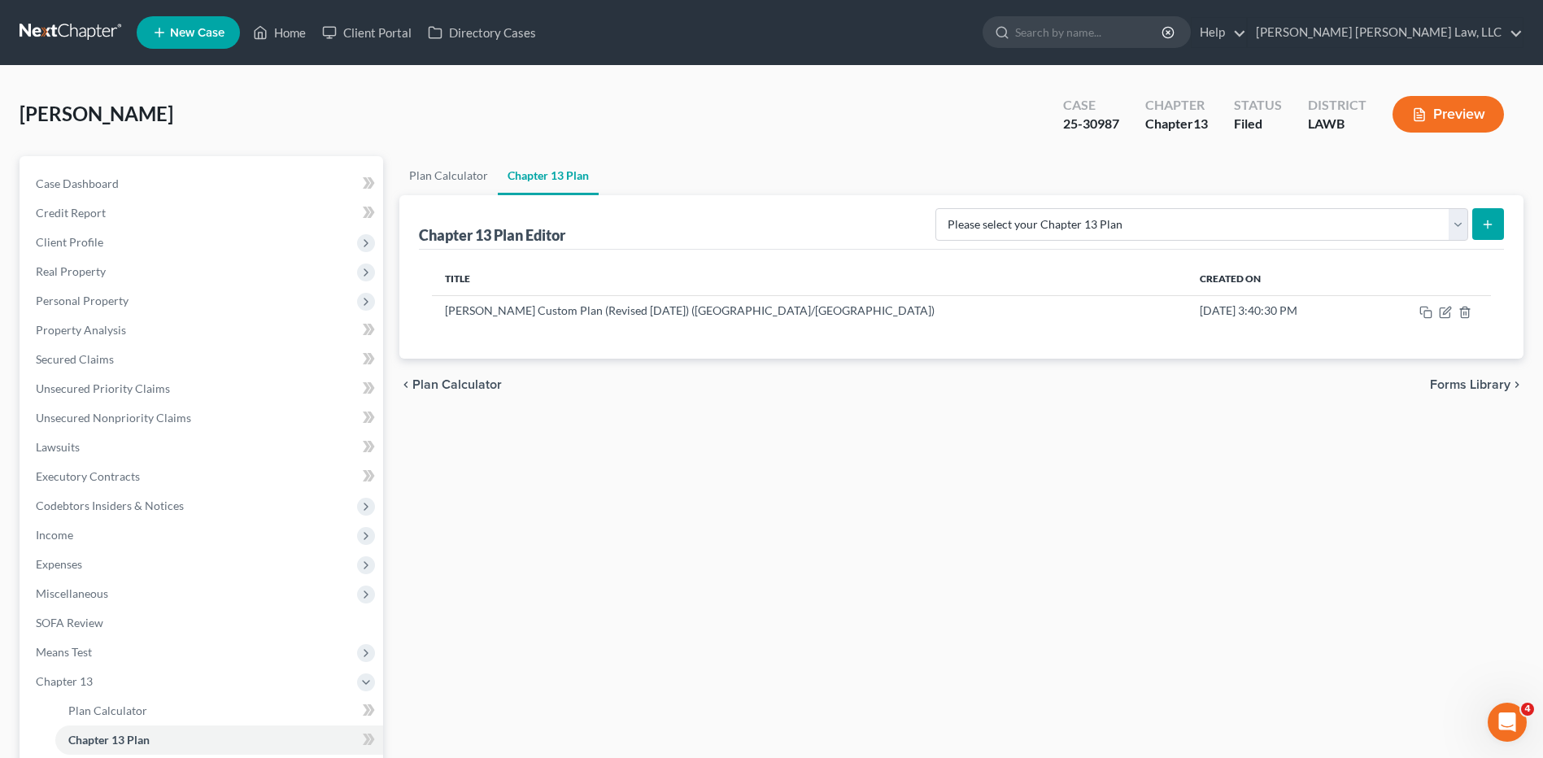
click at [87, 27] on link at bounding box center [72, 32] width 104 height 29
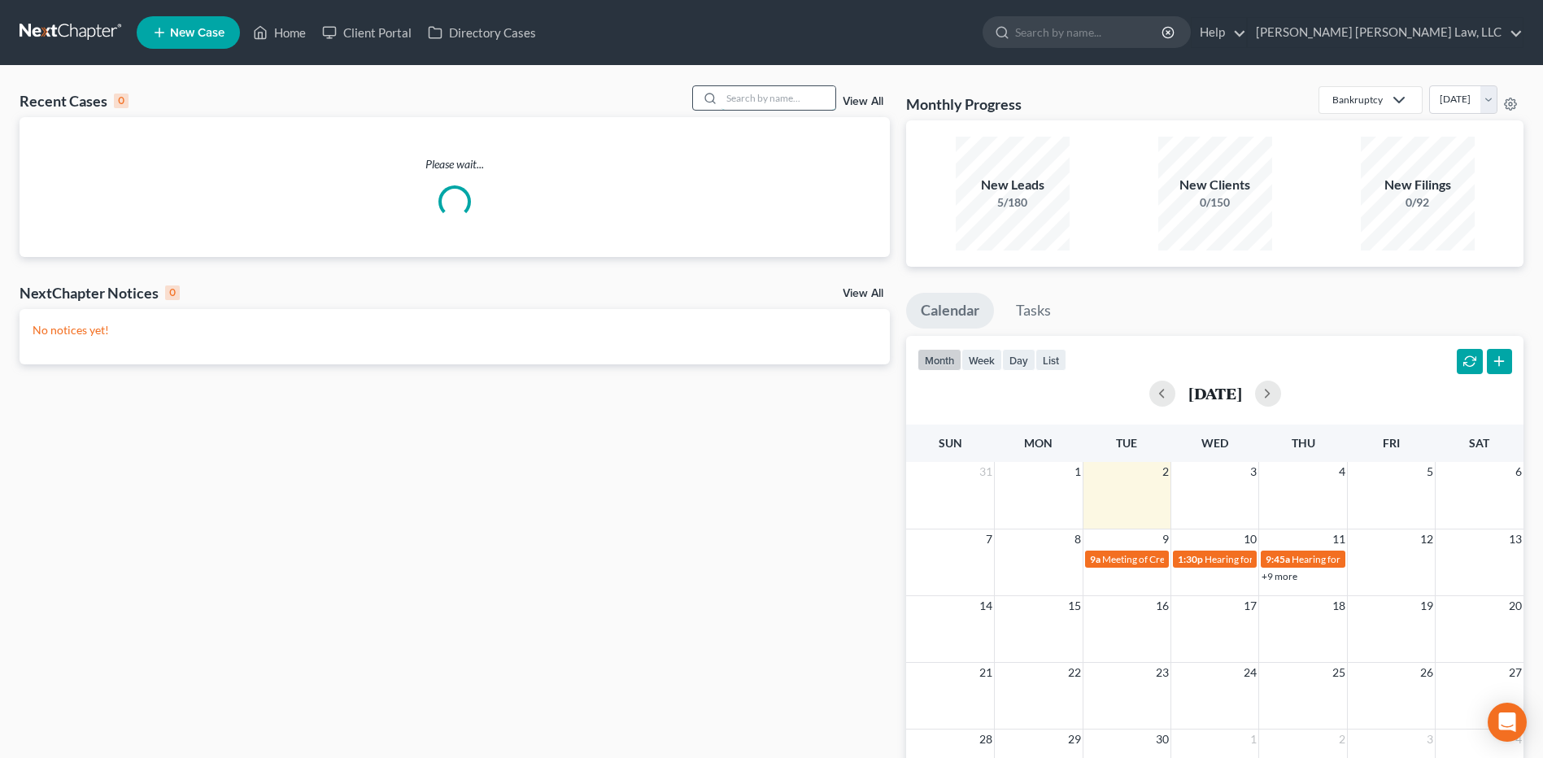
click at [735, 90] on input "search" at bounding box center [779, 98] width 114 height 24
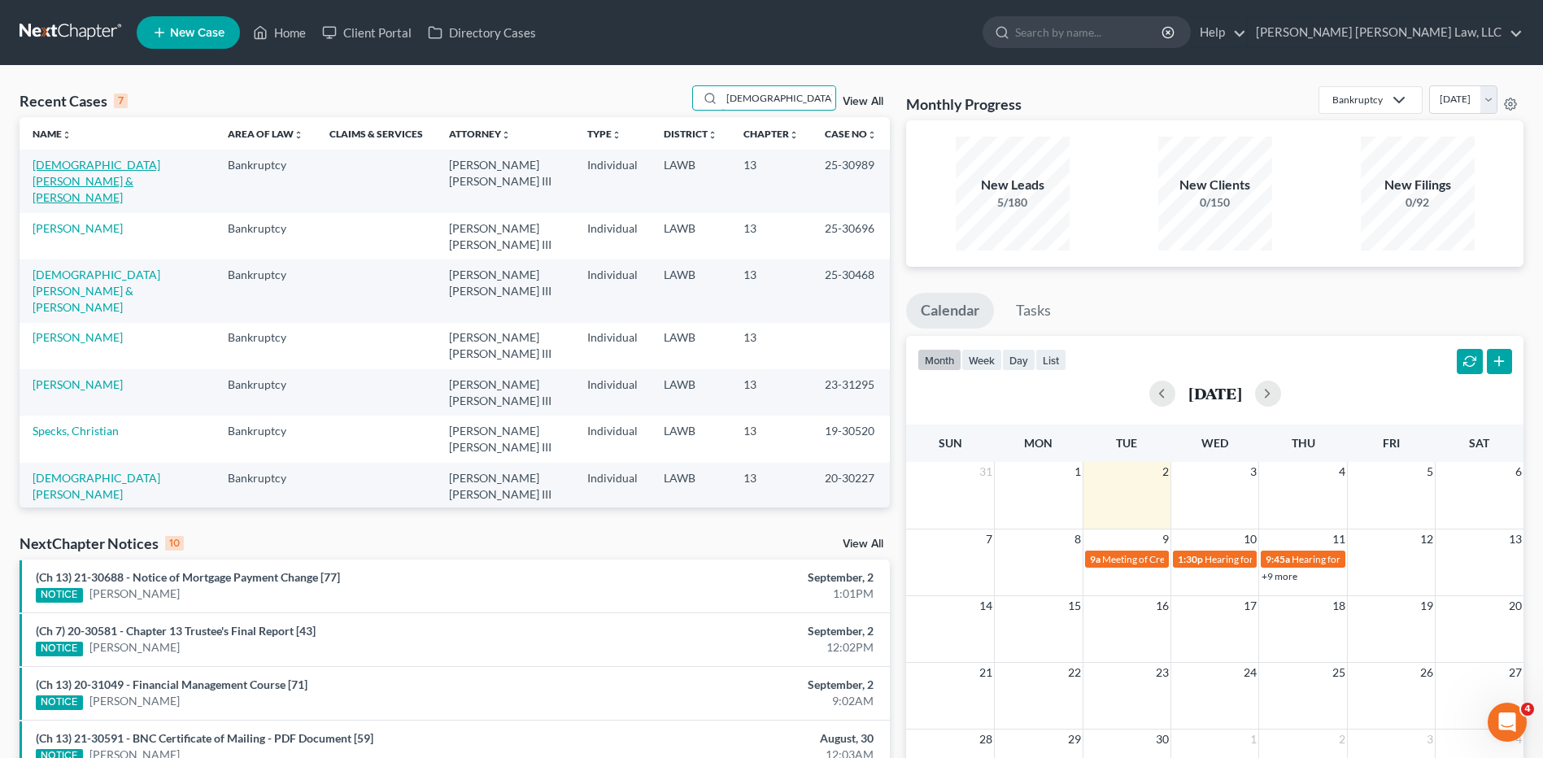
type input "[DEMOGRAPHIC_DATA]"
click at [108, 167] on link "[DEMOGRAPHIC_DATA][PERSON_NAME] & [PERSON_NAME]" at bounding box center [97, 181] width 128 height 46
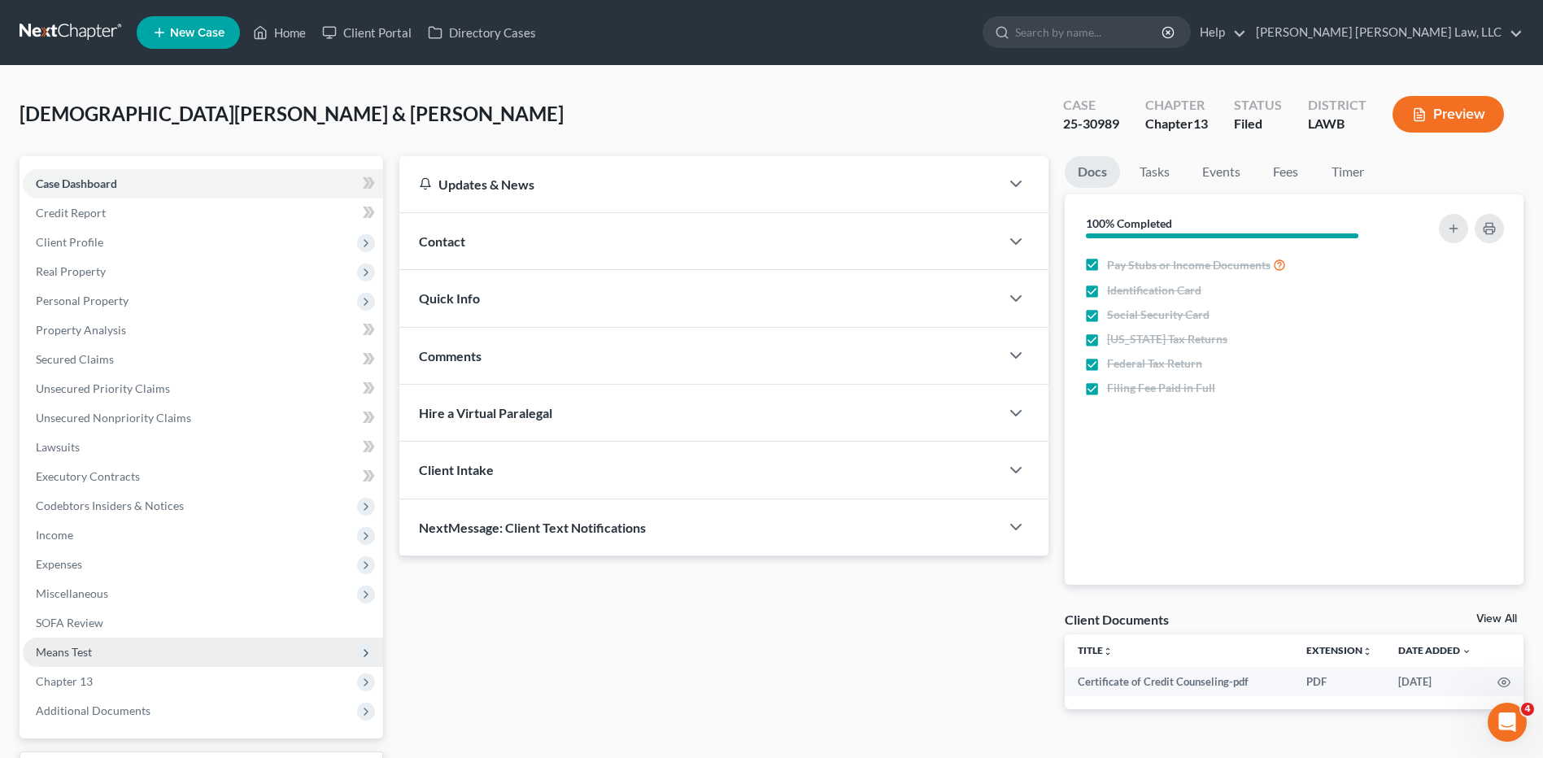
scroll to position [136, 0]
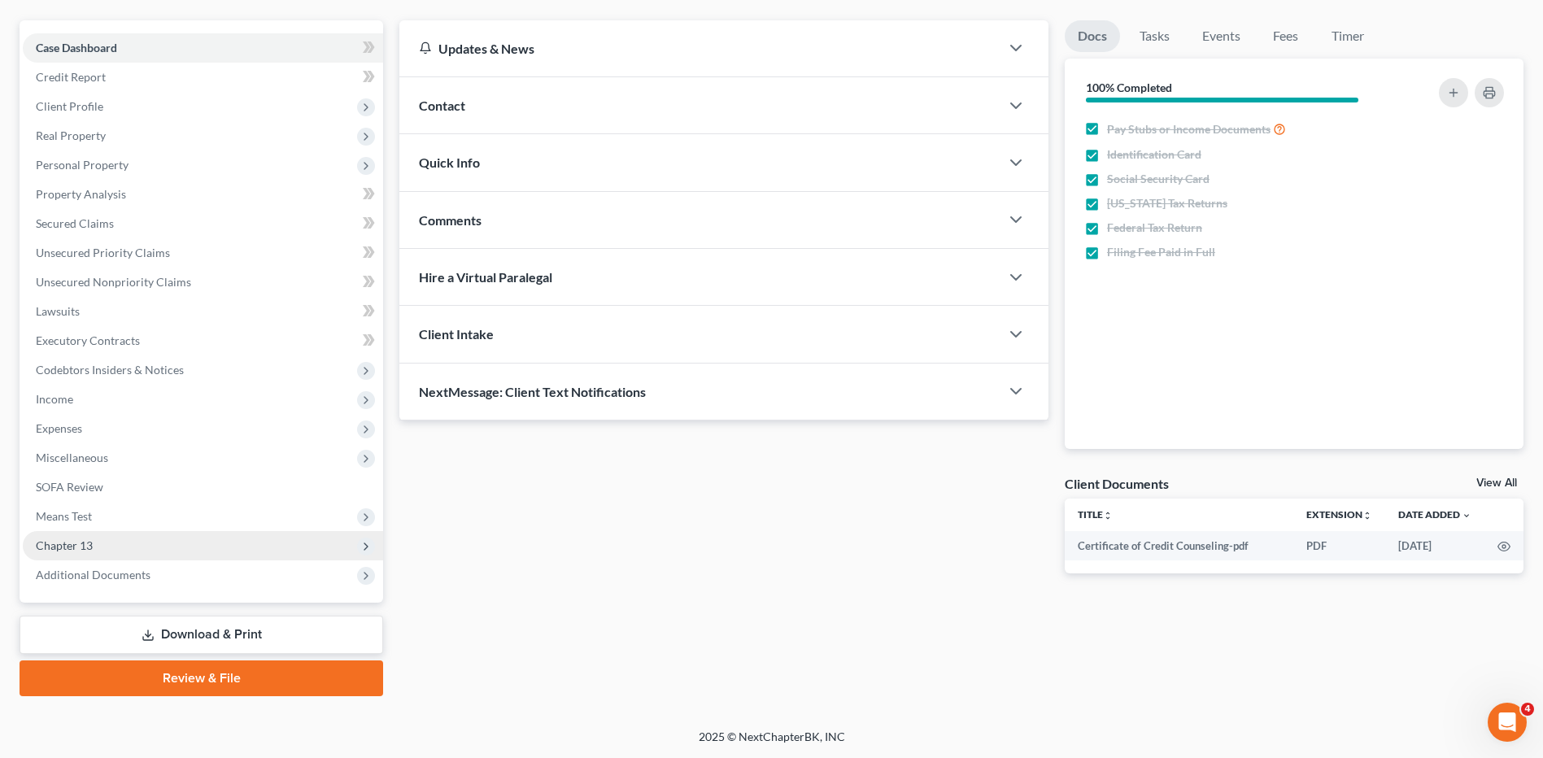
click at [66, 544] on span "Chapter 13" at bounding box center [64, 546] width 57 height 14
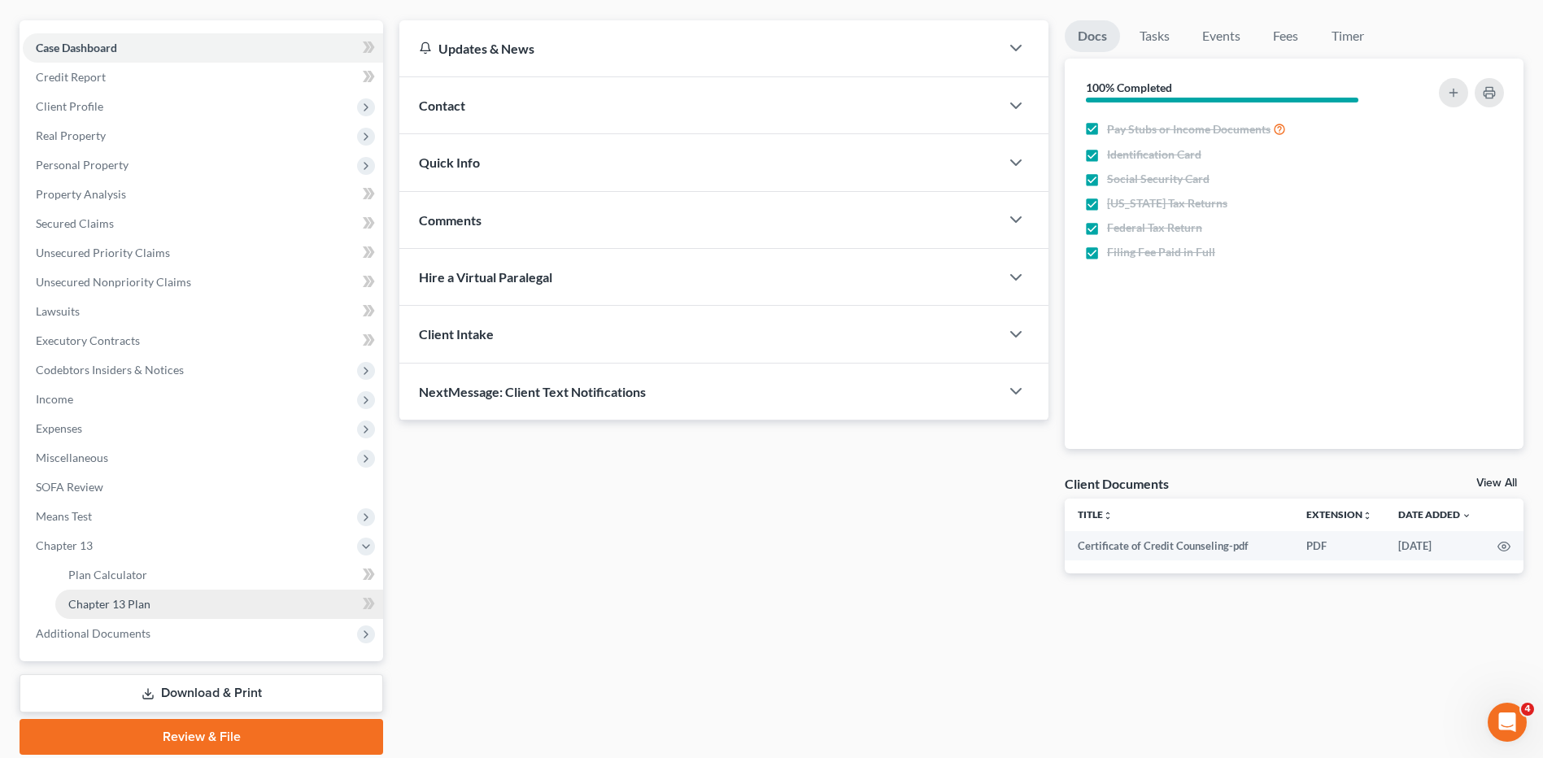
click at [110, 602] on span "Chapter 13 Plan" at bounding box center [109, 604] width 82 height 14
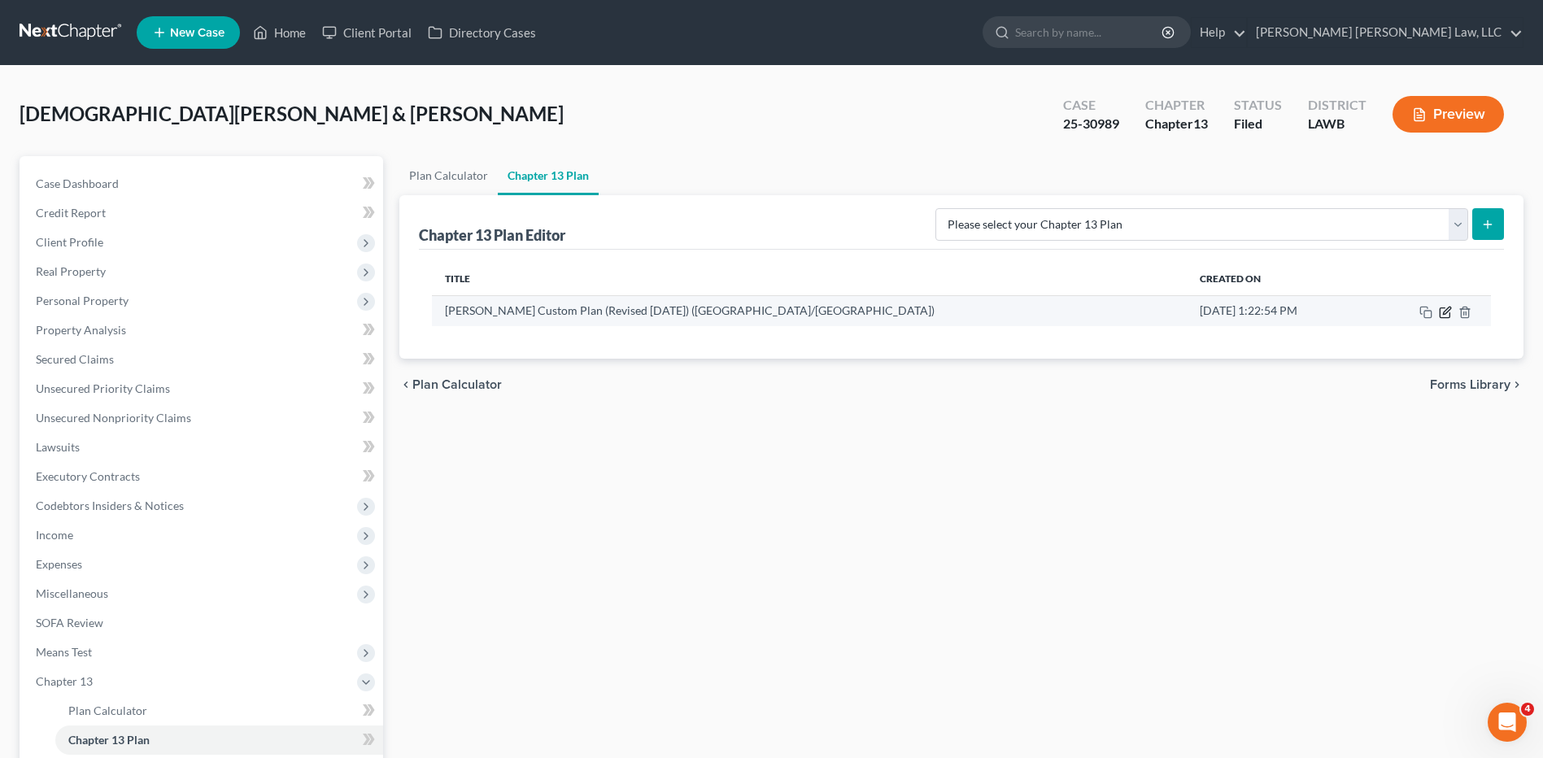
click at [1446, 312] on icon "button" at bounding box center [1445, 312] width 13 height 13
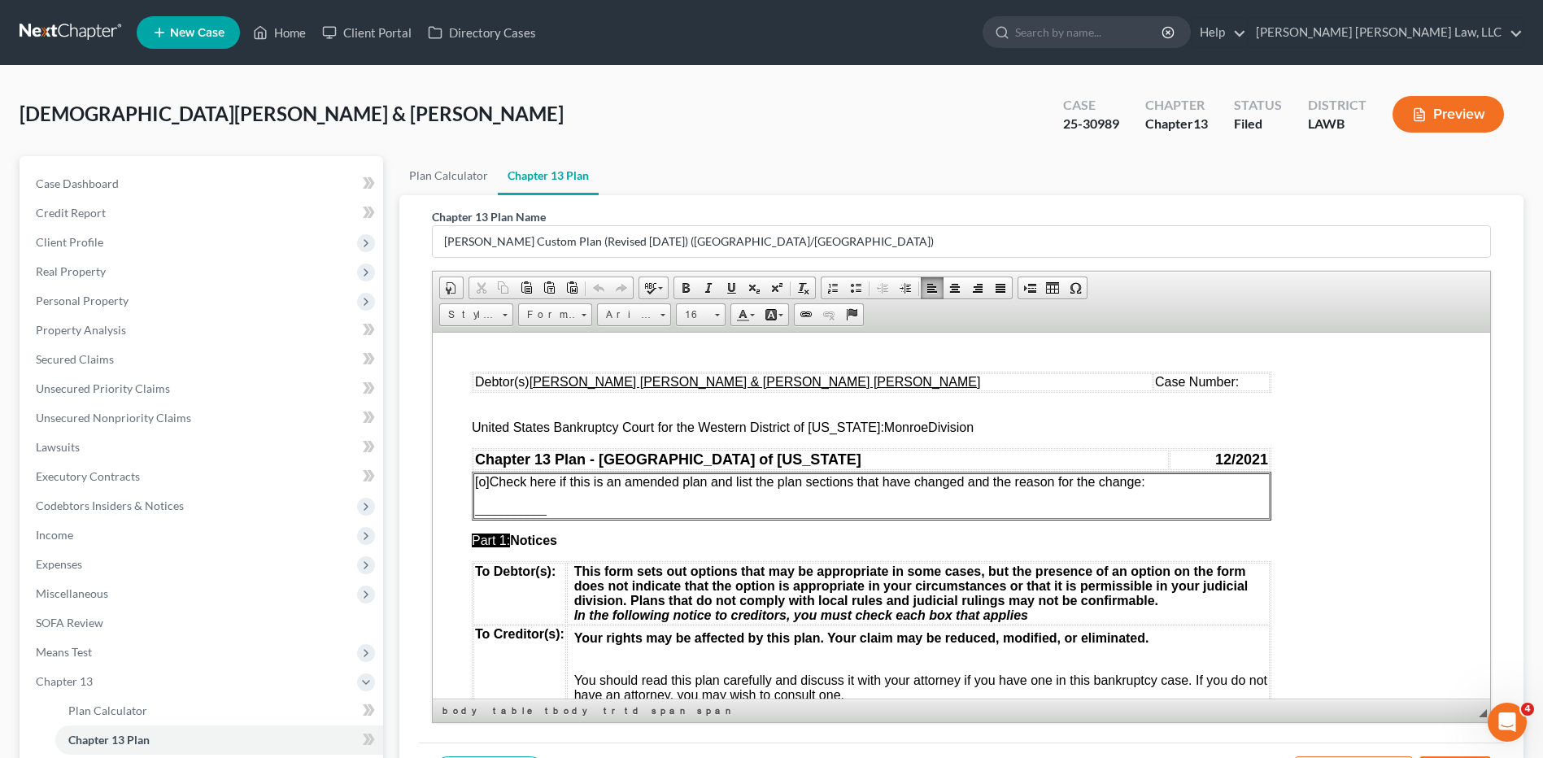
click at [1207, 377] on td "Case Number:" at bounding box center [1212, 382] width 116 height 18
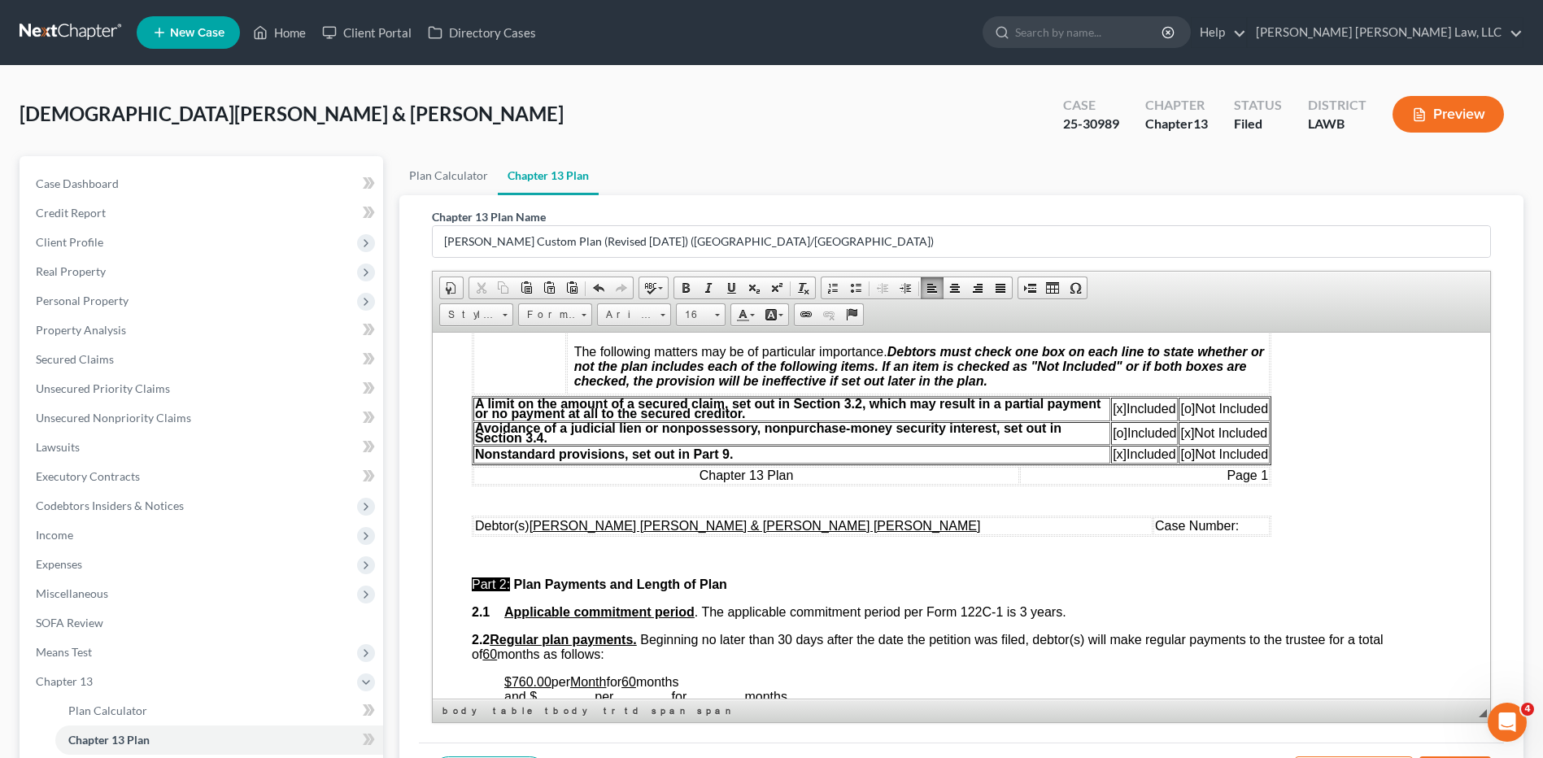
scroll to position [488, 0]
click at [1192, 515] on td "Case Number:" at bounding box center [1212, 524] width 116 height 18
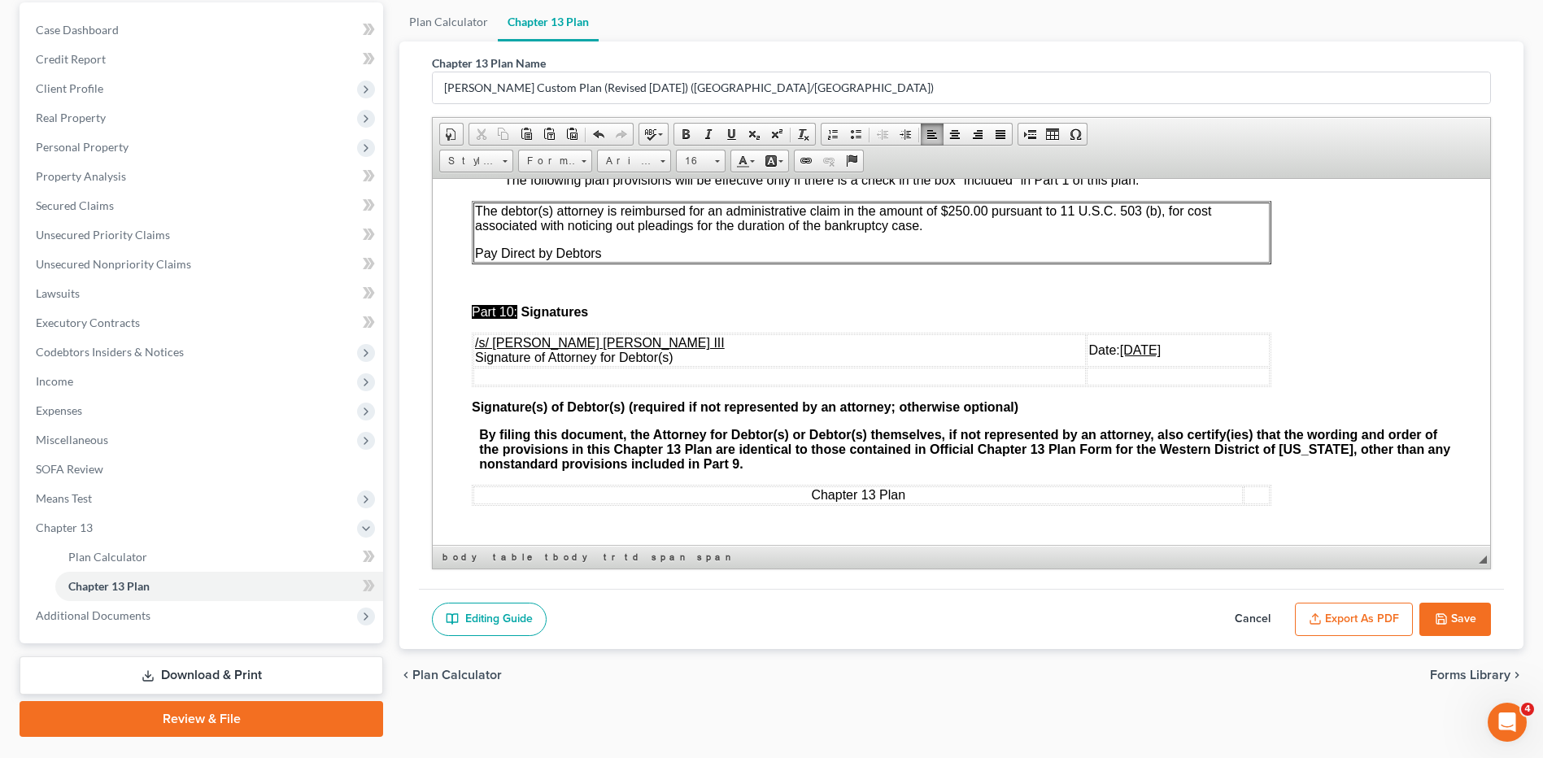
scroll to position [194, 0]
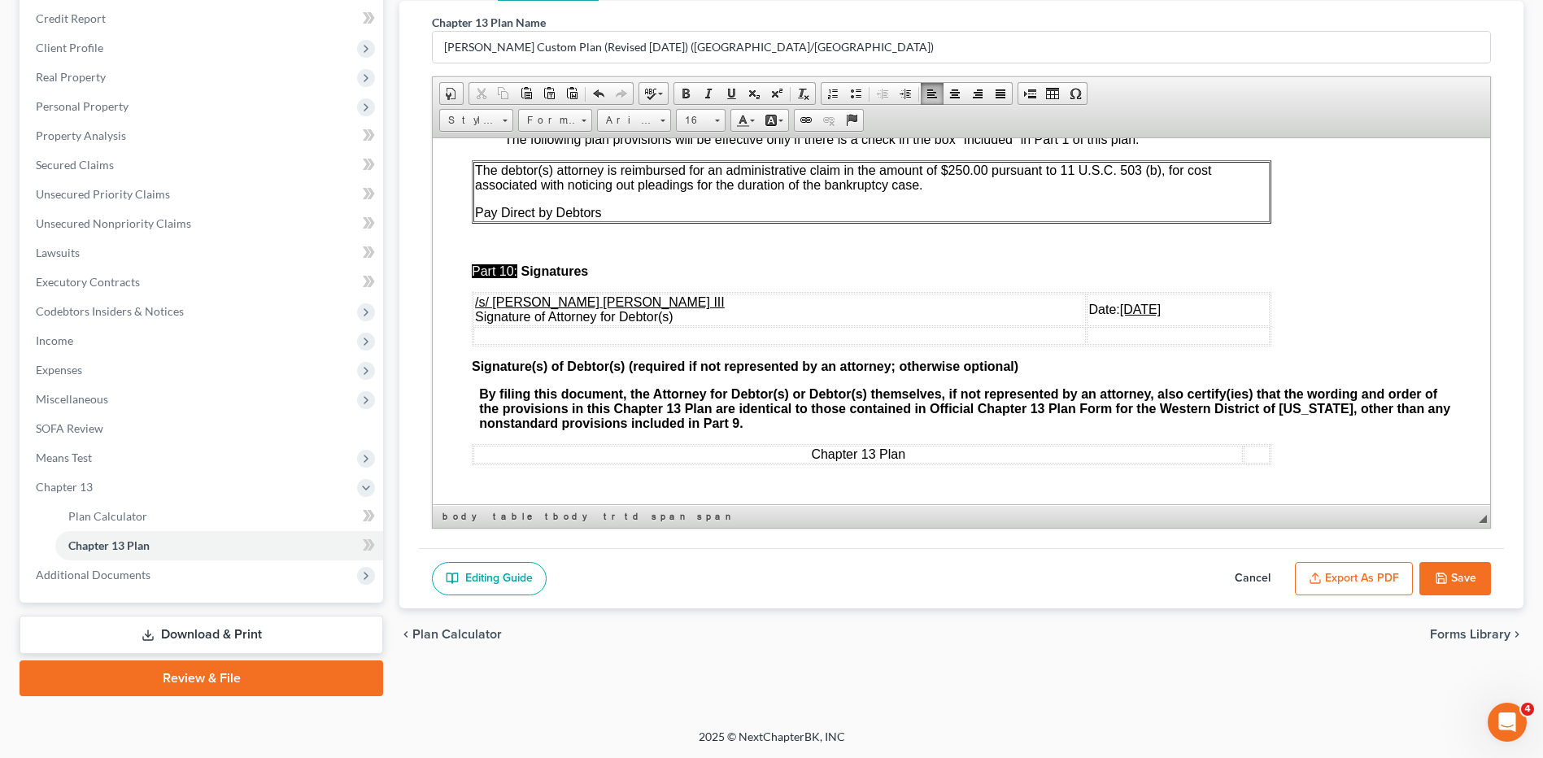
click at [1357, 574] on button "Export as PDF" at bounding box center [1354, 579] width 118 height 34
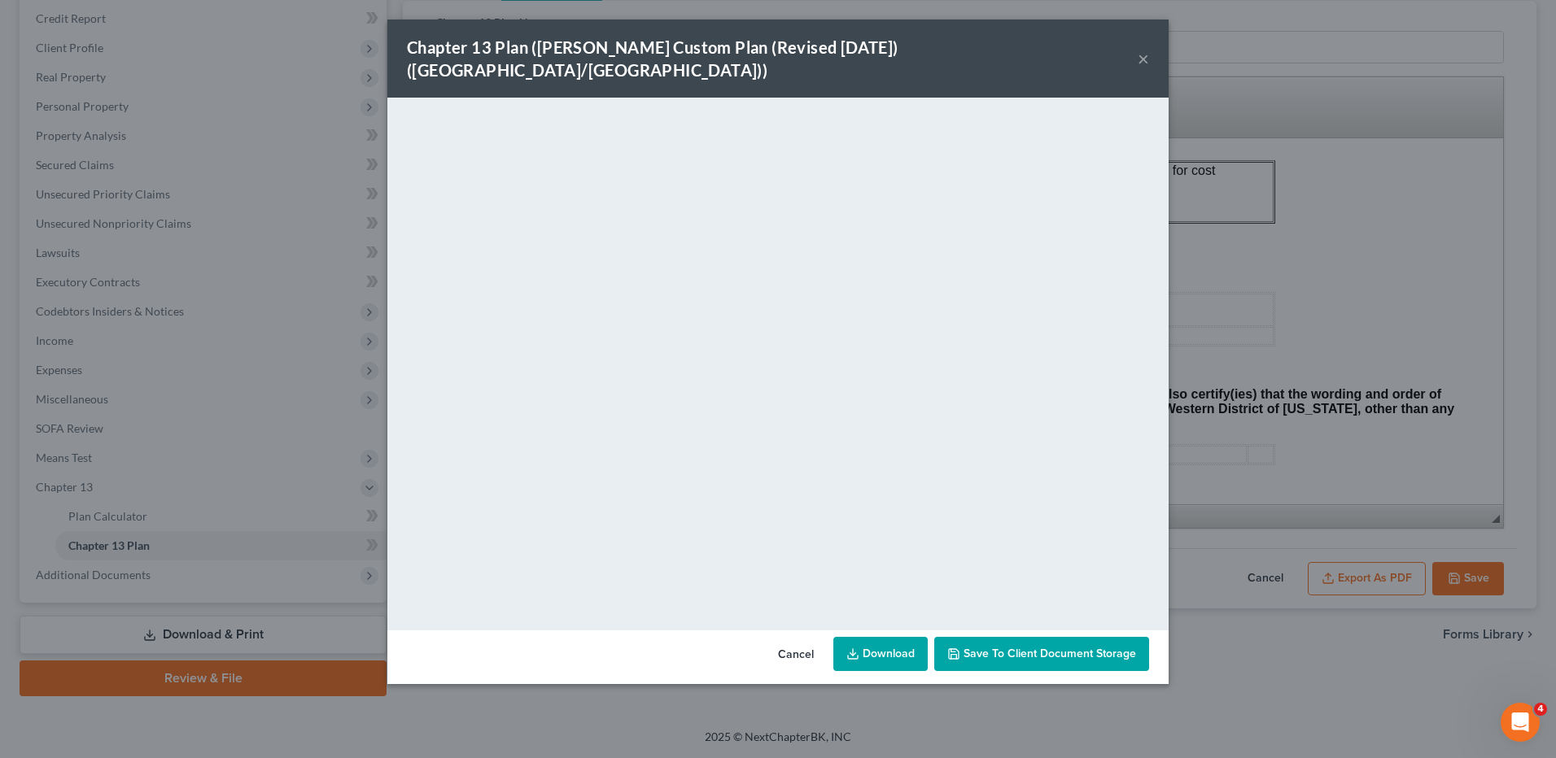
click at [886, 637] on link "Download" at bounding box center [880, 654] width 94 height 34
click at [799, 639] on button "Cancel" at bounding box center [796, 655] width 62 height 33
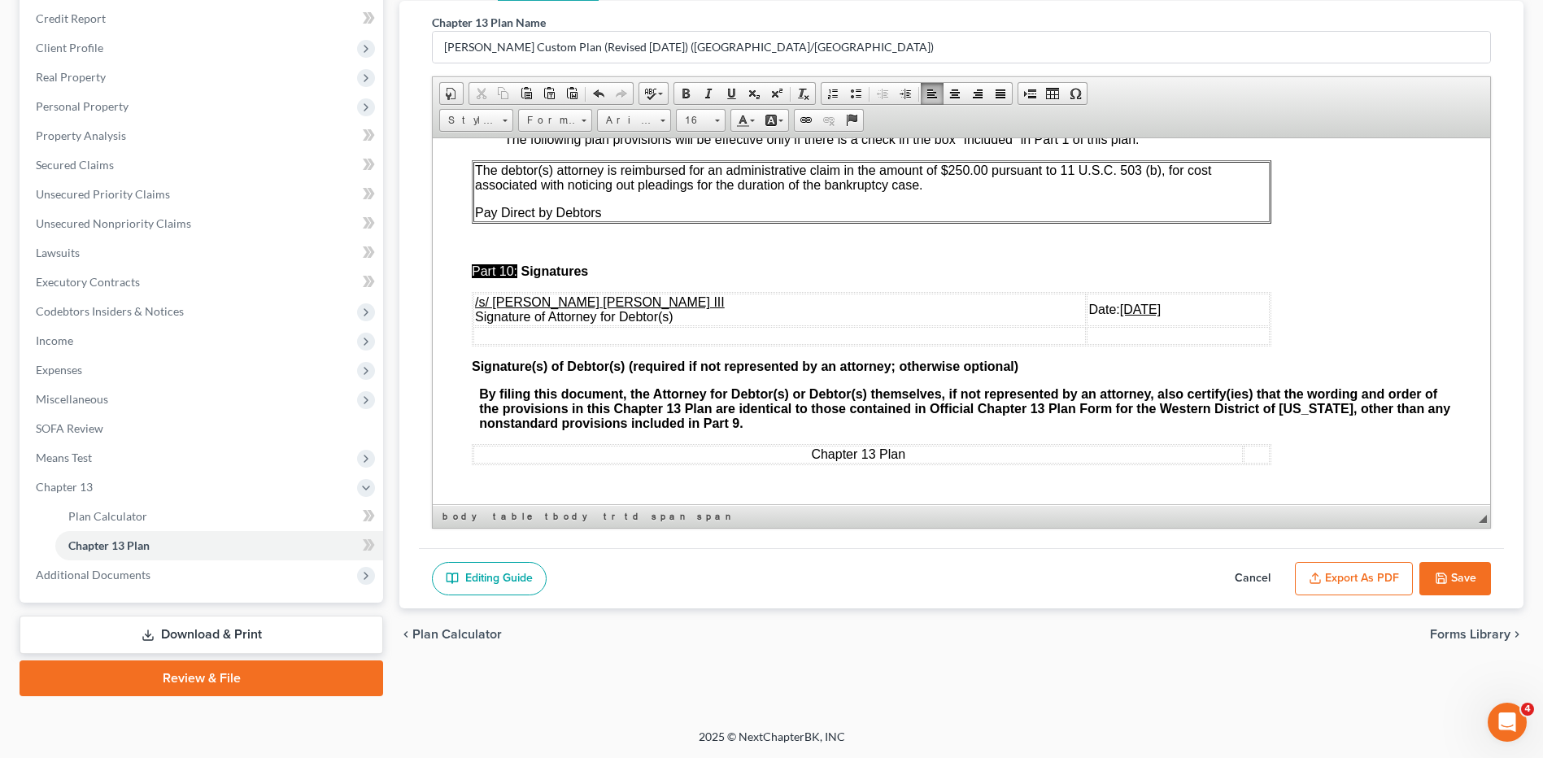
click at [1470, 567] on button "Save" at bounding box center [1456, 579] width 72 height 34
